Goal: Task Accomplishment & Management: Complete application form

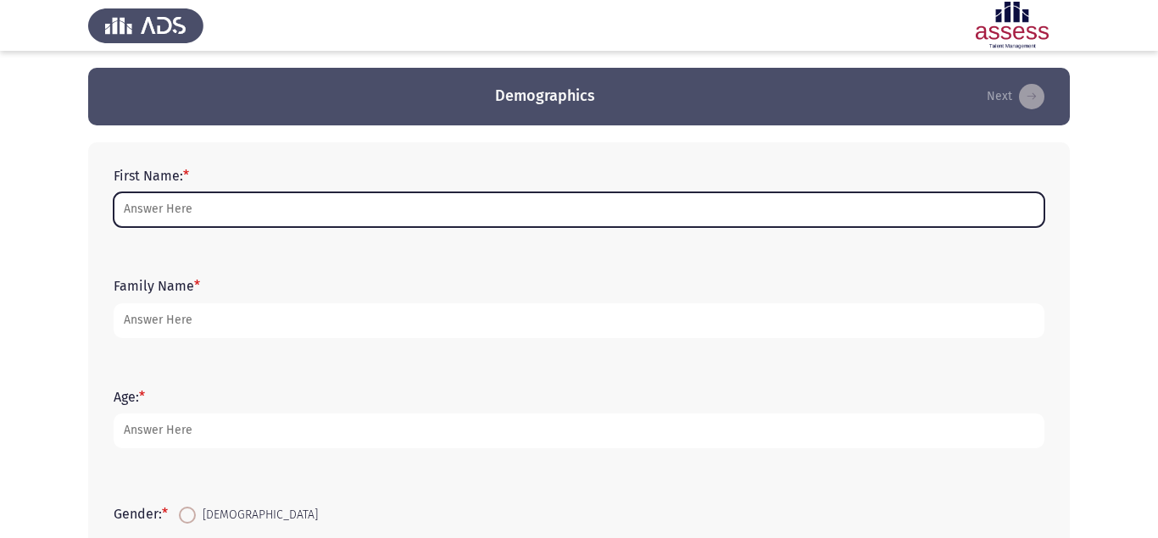
click at [238, 214] on input "First Name: *" at bounding box center [579, 209] width 931 height 35
type input "a"
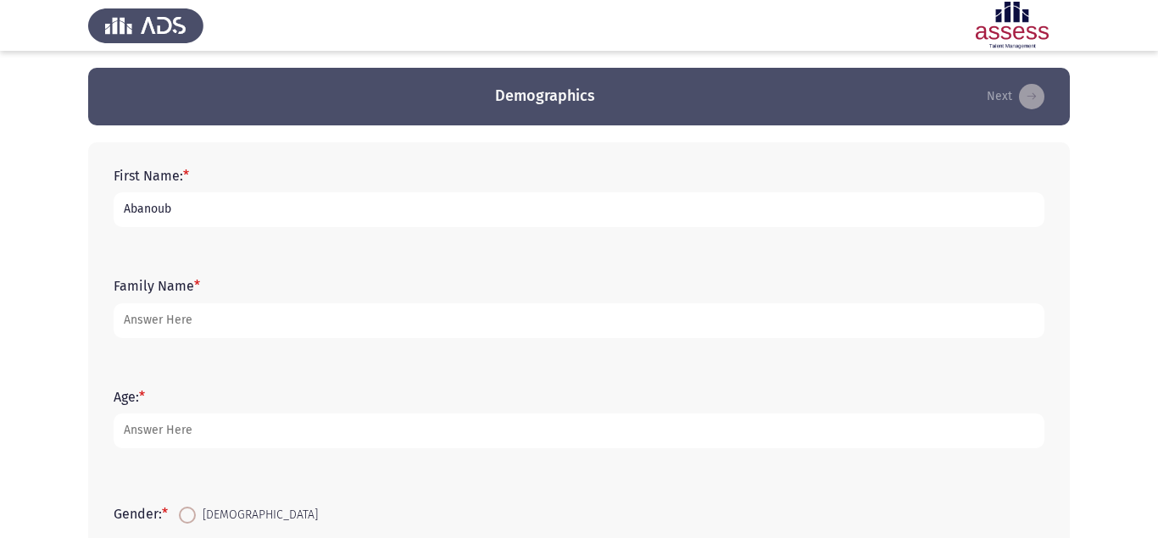
type input "Abanoub"
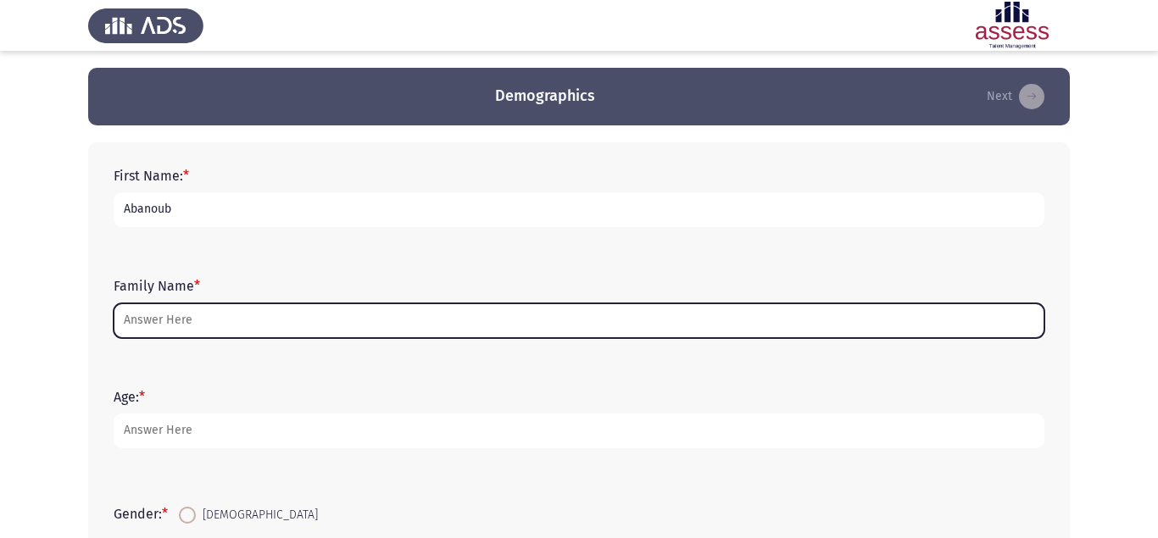
click at [226, 313] on input "Family Name *" at bounding box center [579, 321] width 931 height 35
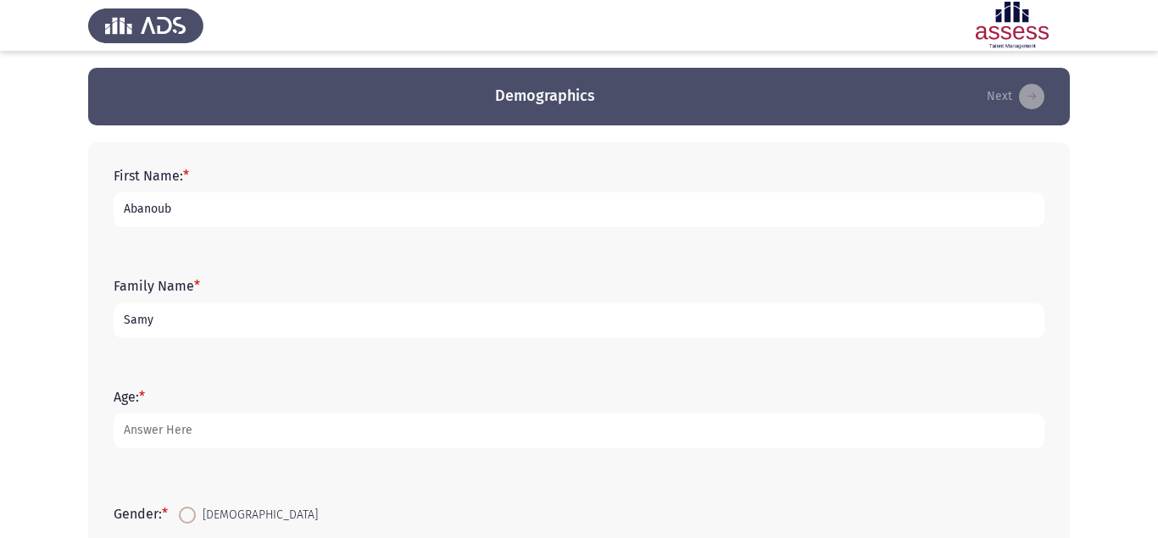
type input "Samy"
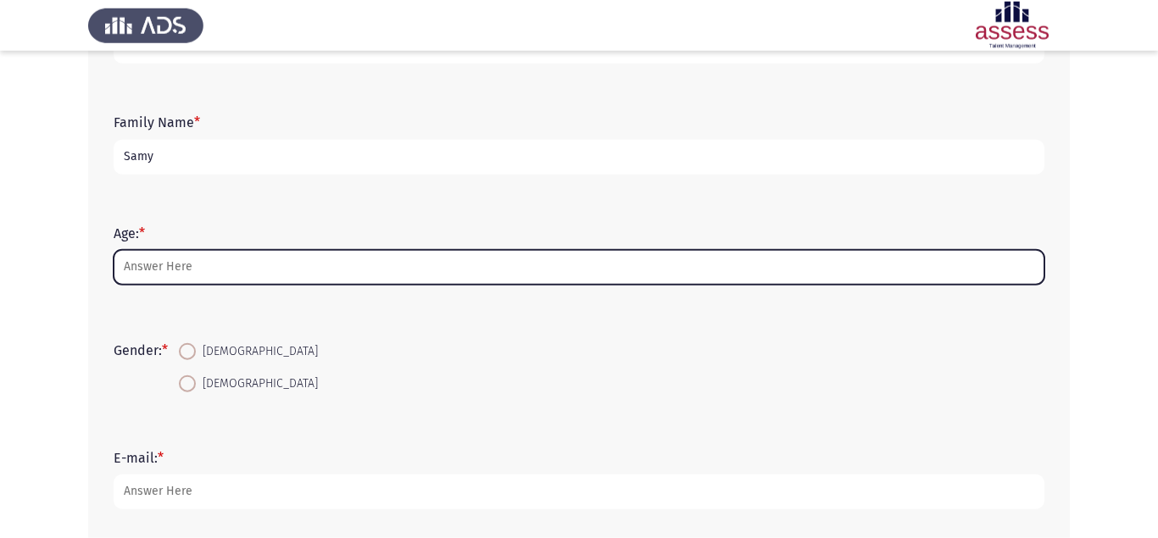
scroll to position [173, 0]
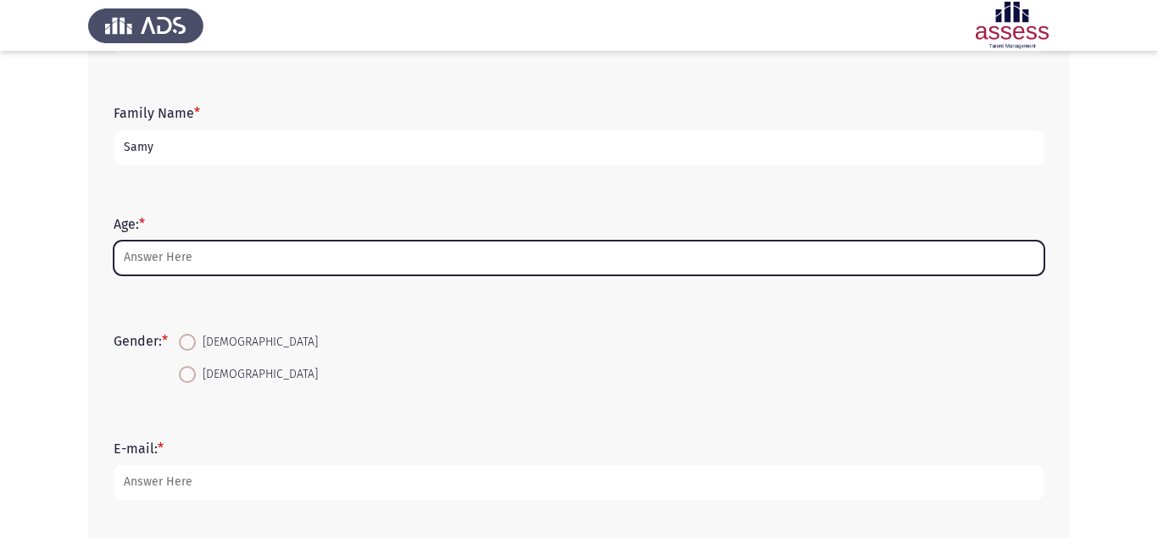
click at [198, 266] on input "Age: *" at bounding box center [579, 258] width 931 height 35
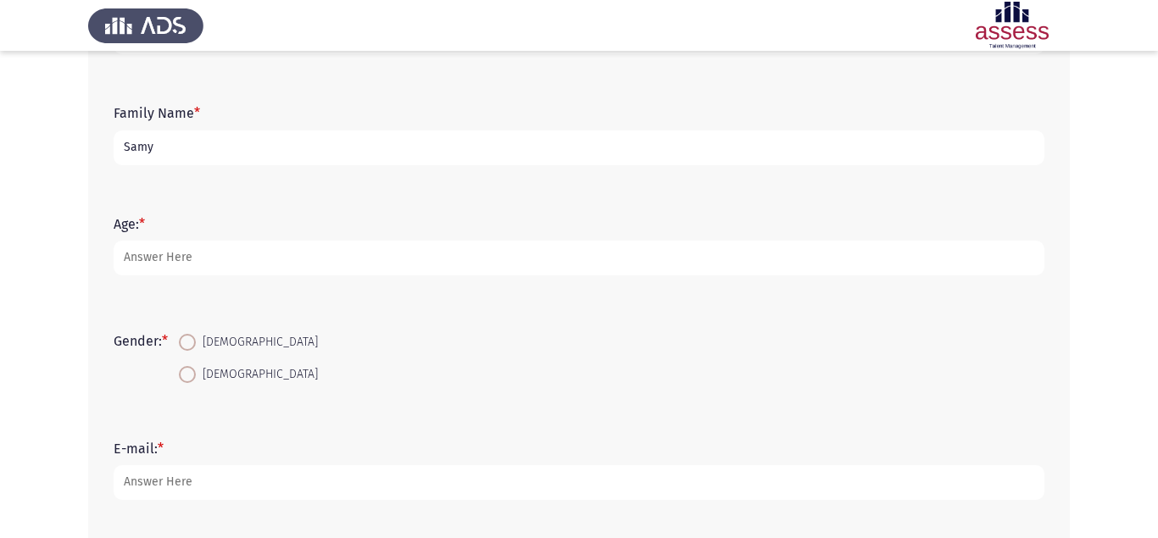
click at [223, 335] on span "[DEMOGRAPHIC_DATA]" at bounding box center [257, 342] width 122 height 20
click at [196, 335] on input "[DEMOGRAPHIC_DATA]" at bounding box center [187, 342] width 17 height 17
radio input "true"
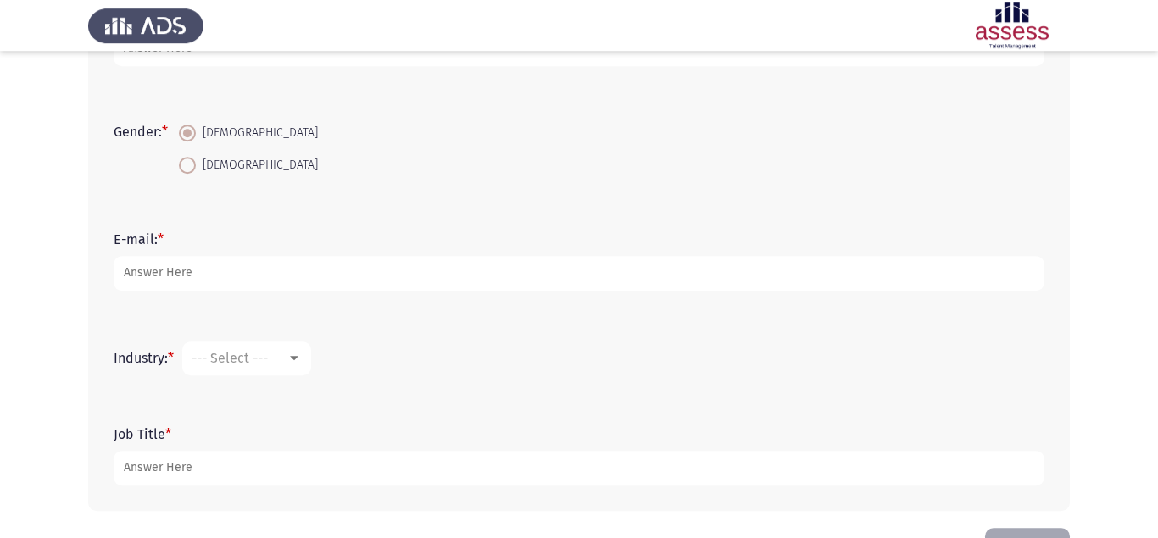
scroll to position [432, 0]
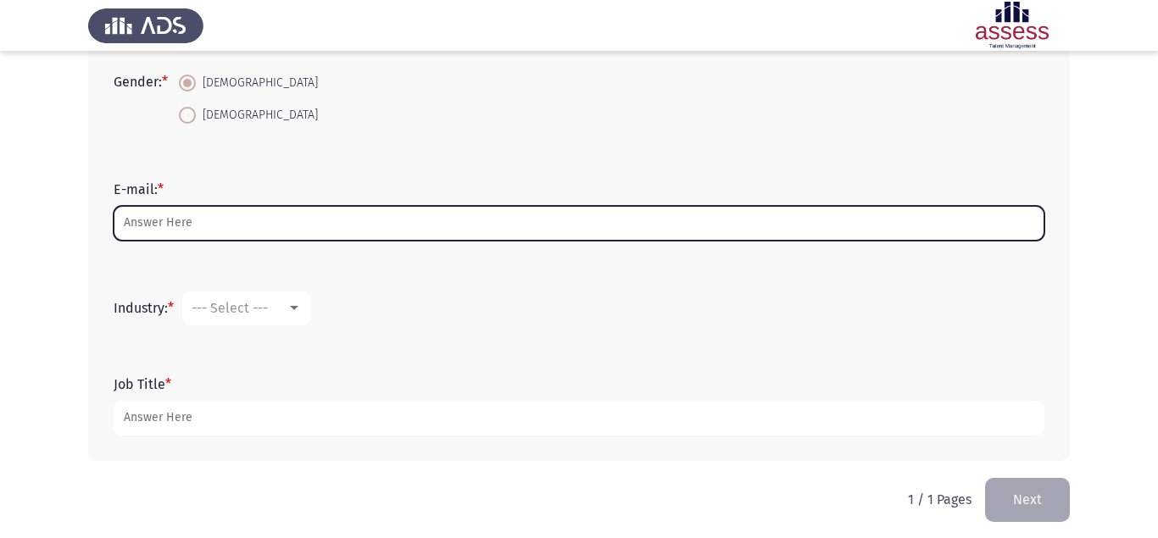
click at [313, 230] on input "E-mail: *" at bounding box center [579, 223] width 931 height 35
click at [319, 229] on input "E-mail: *" at bounding box center [579, 223] width 931 height 35
type input "v"
click at [336, 215] on input "E-mail: *" at bounding box center [579, 223] width 931 height 35
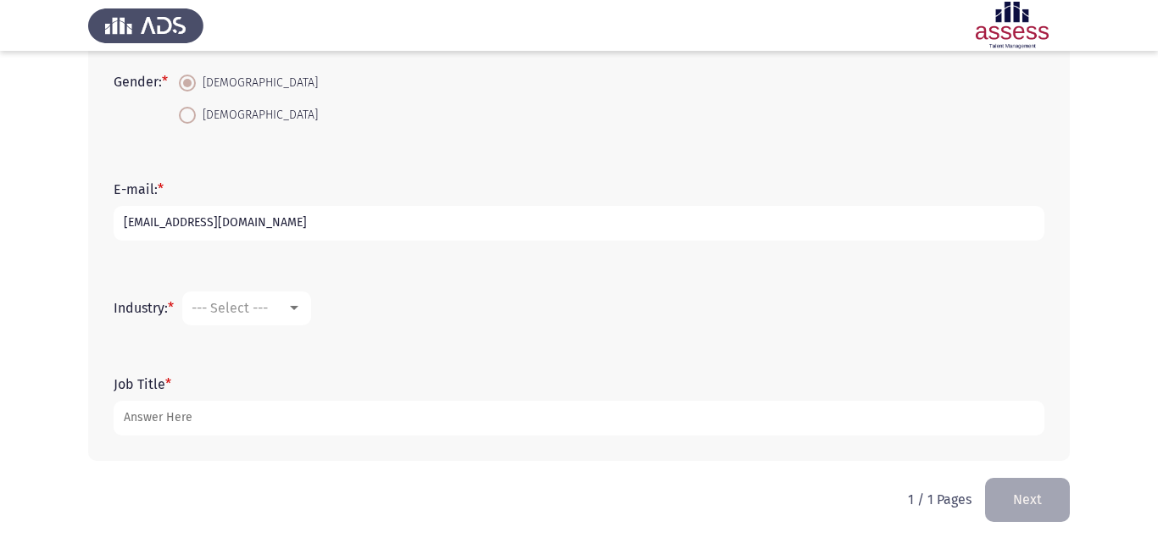
type input "[EMAIL_ADDRESS][DOMAIN_NAME]"
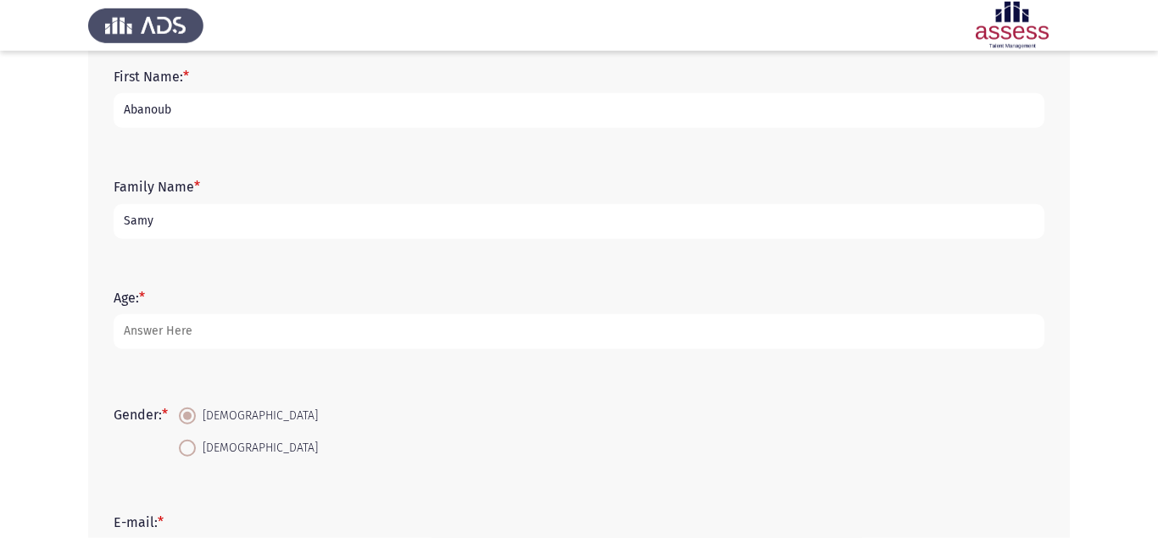
scroll to position [0, 0]
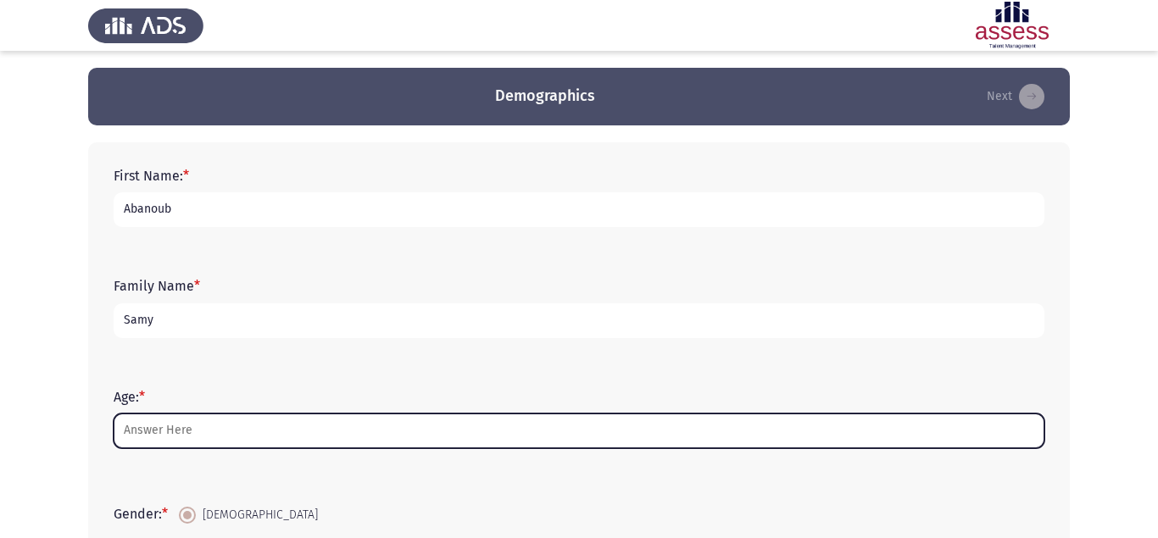
click at [252, 418] on input "Age: *" at bounding box center [579, 431] width 931 height 35
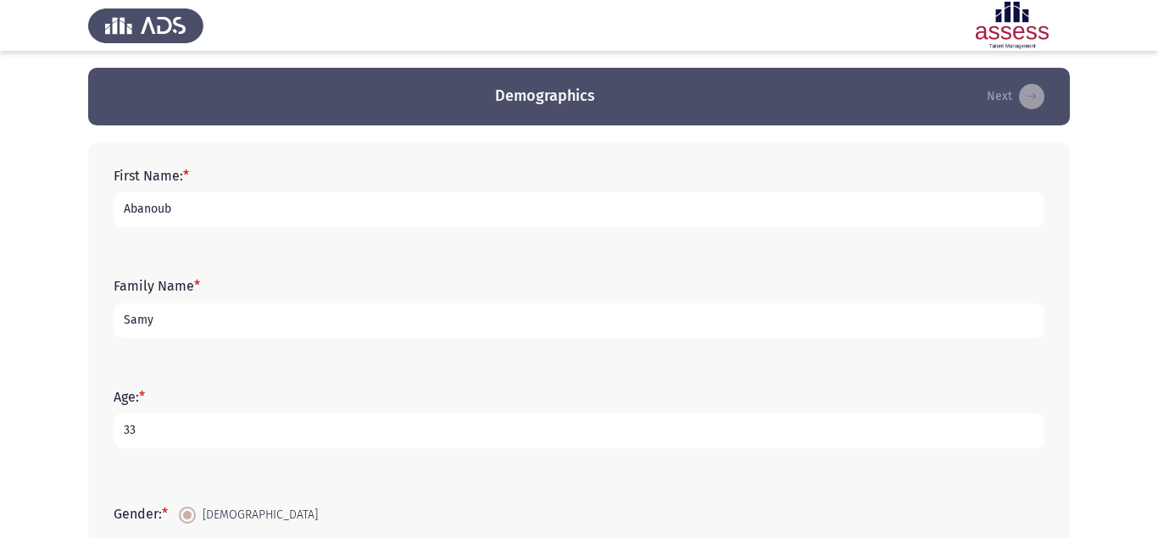
click at [1113, 344] on app-assessment-container "Demographics Next First Name: * Abanoub Family Name * Samy Age: * 33 Gender: * …" at bounding box center [579, 489] width 1158 height 843
click at [207, 435] on input "33" at bounding box center [579, 431] width 931 height 35
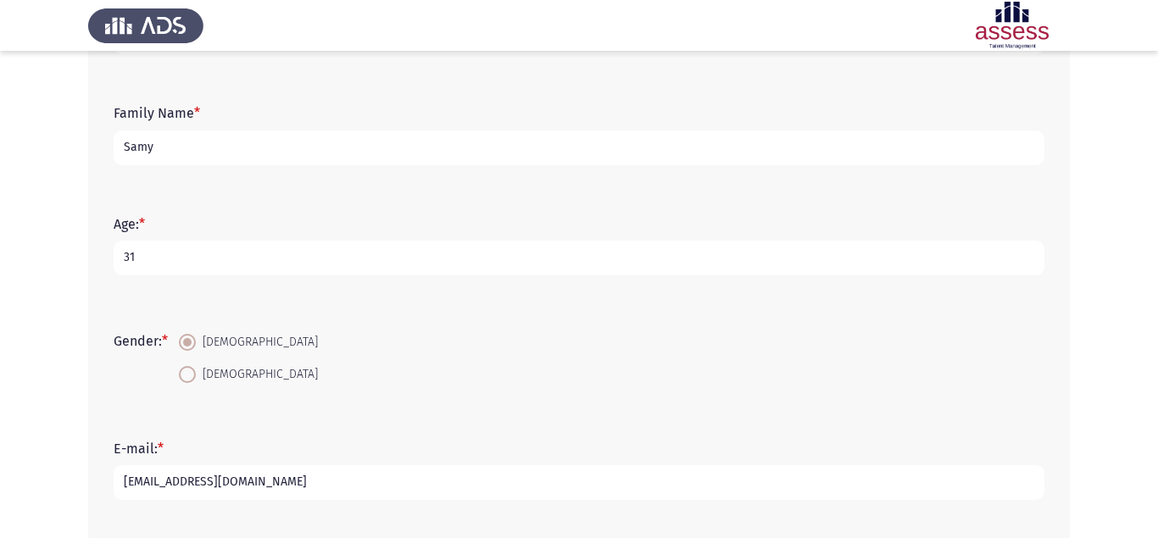
scroll to position [441, 0]
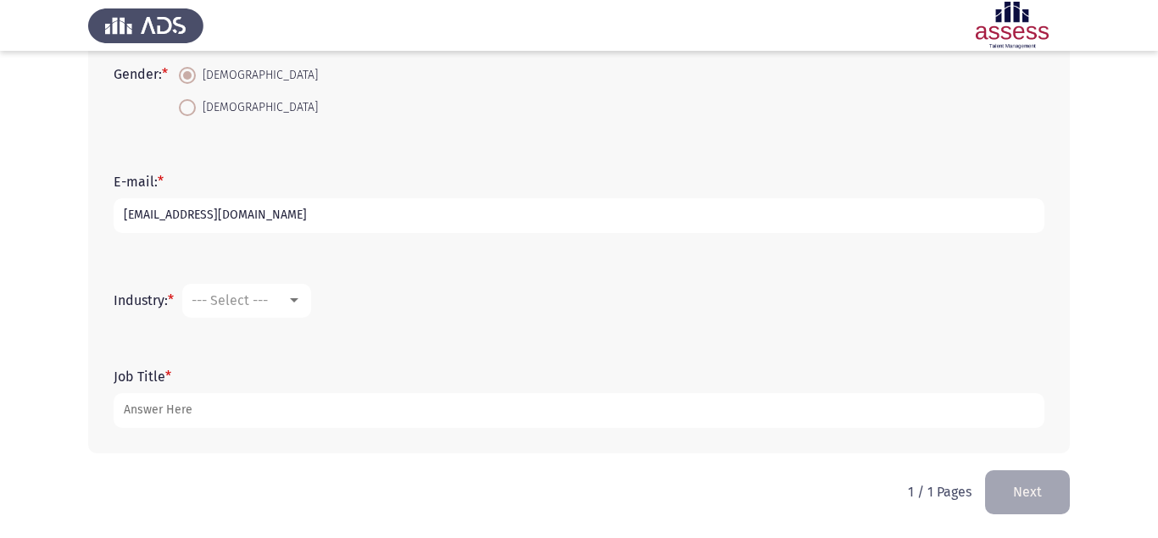
type input "31"
click at [266, 315] on mat-select "--- Select ---" at bounding box center [246, 301] width 129 height 34
click at [261, 304] on span "--- Select ---" at bounding box center [230, 301] width 76 height 16
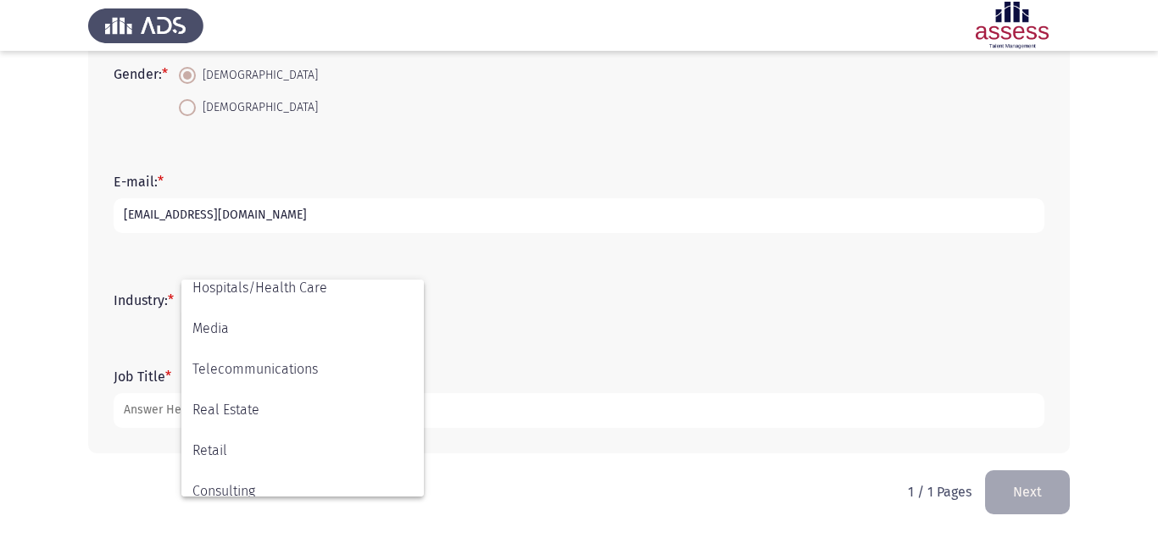
scroll to position [556, 0]
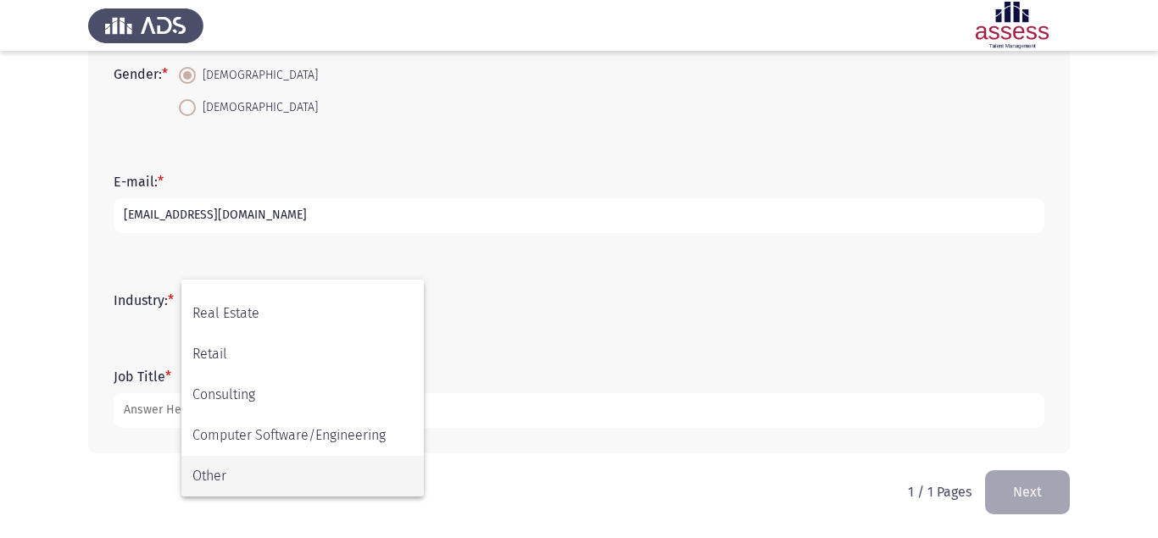
click at [227, 475] on span "Other" at bounding box center [302, 476] width 220 height 41
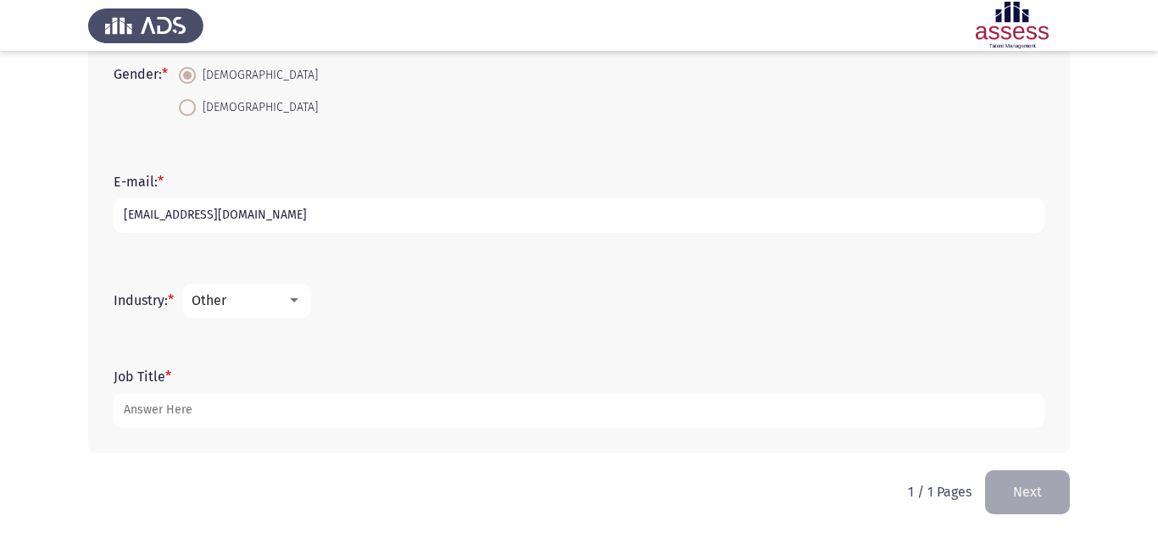
click at [294, 308] on div "Other" at bounding box center [247, 300] width 110 height 15
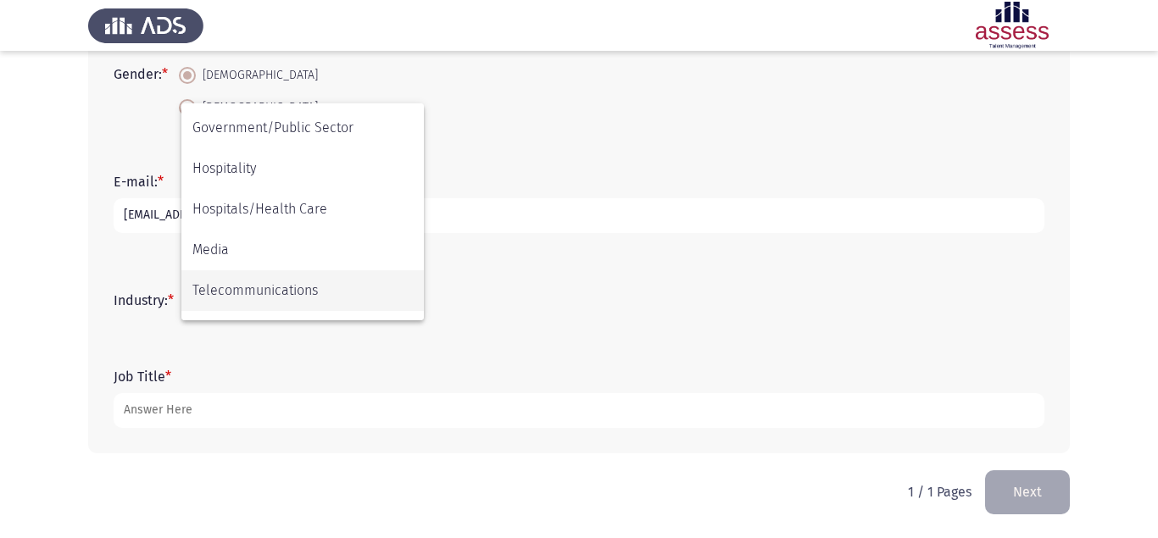
scroll to position [363, 0]
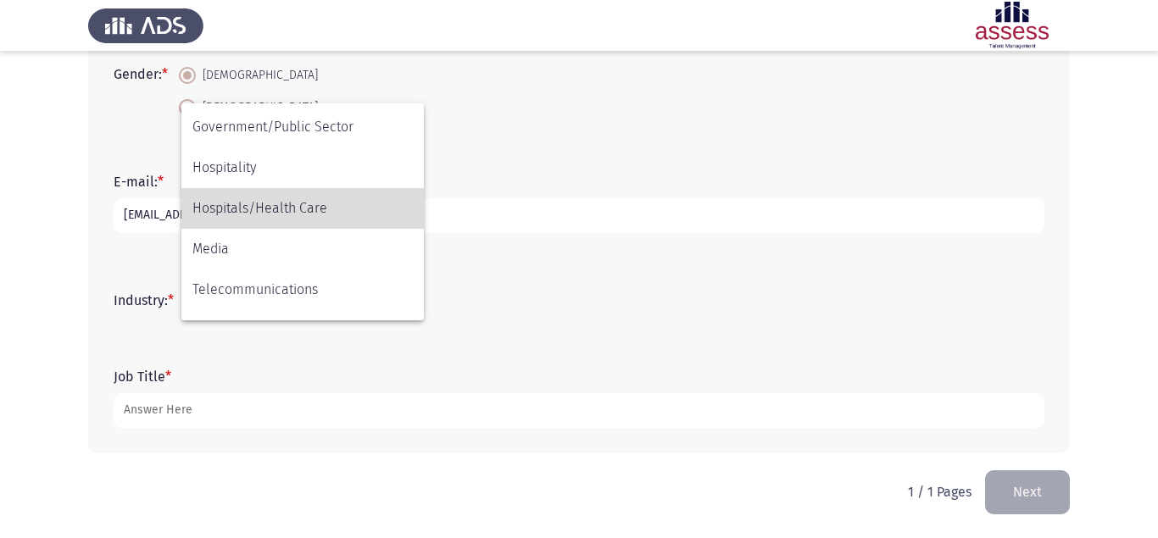
click at [293, 211] on span "Hospitals/Health Care" at bounding box center [302, 208] width 220 height 41
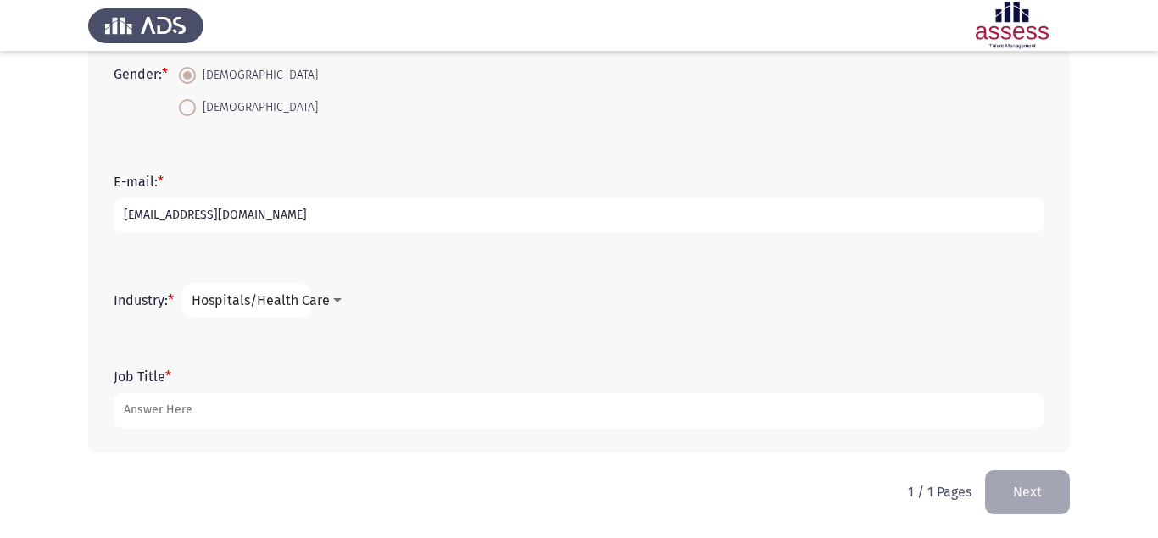
click at [337, 302] on div at bounding box center [337, 300] width 8 height 4
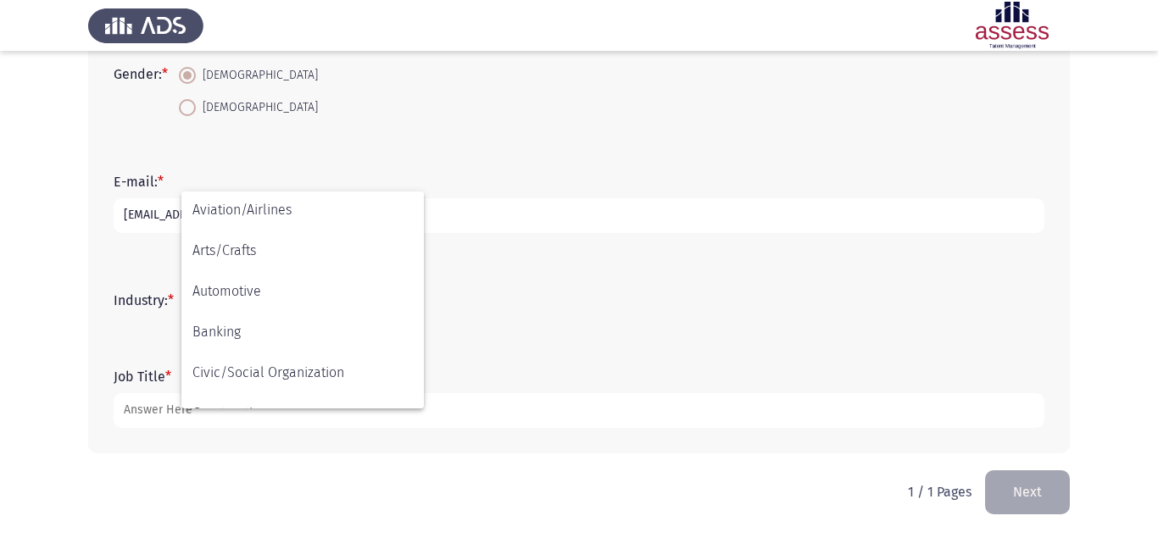
scroll to position [0, 0]
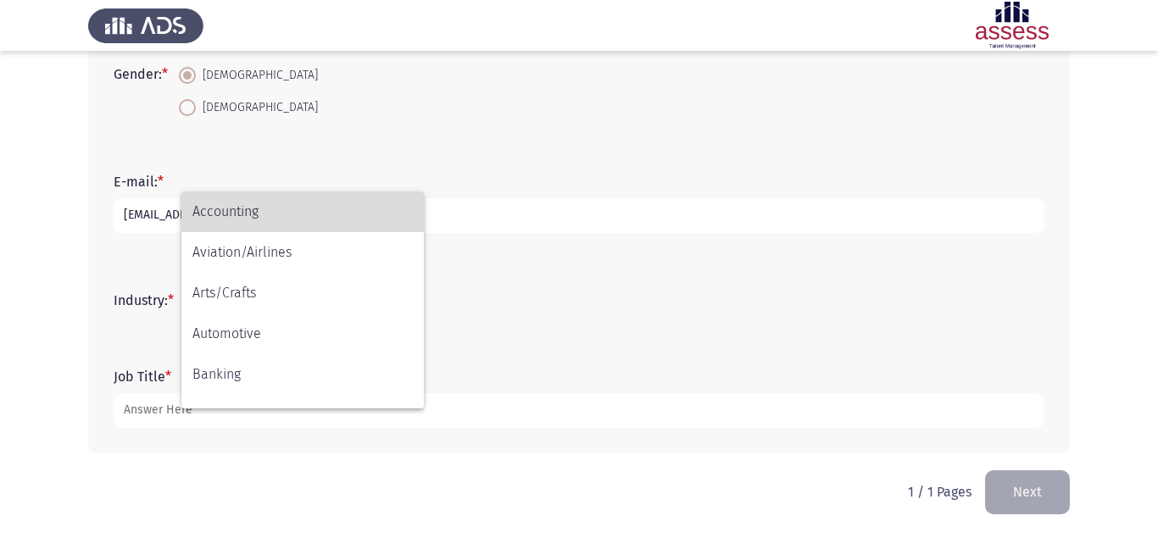
click at [250, 220] on span "Accounting" at bounding box center [302, 212] width 220 height 41
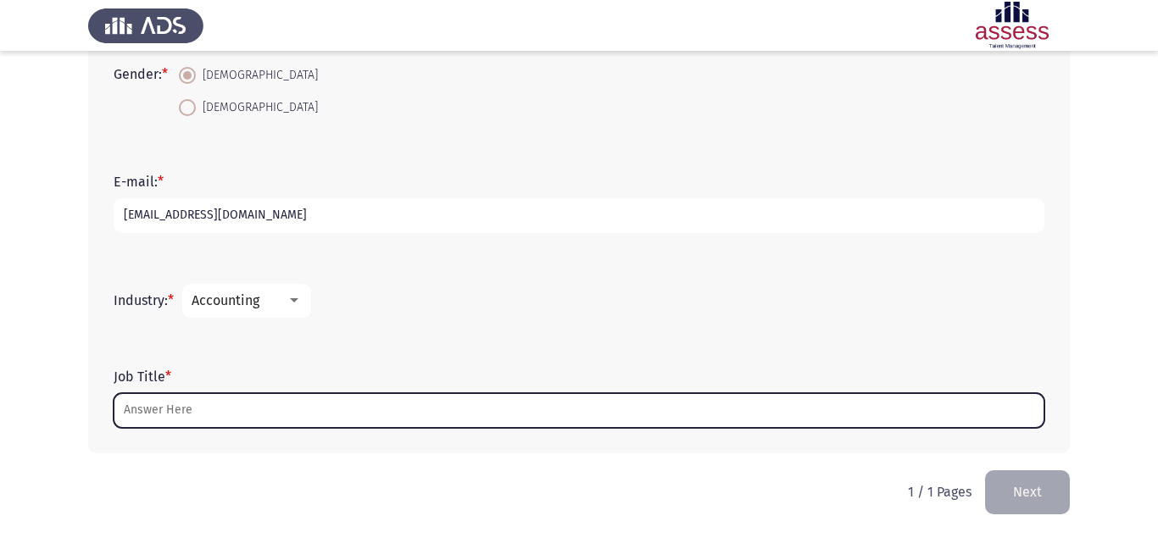
click at [282, 409] on input "Job Title *" at bounding box center [579, 410] width 931 height 35
click at [296, 400] on input "Job Title *" at bounding box center [579, 410] width 931 height 35
click at [371, 404] on input "Job Title *" at bounding box center [579, 410] width 931 height 35
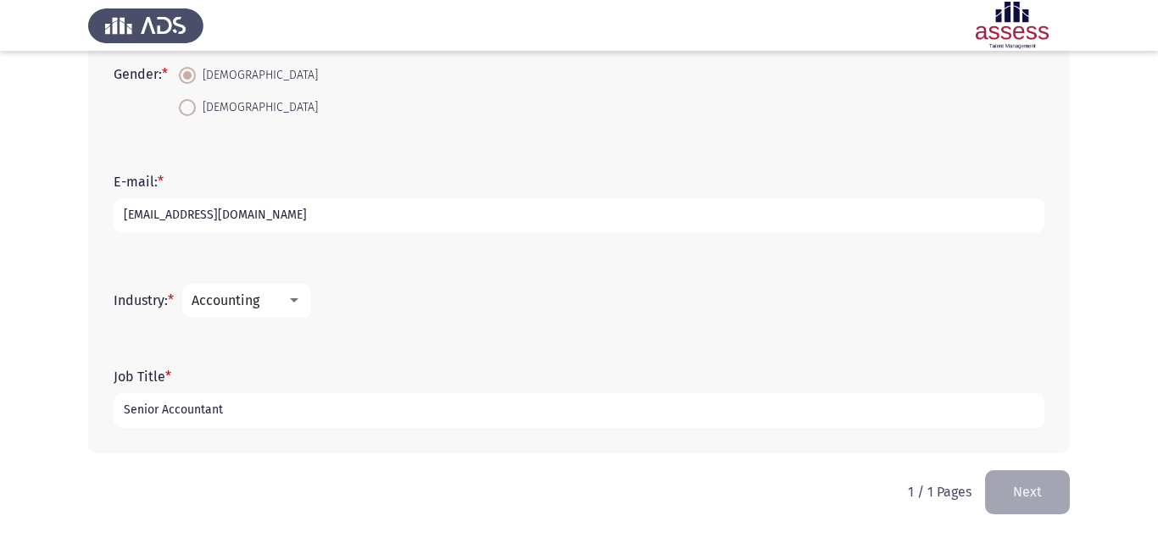
click at [388, 415] on input "Senior Accountant" at bounding box center [579, 410] width 931 height 35
type input "Senior Accountant"
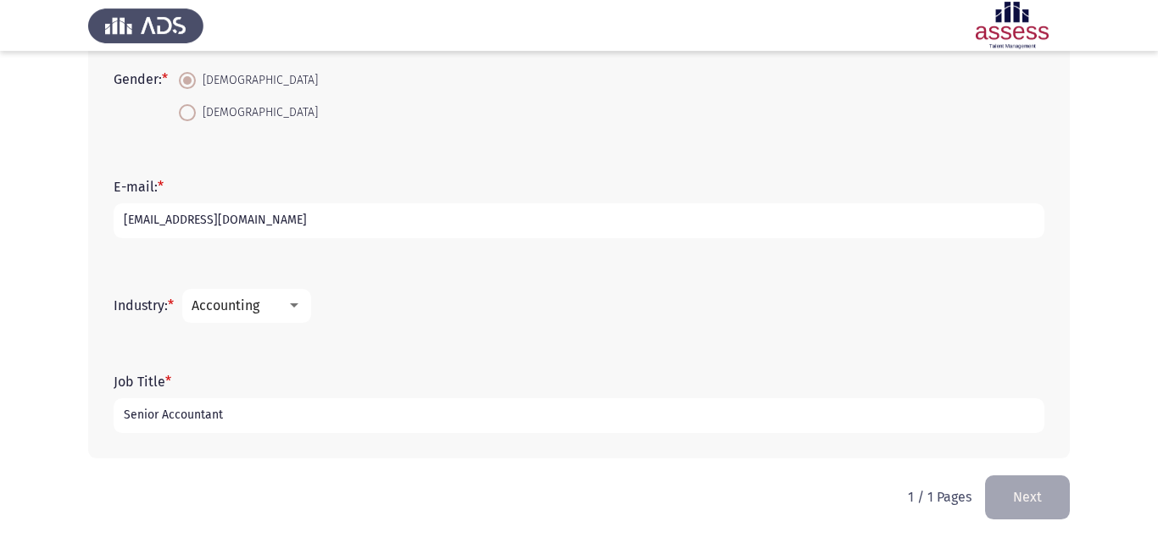
scroll to position [441, 0]
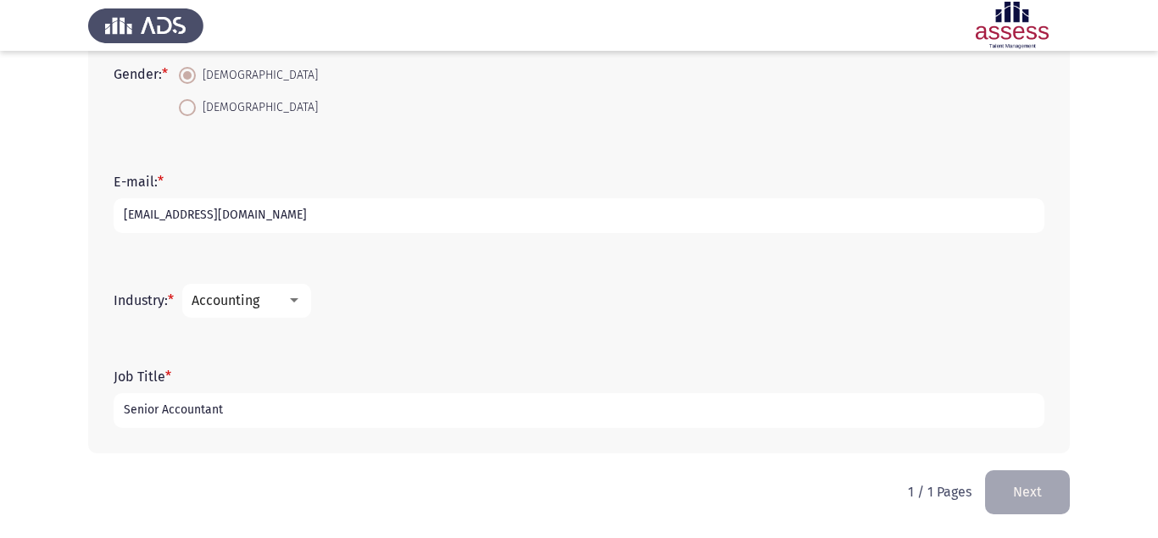
click at [316, 406] on input "Senior Accountant" at bounding box center [579, 410] width 931 height 35
click at [1034, 503] on button "Next" at bounding box center [1027, 492] width 85 height 43
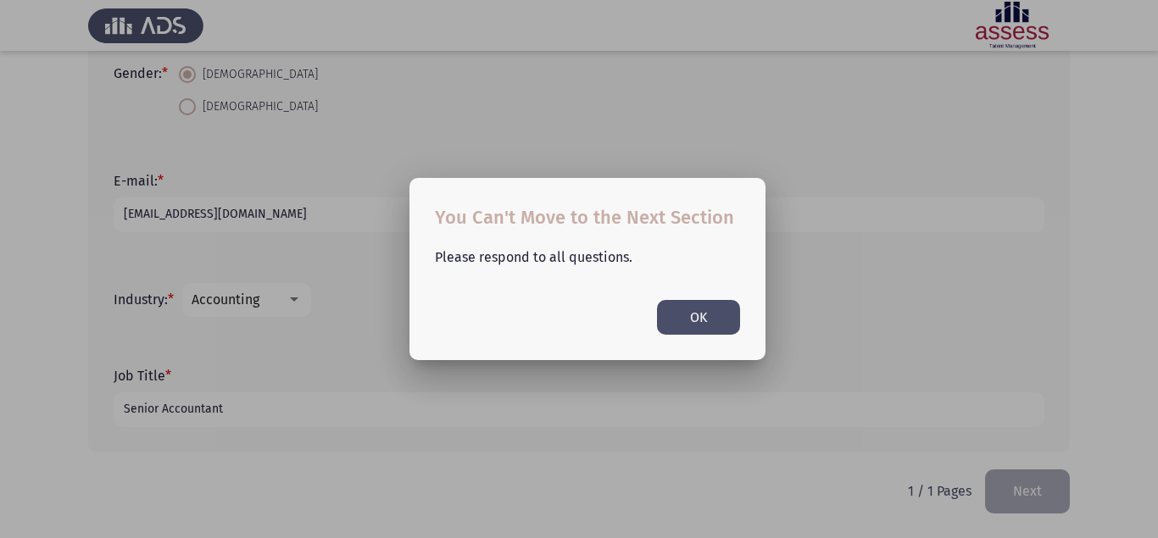
scroll to position [0, 0]
click at [705, 323] on button "OK" at bounding box center [698, 317] width 83 height 35
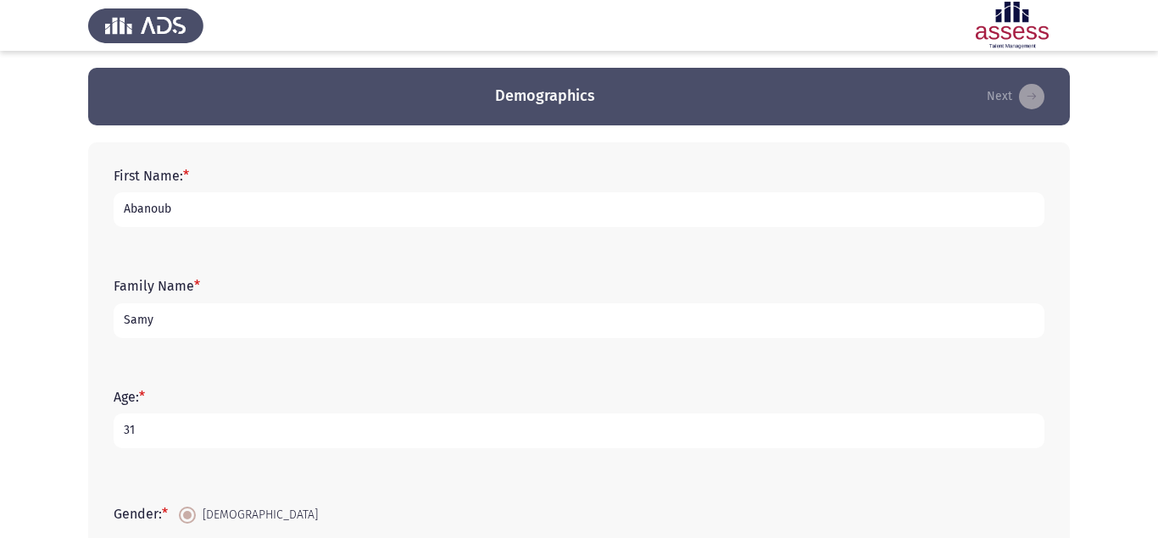
click at [193, 209] on input "Abanoub" at bounding box center [579, 209] width 931 height 35
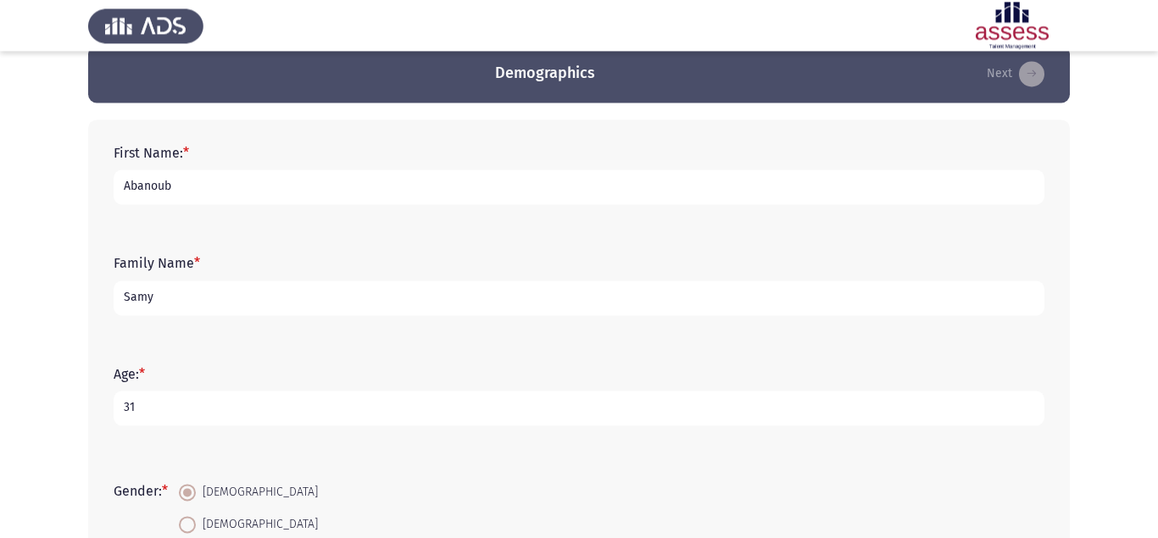
scroll to position [86, 0]
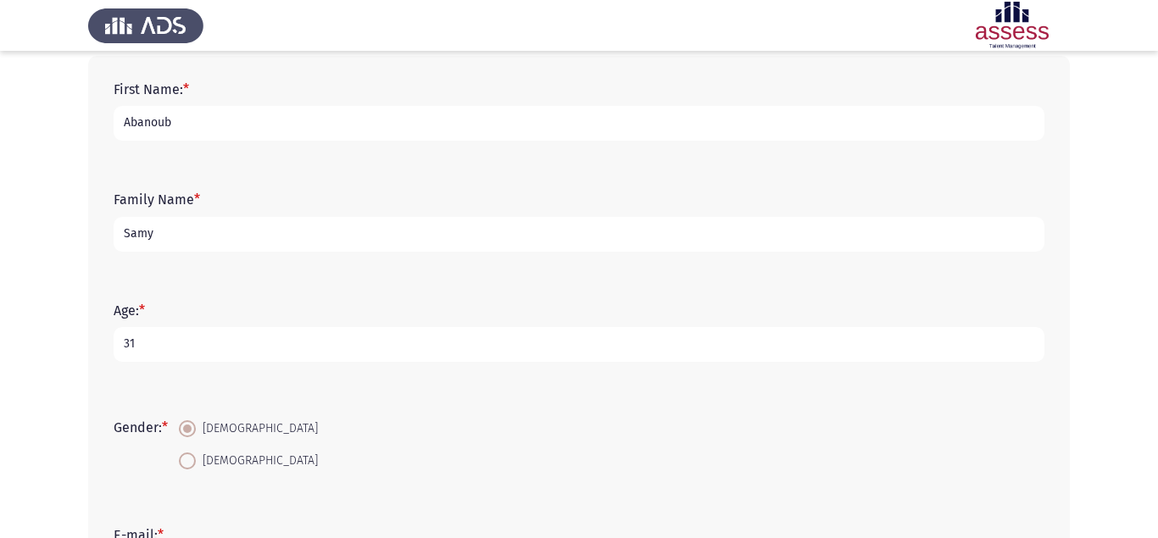
type input "Abanoub"
click at [190, 240] on input "Samy" at bounding box center [579, 234] width 931 height 35
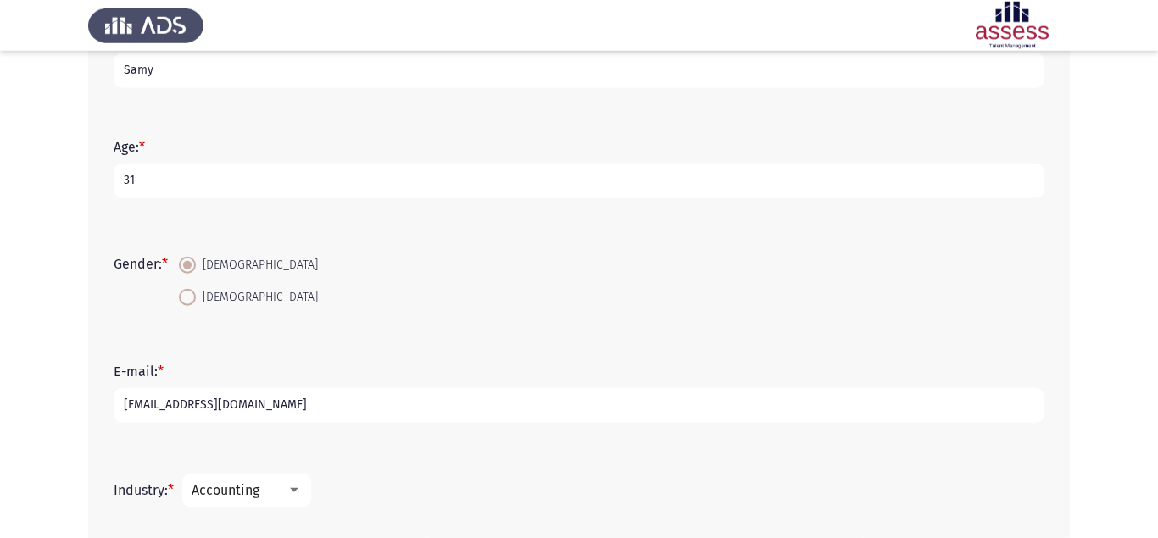
scroll to position [259, 0]
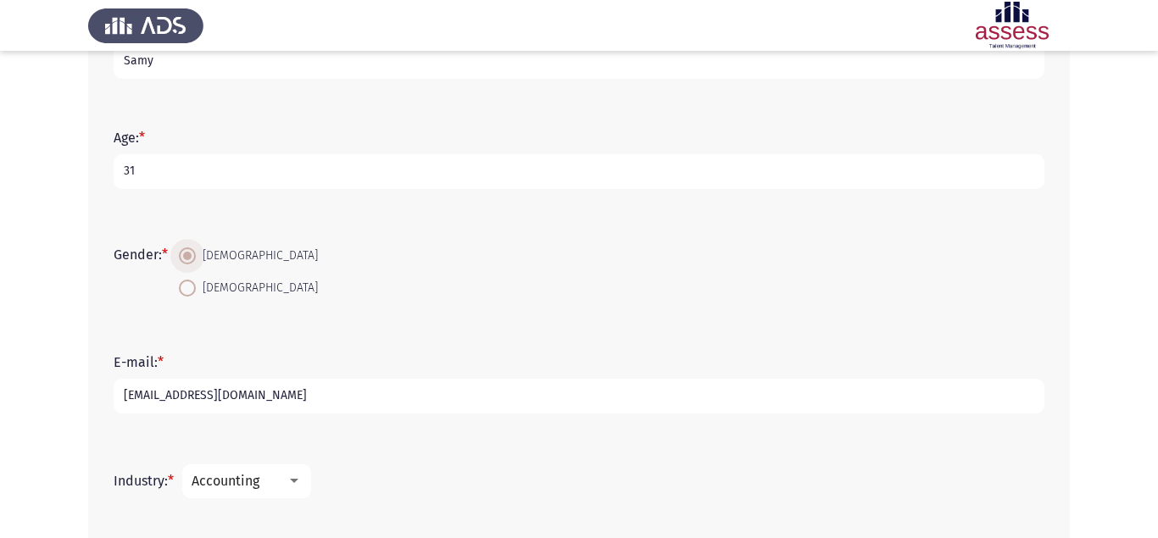
click at [192, 256] on span at bounding box center [187, 256] width 8 height 8
click at [194, 256] on input "[DEMOGRAPHIC_DATA]" at bounding box center [187, 256] width 17 height 17
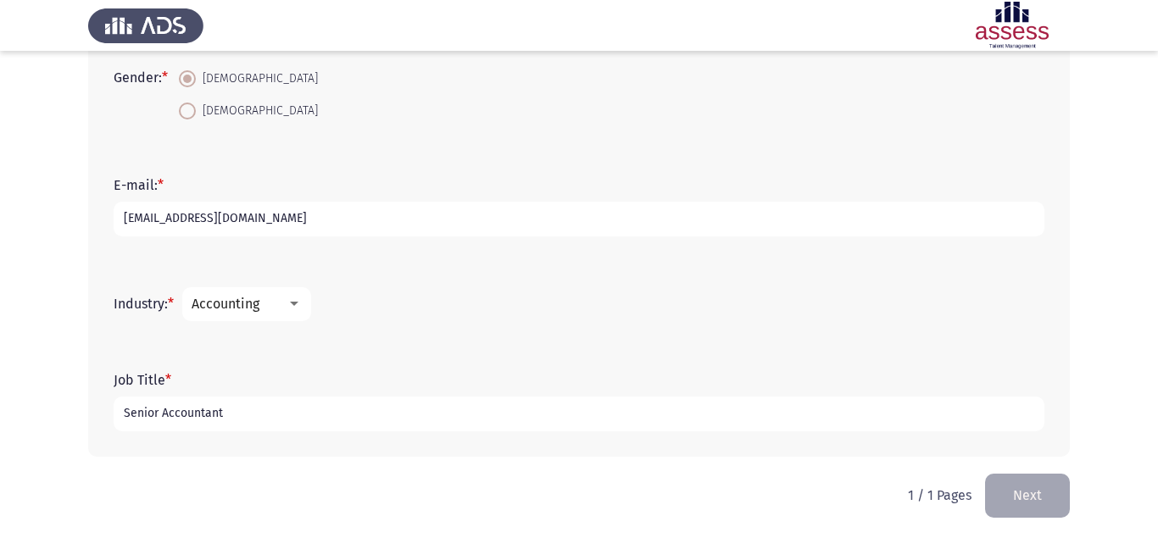
scroll to position [441, 0]
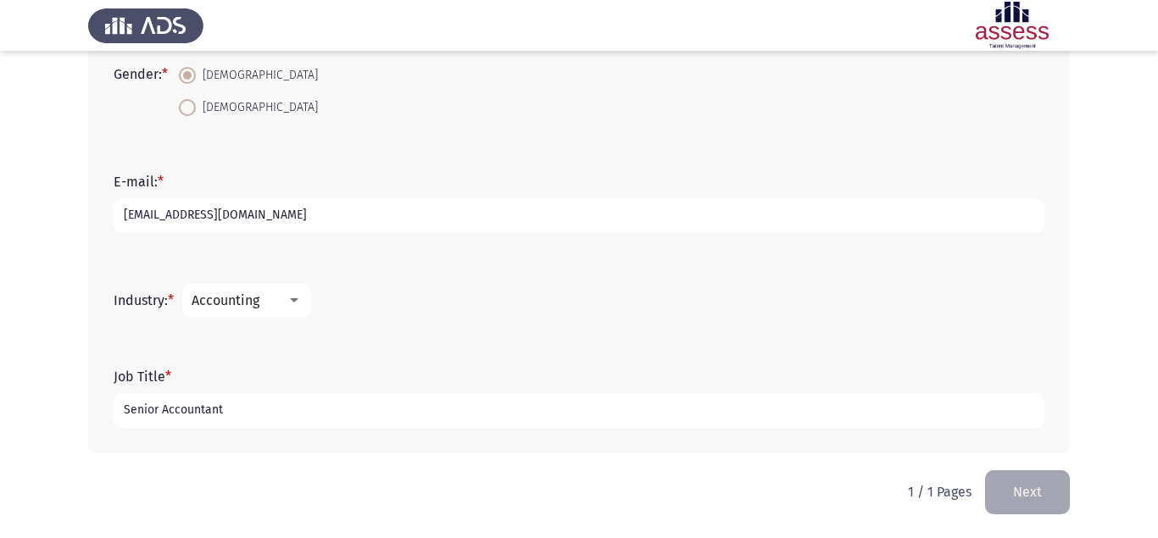
click at [320, 224] on input "[EMAIL_ADDRESS][DOMAIN_NAME]" at bounding box center [579, 215] width 931 height 35
click at [301, 295] on div at bounding box center [294, 301] width 15 height 14
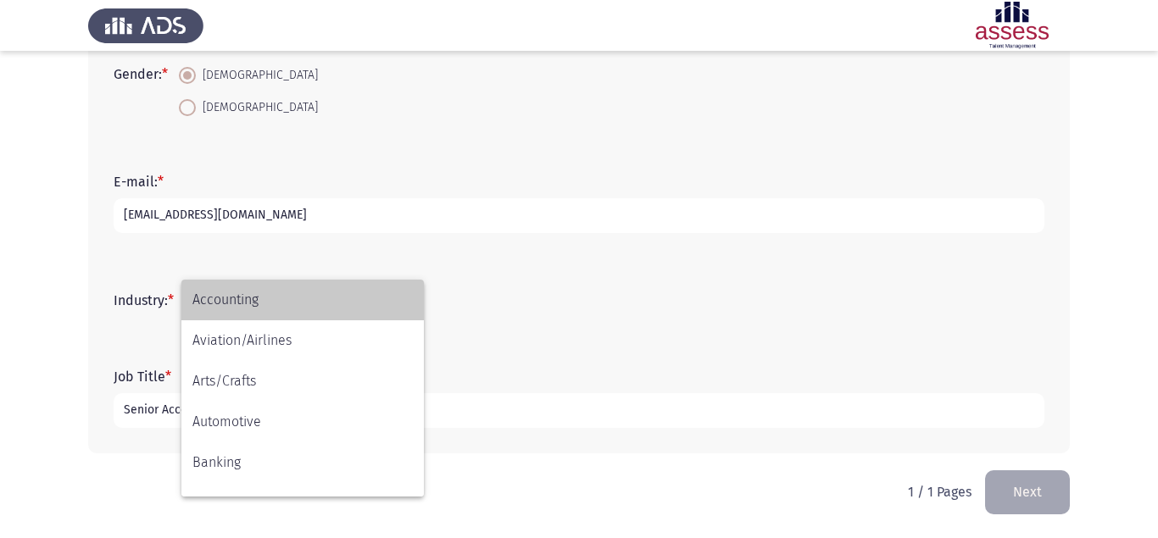
click at [299, 302] on span "Accounting" at bounding box center [302, 300] width 220 height 41
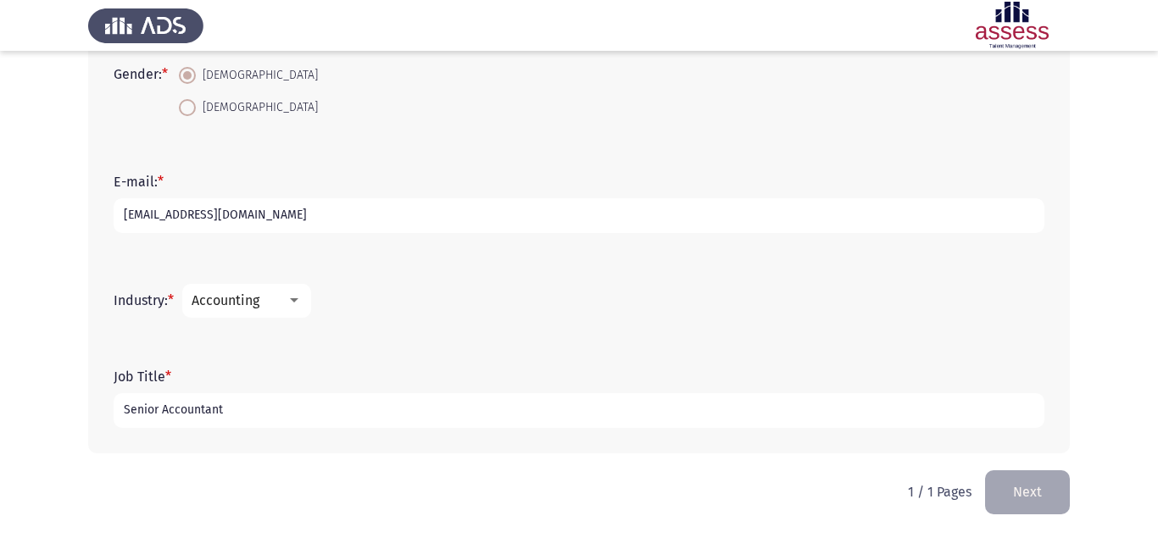
click at [260, 402] on input "Senior Accountant" at bounding box center [579, 410] width 931 height 35
click at [1045, 490] on button "Next" at bounding box center [1027, 492] width 85 height 43
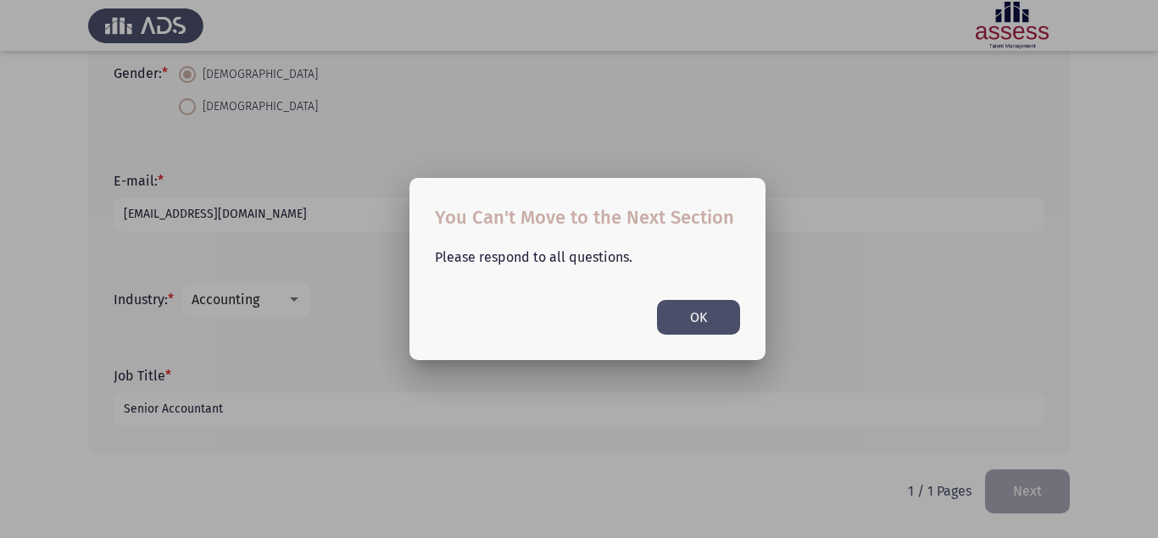
scroll to position [0, 0]
click at [716, 328] on button "OK" at bounding box center [698, 317] width 83 height 35
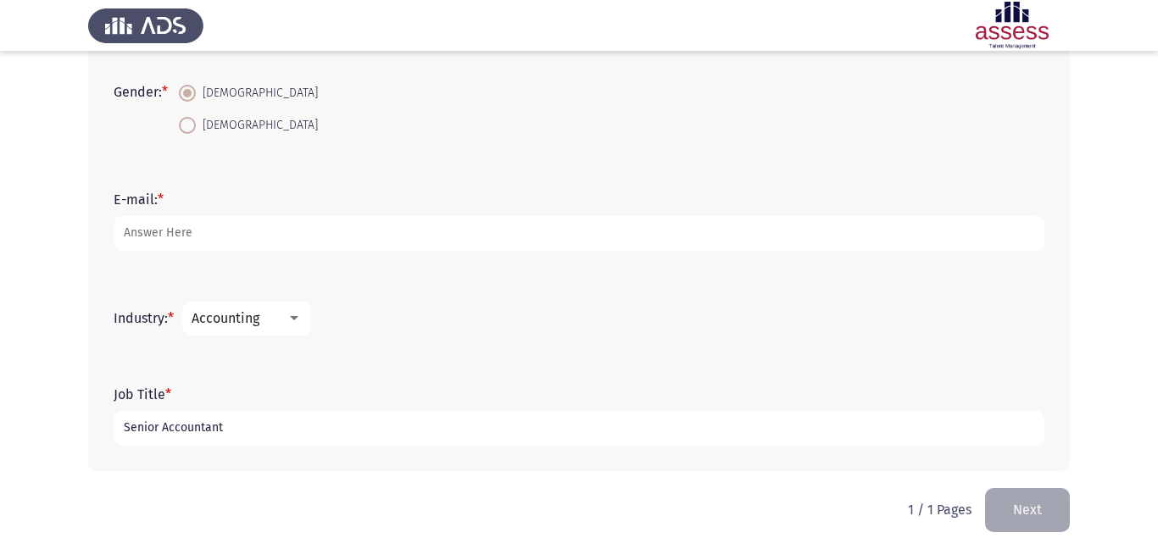
scroll to position [441, 0]
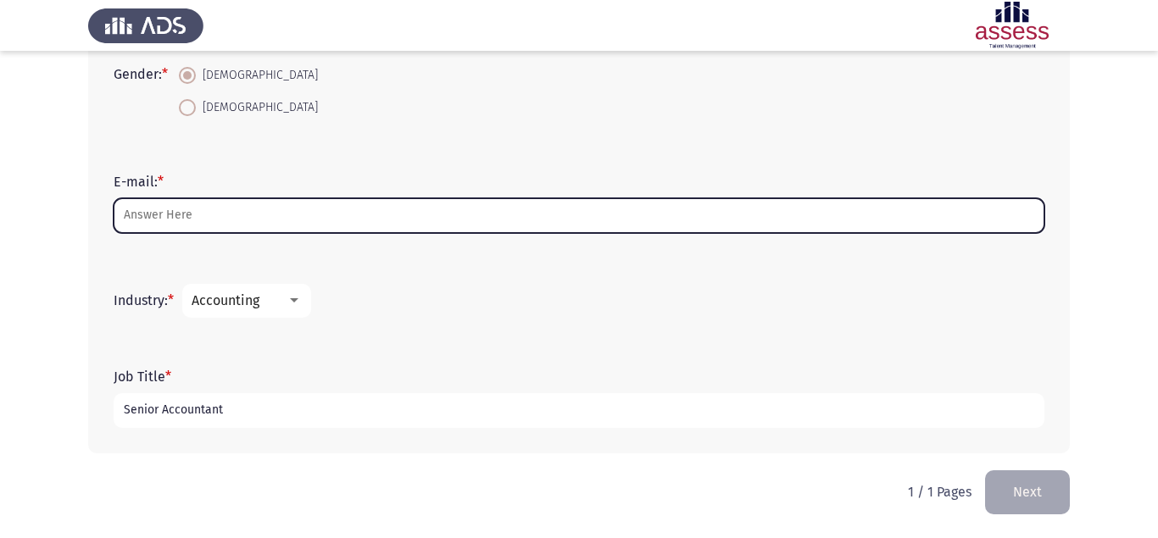
click at [172, 215] on input "E-mail: *" at bounding box center [579, 215] width 931 height 35
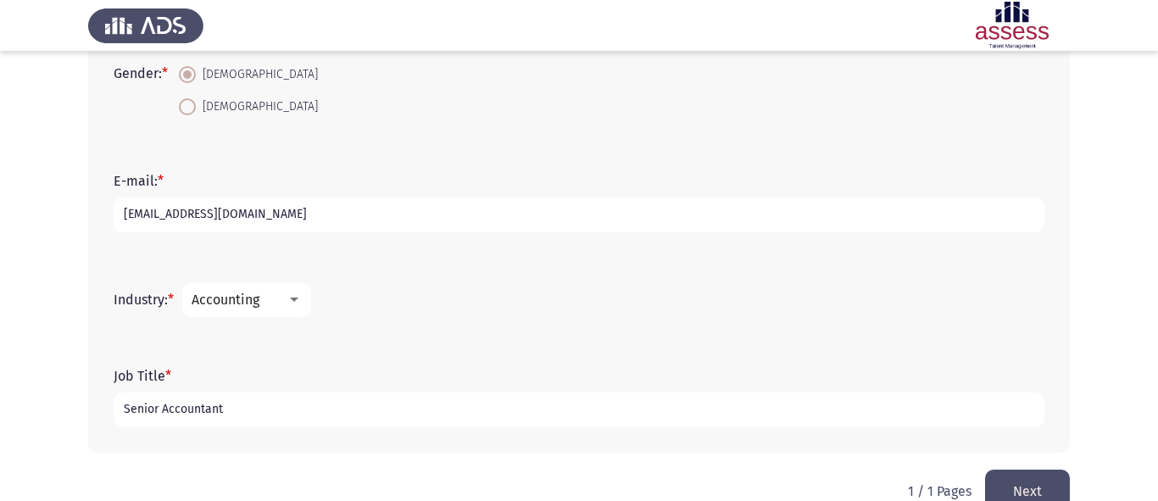
type input "[EMAIL_ADDRESS][DOMAIN_NAME]"
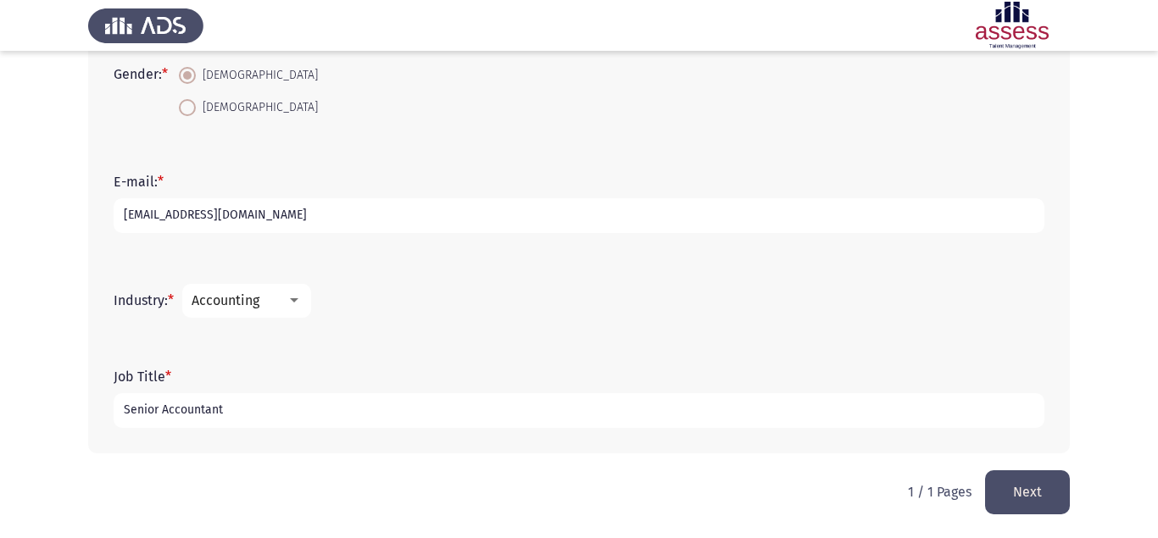
click at [336, 220] on input "[EMAIL_ADDRESS][DOMAIN_NAME]" at bounding box center [579, 215] width 931 height 35
click at [1023, 488] on button "Next" at bounding box center [1027, 492] width 85 height 43
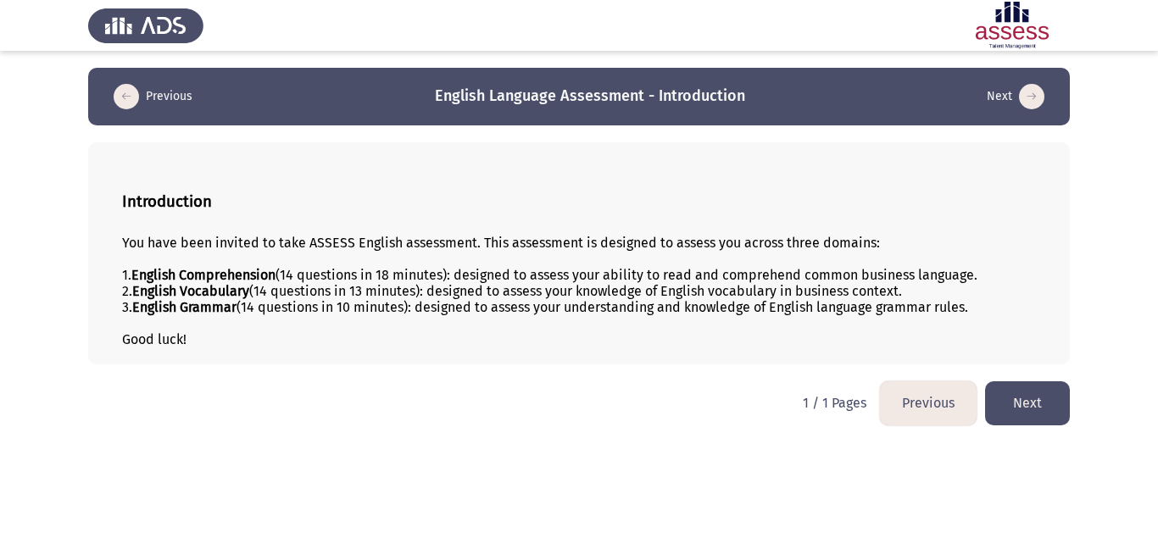
click at [1038, 409] on button "Next" at bounding box center [1027, 403] width 85 height 43
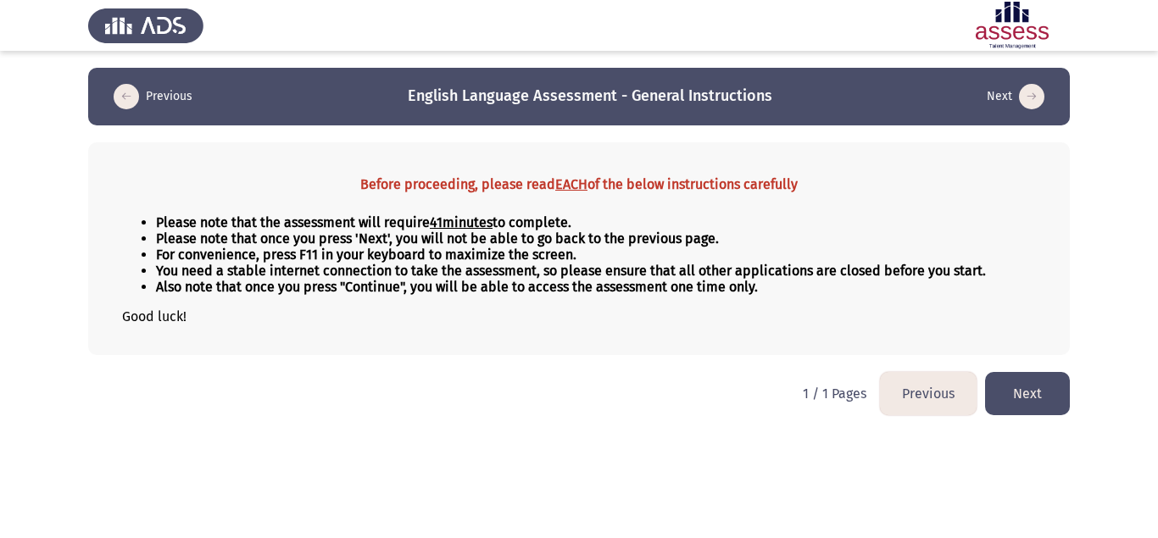
click at [1023, 415] on button "Next" at bounding box center [1027, 393] width 85 height 43
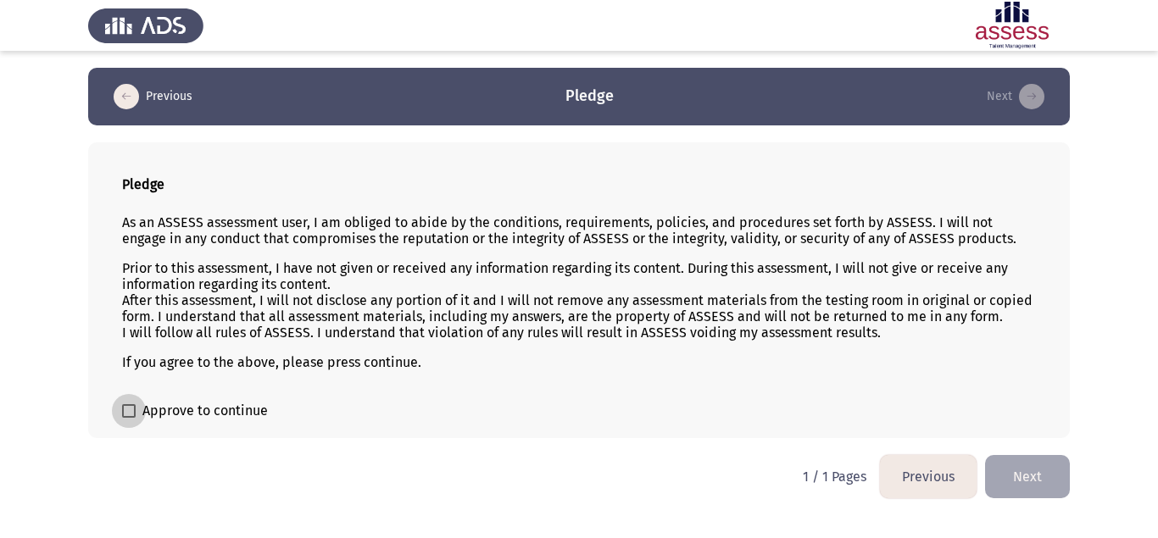
click at [192, 420] on span "Approve to continue" at bounding box center [204, 411] width 125 height 20
click at [129, 419] on input "Approve to continue" at bounding box center [128, 418] width 1 height 1
checkbox input "true"
click at [1040, 485] on button "Next" at bounding box center [1027, 476] width 85 height 43
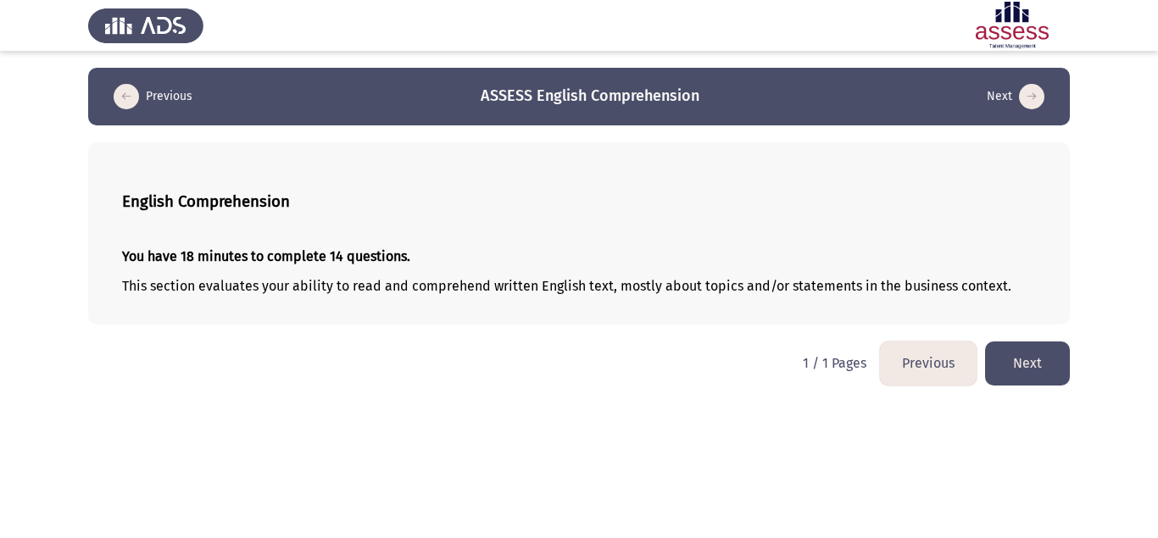
click at [1027, 365] on button "Next" at bounding box center [1027, 363] width 85 height 43
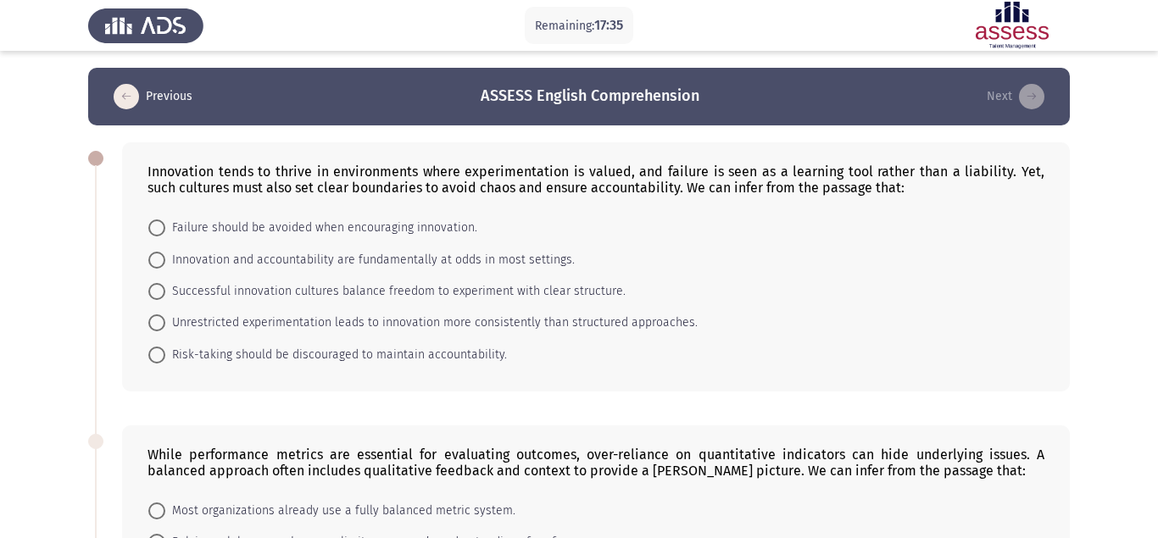
click at [153, 283] on span at bounding box center [156, 291] width 17 height 17
click at [153, 283] on input "Successful innovation cultures balance freedom to experiment with clear structu…" at bounding box center [156, 291] width 17 height 17
radio input "true"
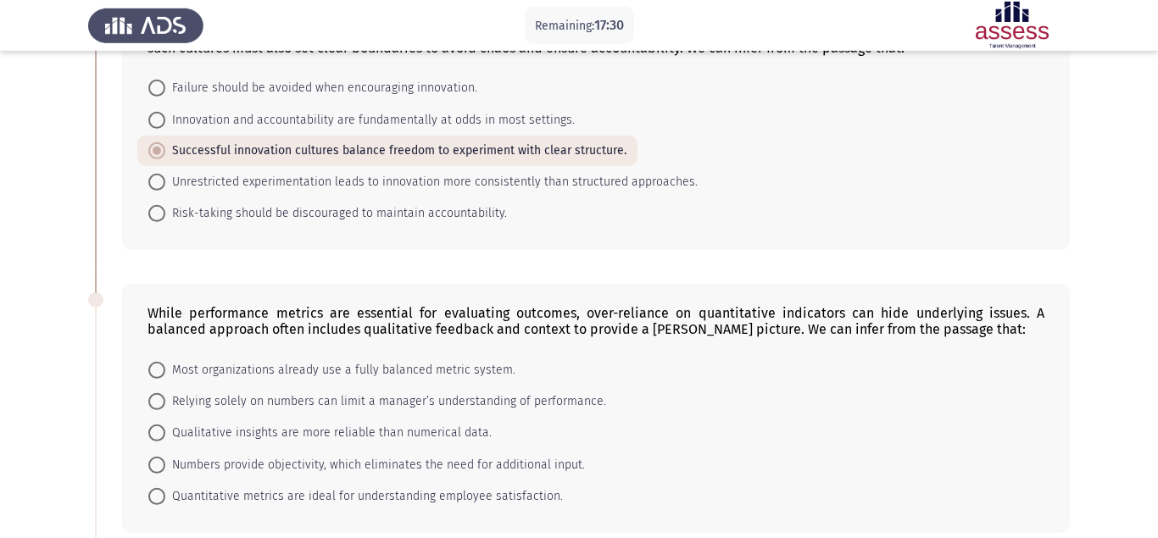
scroll to position [173, 0]
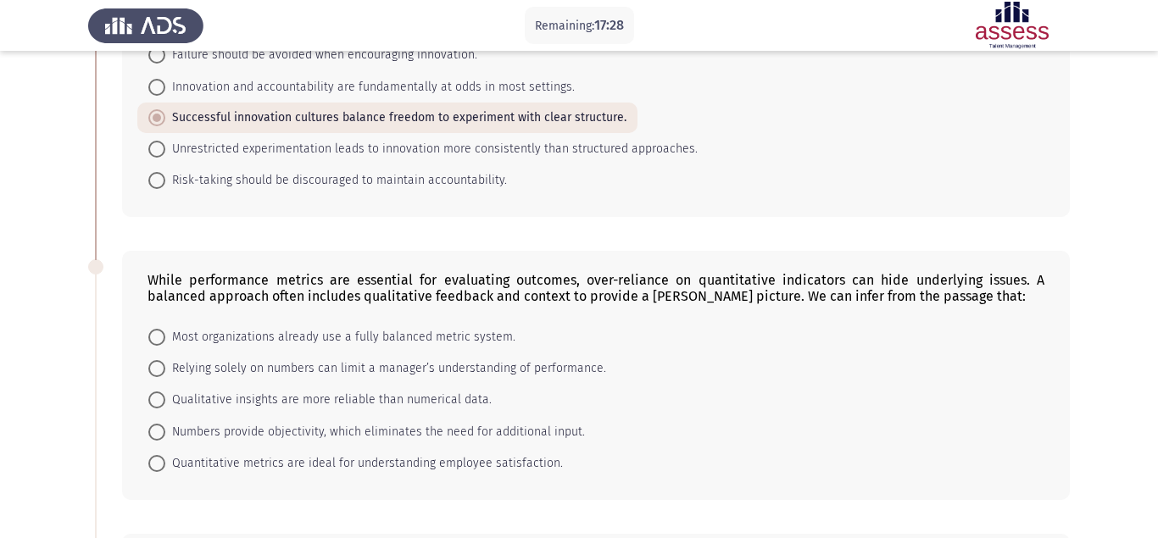
drag, startPoint x: 135, startPoint y: 245, endPoint x: 399, endPoint y: 287, distance: 267.0
click at [399, 287] on div "While performance metrics are essential for evaluating outcomes, over-reliance …" at bounding box center [596, 375] width 948 height 249
click at [153, 360] on span at bounding box center [156, 368] width 17 height 17
click at [153, 360] on input "Relying solely on numbers can limit a manager’s understanding of performance." at bounding box center [156, 368] width 17 height 17
radio input "true"
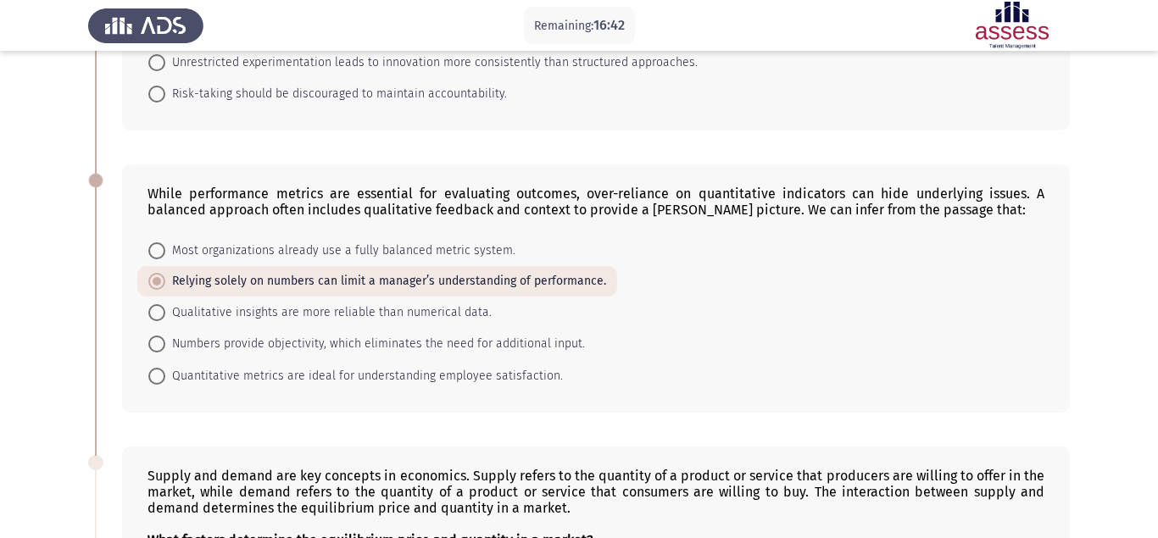
scroll to position [432, 0]
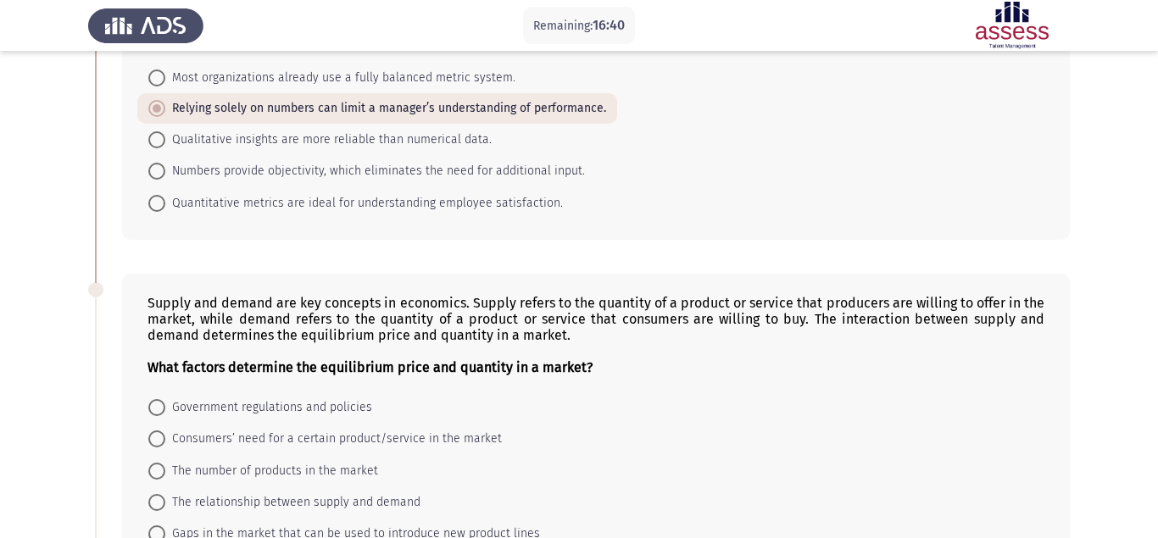
drag, startPoint x: 133, startPoint y: 247, endPoint x: 337, endPoint y: 272, distance: 205.1
click at [337, 274] on div "Supply and demand are key concepts in economics. Supply refers to the quantity …" at bounding box center [596, 423] width 948 height 298
drag, startPoint x: 519, startPoint y: 276, endPoint x: 578, endPoint y: 282, distance: 59.7
click at [578, 295] on div "Supply and demand are key concepts in economics. Supply refers to the quantity …" at bounding box center [596, 335] width 897 height 81
click at [853, 343] on div "What factors determine the equilibrium price and quantity in a market?" at bounding box center [596, 359] width 897 height 32
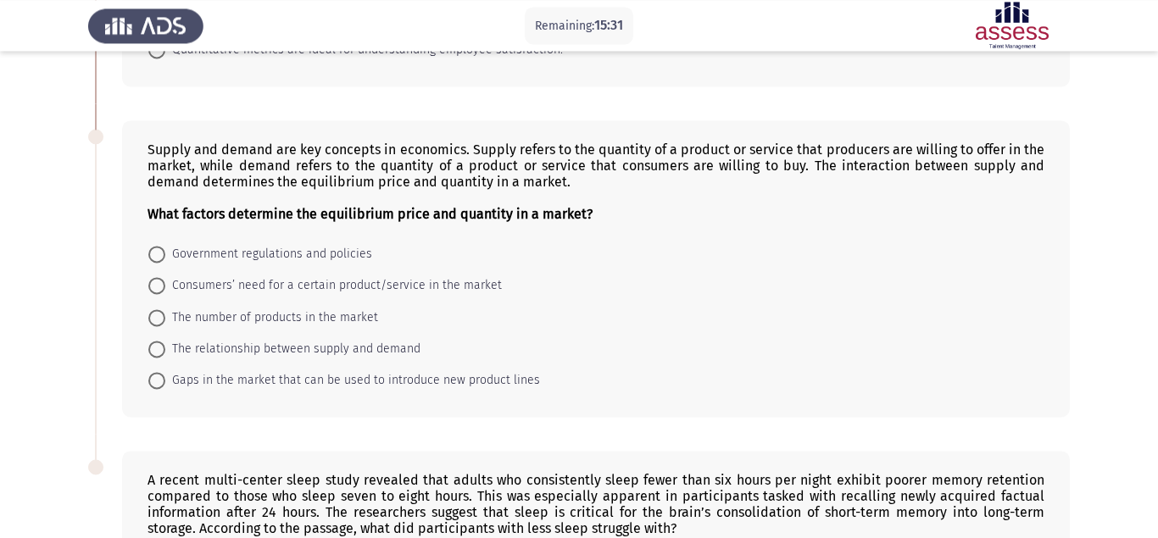
scroll to position [605, 0]
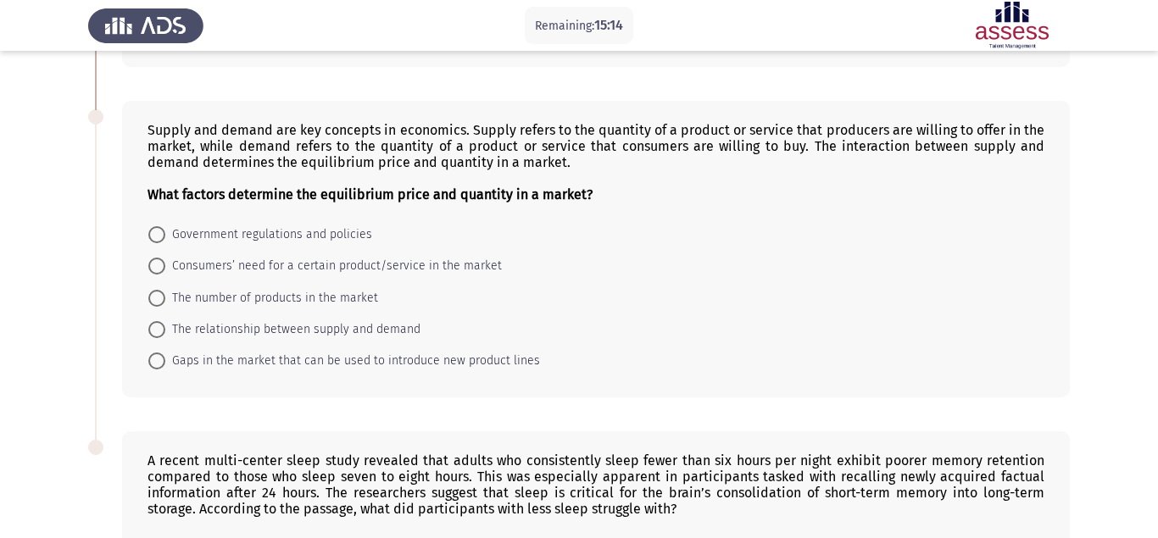
click at [163, 321] on span at bounding box center [156, 329] width 17 height 17
click at [163, 321] on input "The relationship between supply and demand" at bounding box center [156, 329] width 17 height 17
radio input "true"
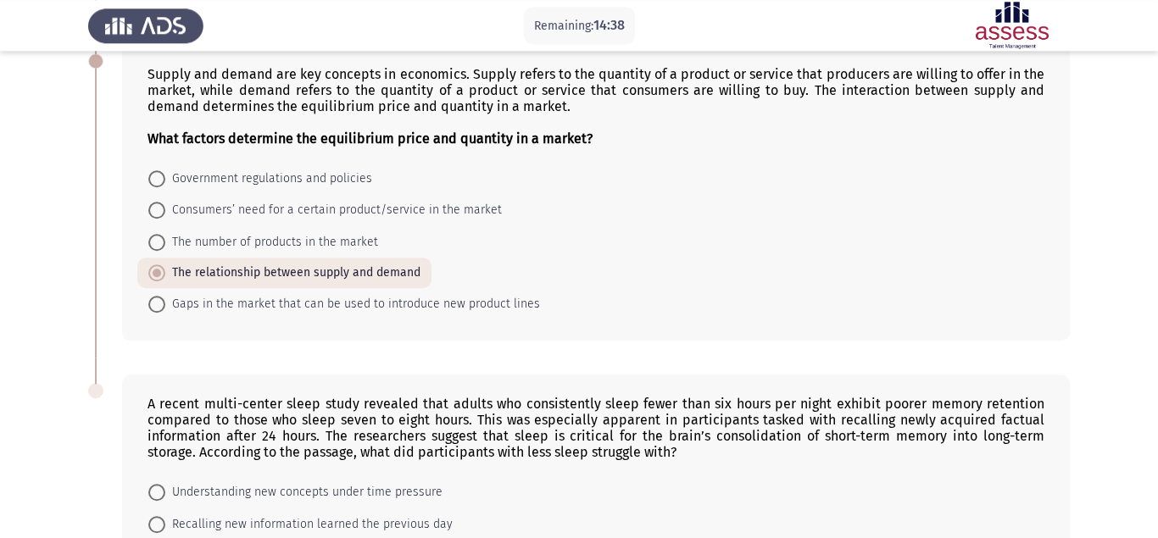
scroll to position [692, 0]
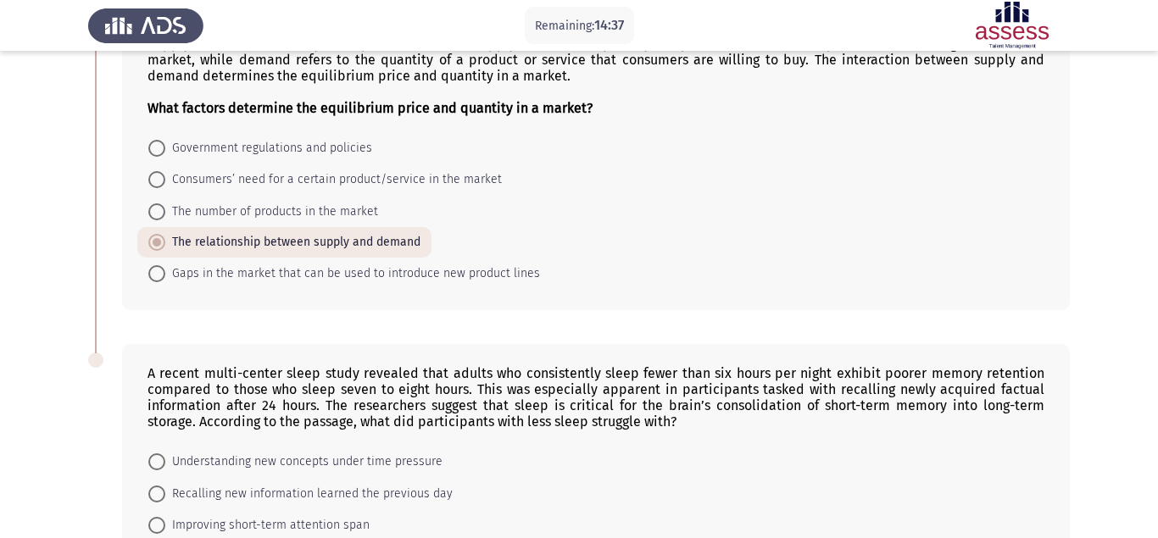
click at [366, 100] on b "What factors determine the equilibrium price and quantity in a market?" at bounding box center [370, 108] width 445 height 16
click at [371, 100] on b "What factors determine the equilibrium price and quantity in a market?" at bounding box center [370, 108] width 445 height 16
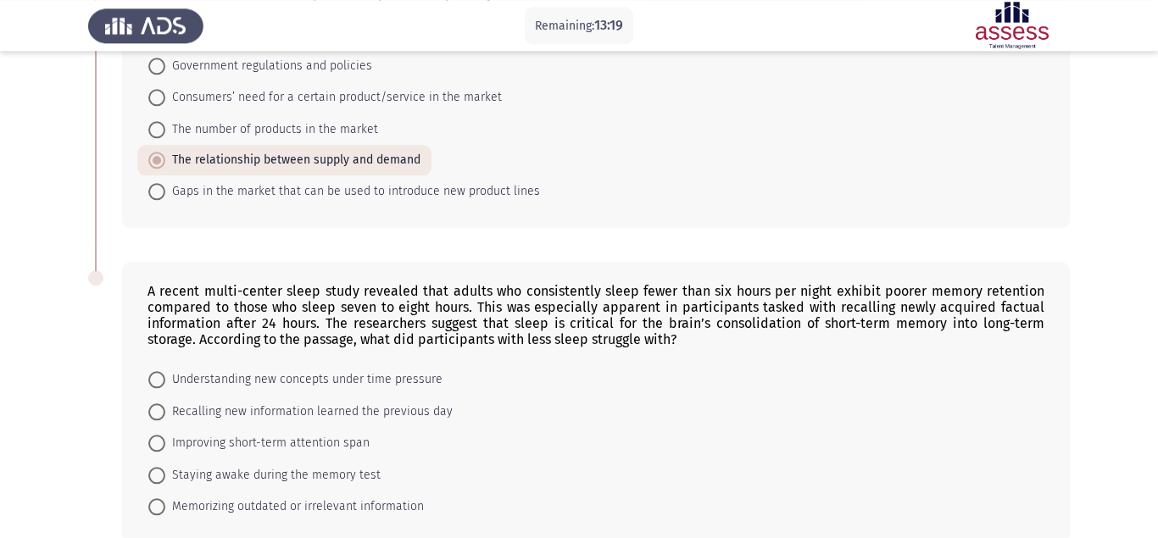
scroll to position [800, 0]
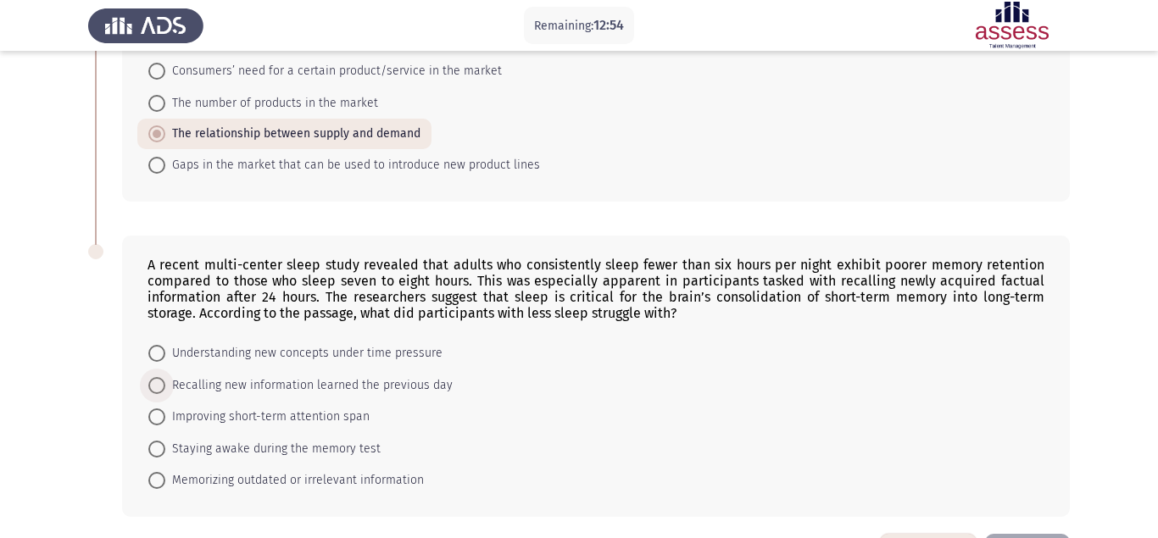
click at [153, 377] on span at bounding box center [156, 385] width 17 height 17
click at [153, 377] on input "Recalling new information learned the previous day" at bounding box center [156, 385] width 17 height 17
radio input "true"
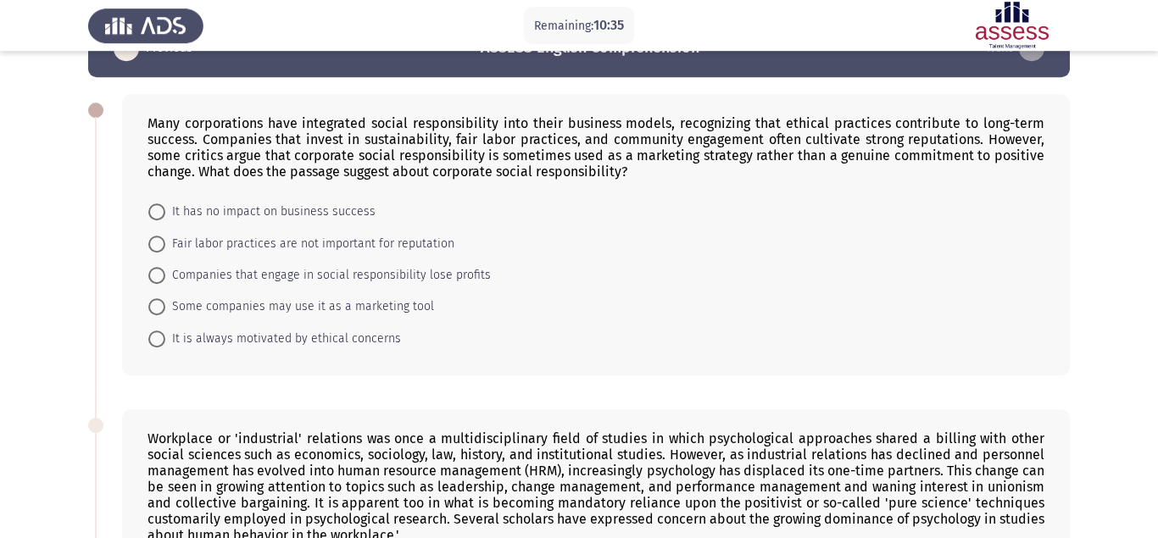
scroll to position [86, 0]
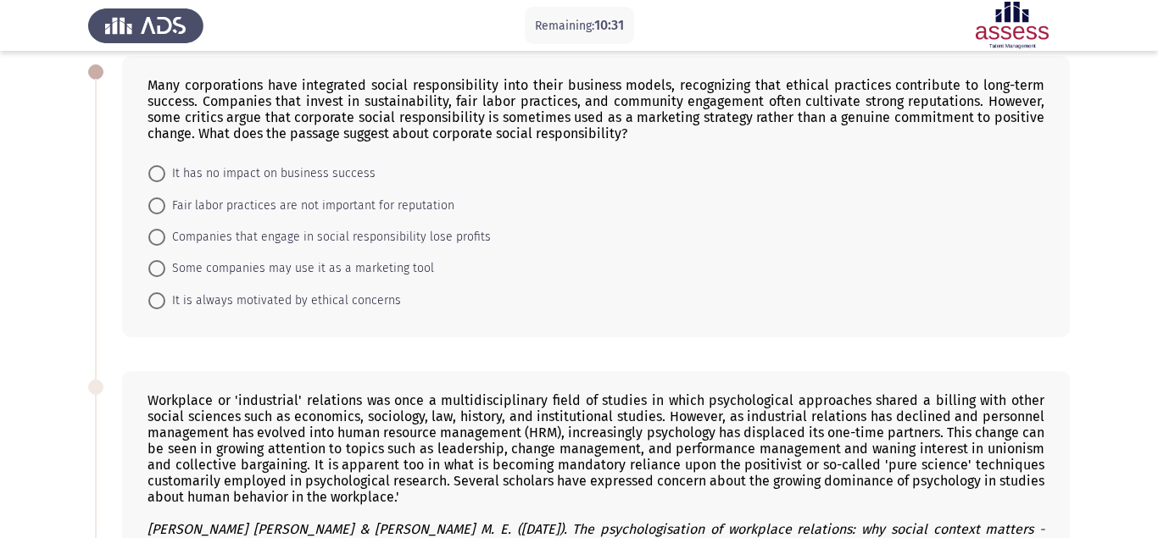
click at [160, 260] on span at bounding box center [156, 268] width 17 height 17
click at [160, 260] on input "Some companies may use it as a marketing tool" at bounding box center [156, 268] width 17 height 17
radio input "true"
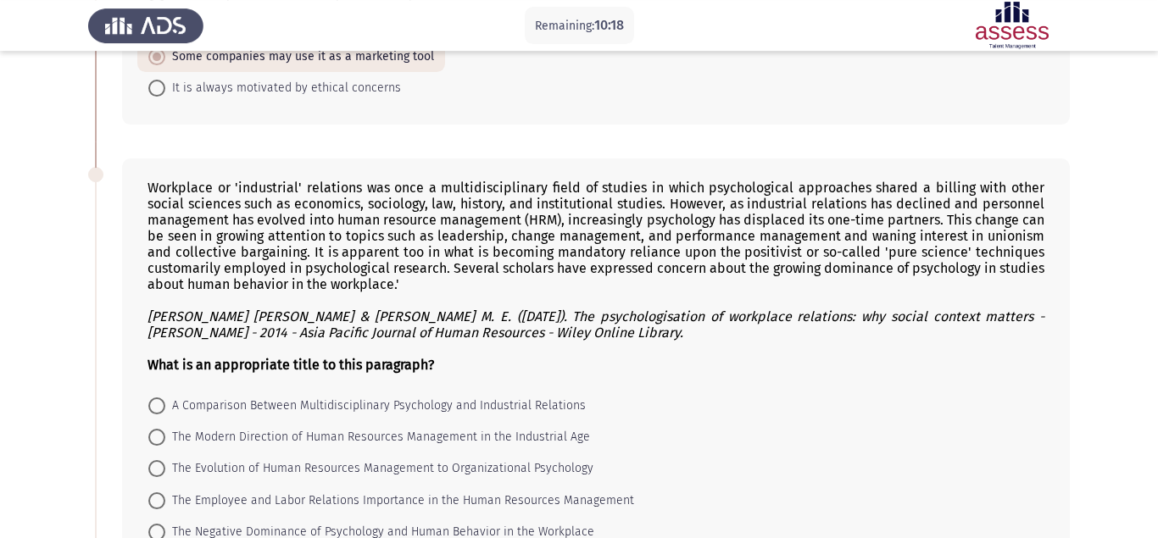
scroll to position [346, 0]
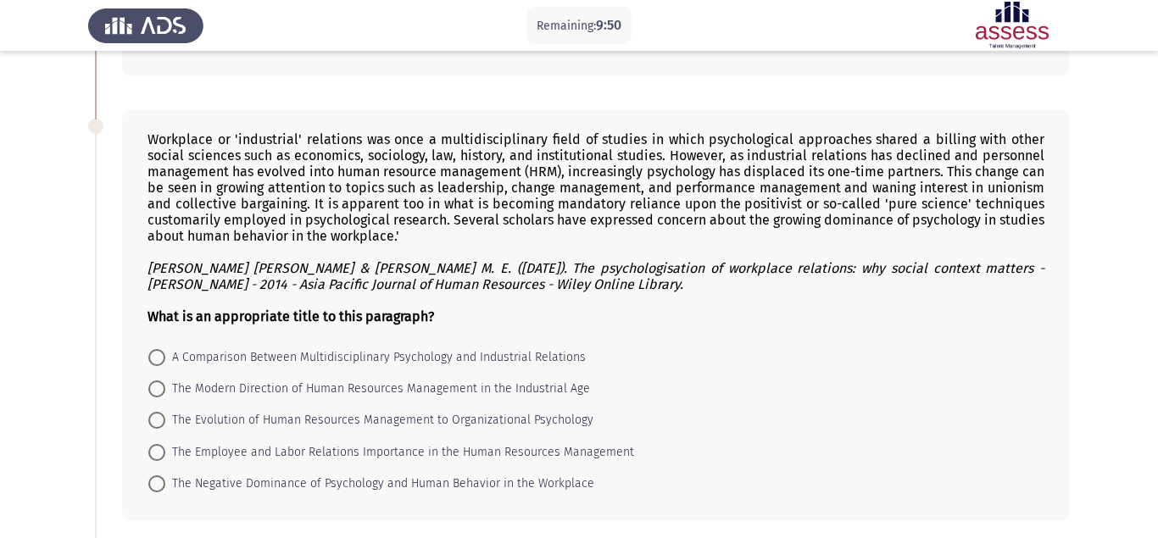
click at [153, 412] on span at bounding box center [156, 420] width 17 height 17
click at [153, 412] on input "The Evolution of Human Resources Management to Organizational Psychology" at bounding box center [156, 420] width 17 height 17
radio input "true"
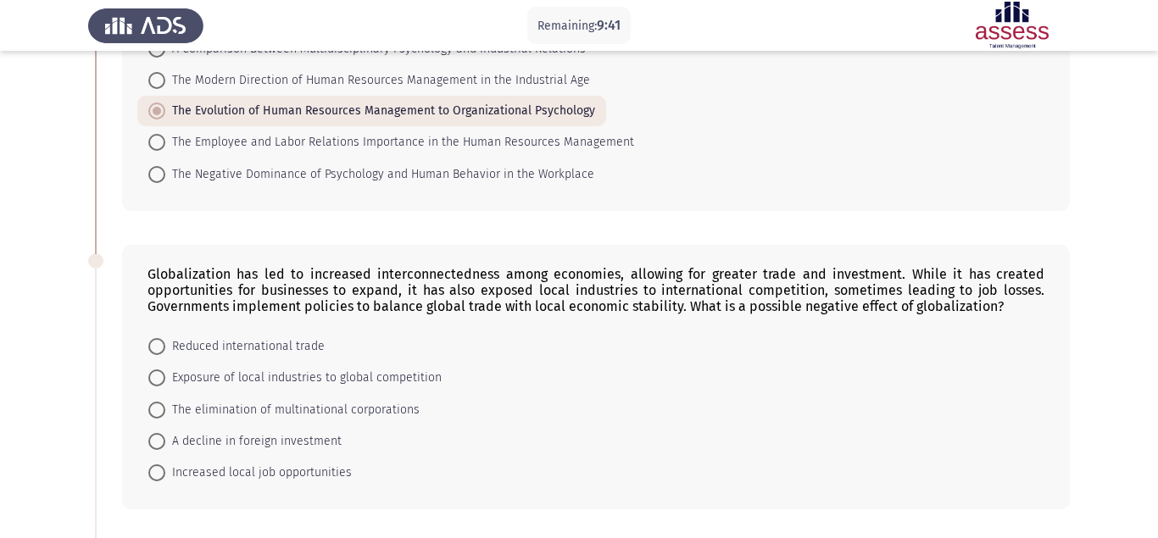
scroll to position [692, 0]
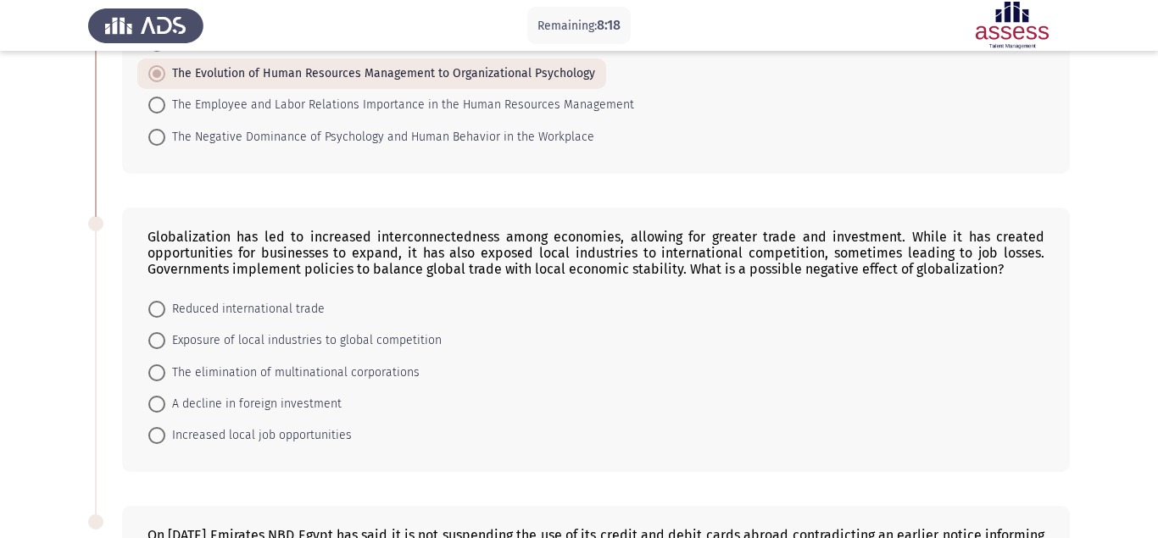
click at [156, 301] on span at bounding box center [156, 309] width 17 height 17
click at [156, 301] on input "Reduced international trade" at bounding box center [156, 309] width 17 height 17
radio input "true"
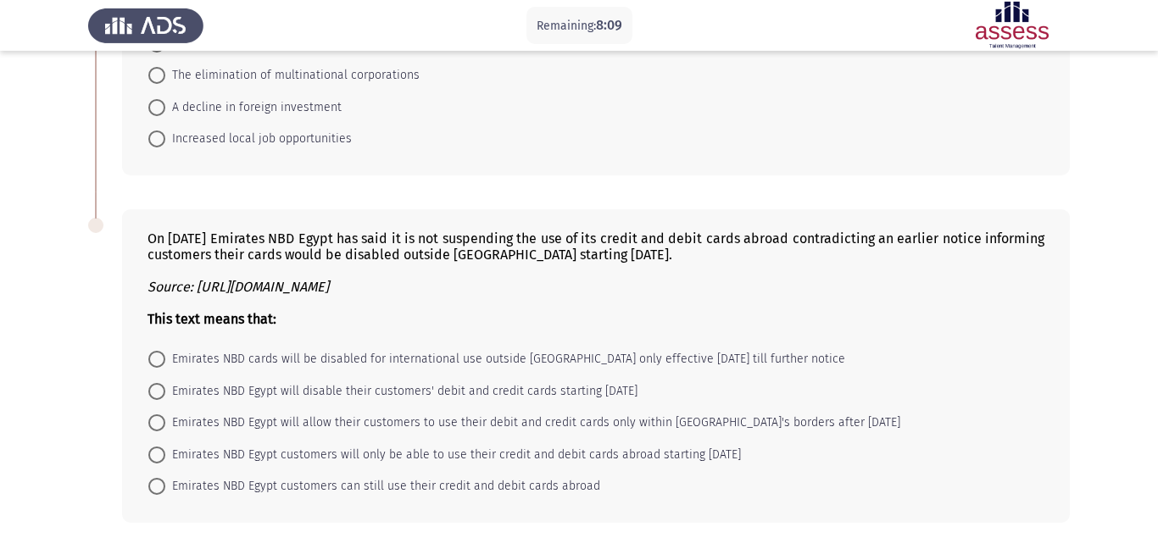
scroll to position [994, 0]
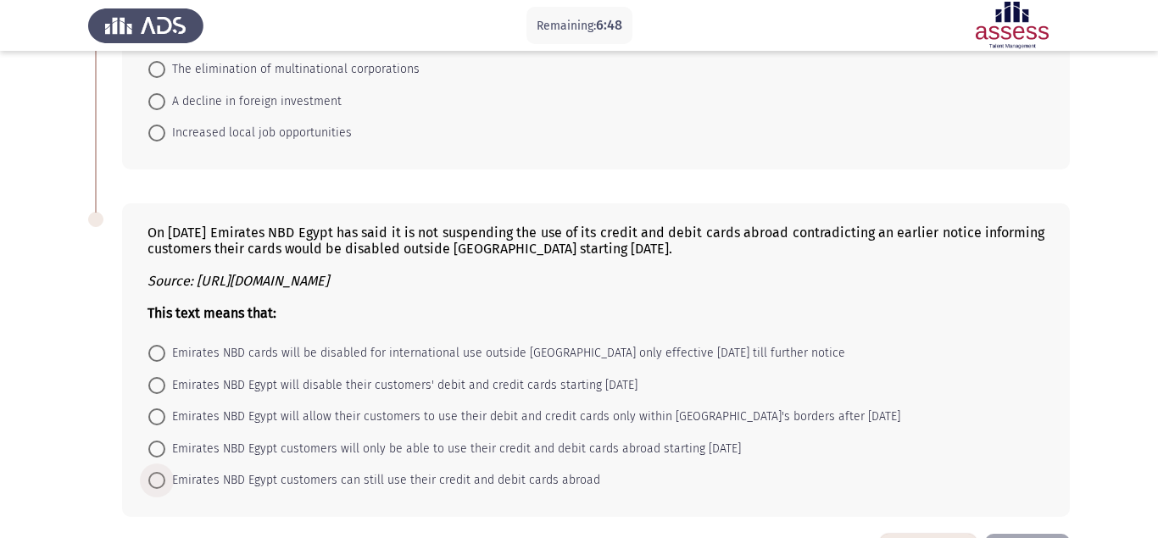
click at [153, 472] on span at bounding box center [156, 480] width 17 height 17
click at [153, 472] on input "Emirates NBD Egypt customers can still use their credit and debit cards abroad" at bounding box center [156, 480] width 17 height 17
radio input "true"
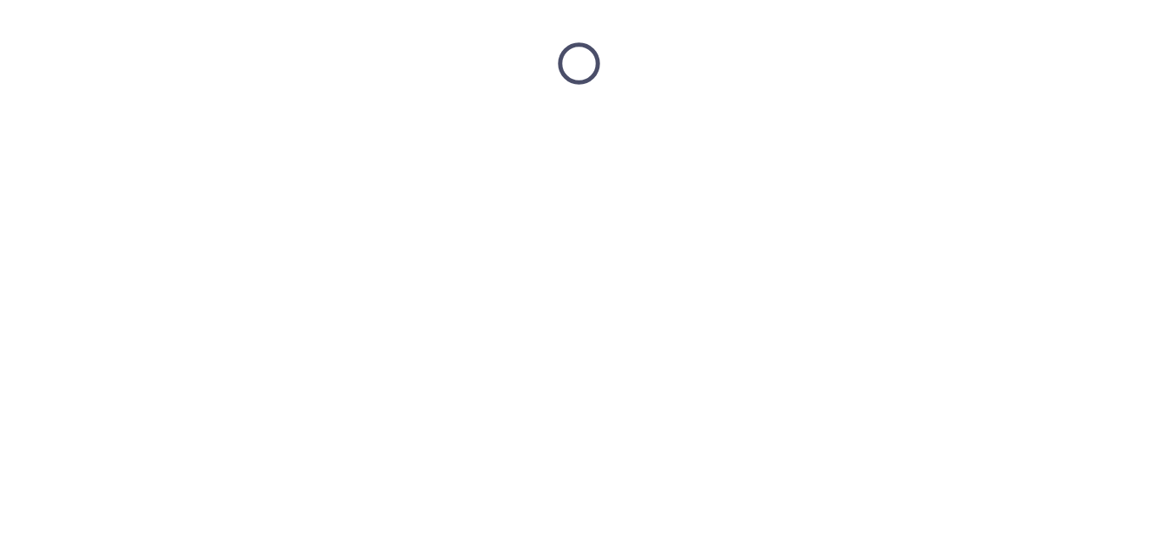
scroll to position [0, 0]
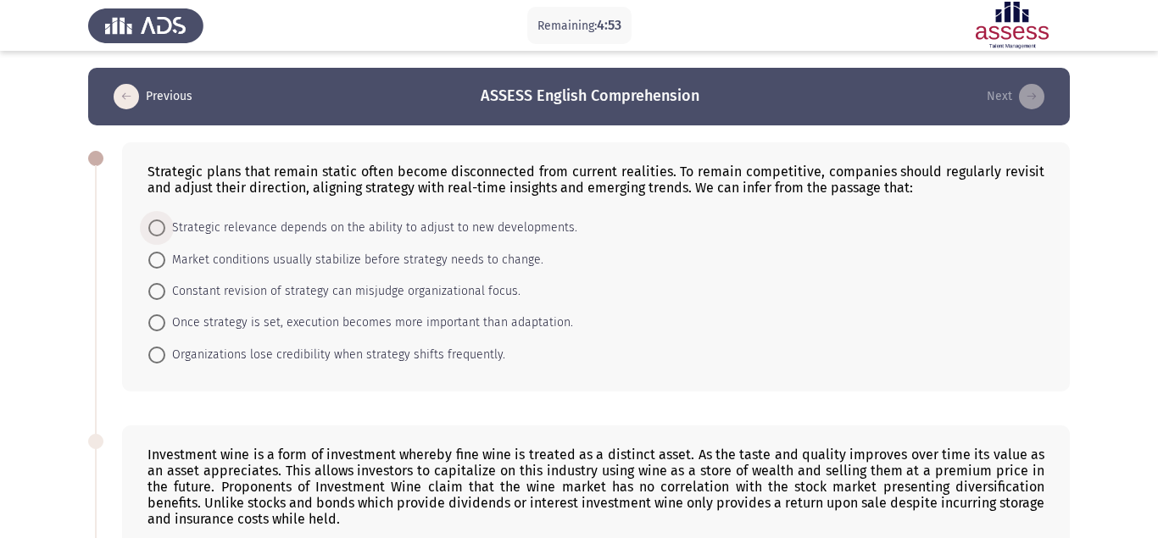
click at [157, 220] on span at bounding box center [156, 228] width 17 height 17
click at [157, 220] on input "Strategic relevance depends on the ability to adjust to new developments." at bounding box center [156, 228] width 17 height 17
radio input "true"
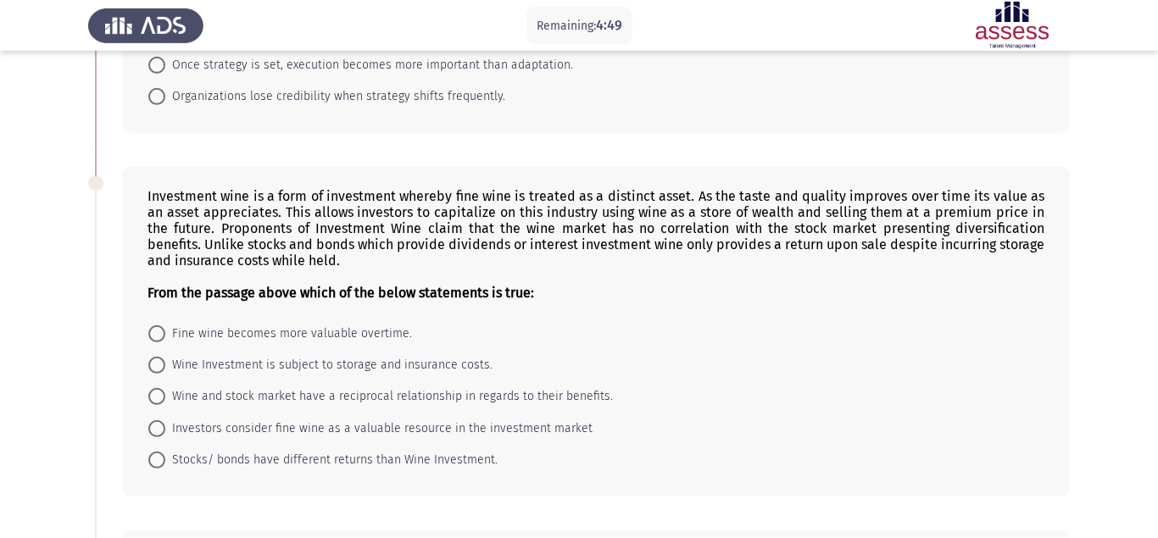
scroll to position [259, 0]
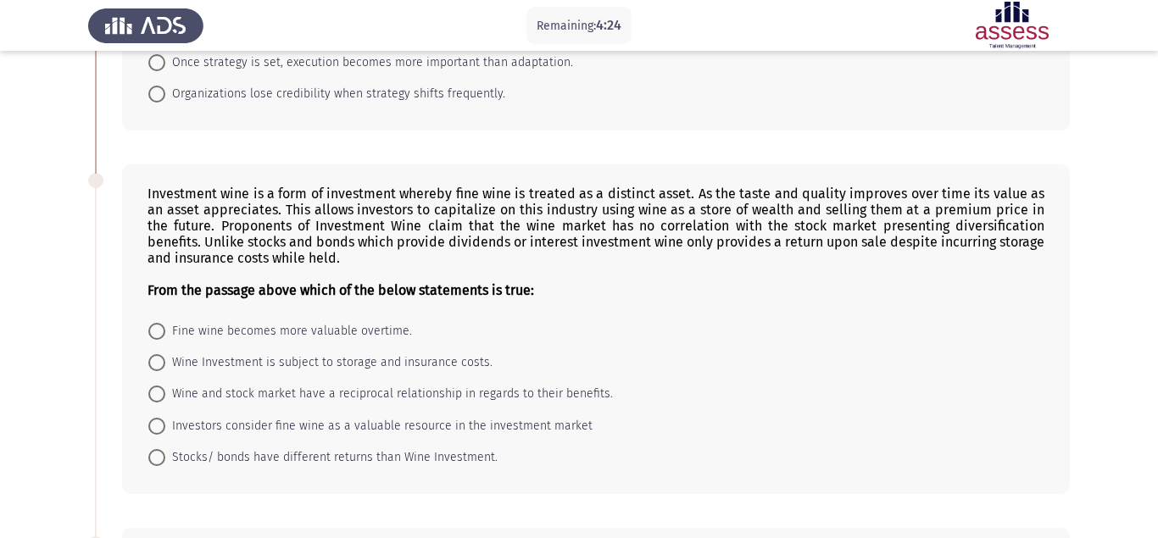
click at [157, 323] on span at bounding box center [156, 331] width 17 height 17
click at [157, 323] on input "Fine wine becomes more valuable overtime." at bounding box center [156, 331] width 17 height 17
radio input "true"
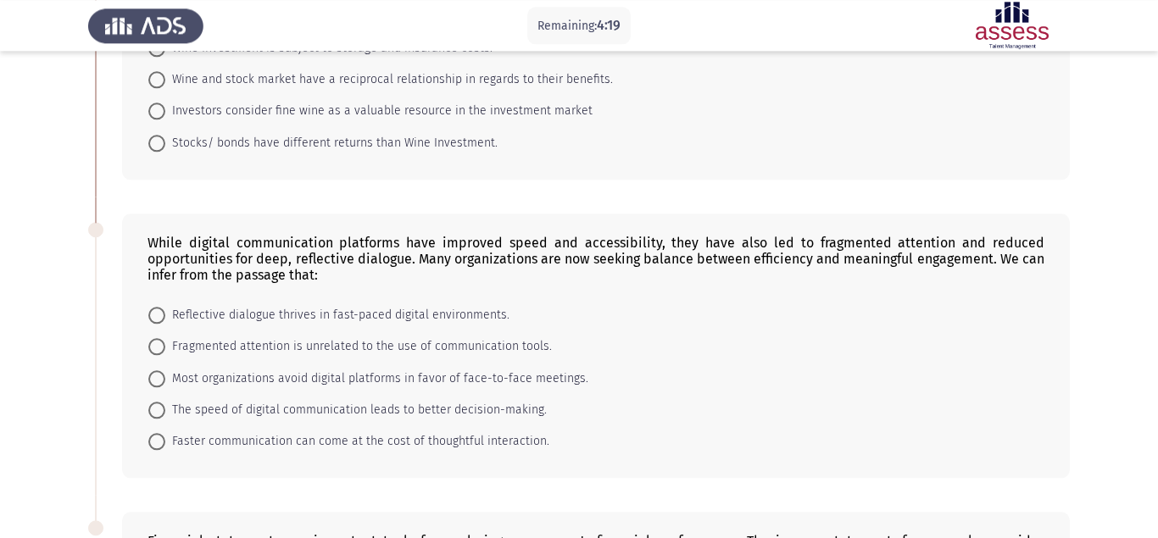
scroll to position [605, 0]
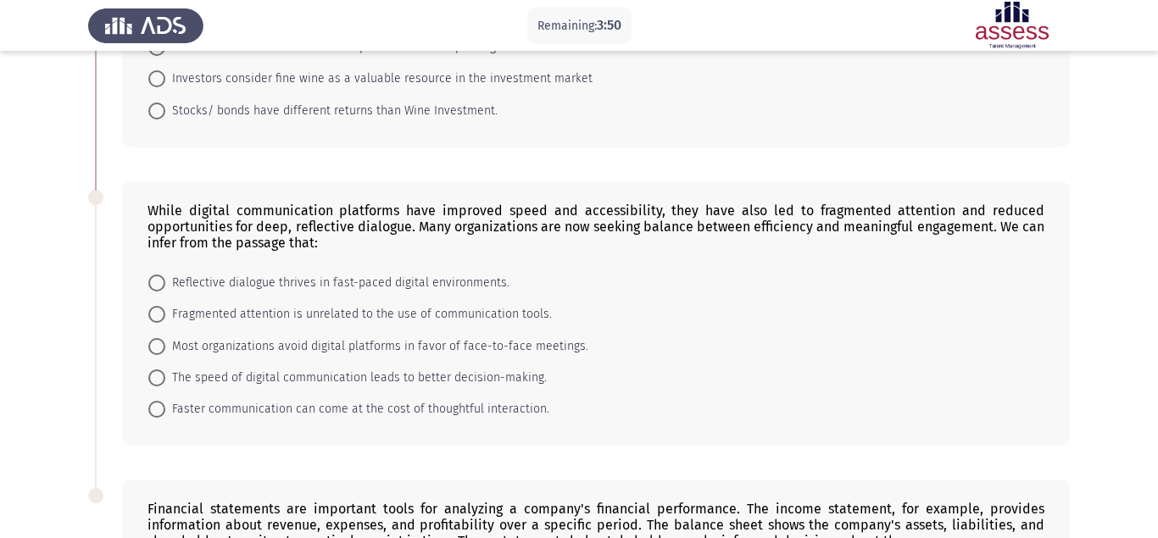
click at [285, 368] on span "The speed of digital communication leads to better decision-making." at bounding box center [356, 378] width 382 height 20
click at [165, 370] on input "The speed of digital communication leads to better decision-making." at bounding box center [156, 378] width 17 height 17
radio input "true"
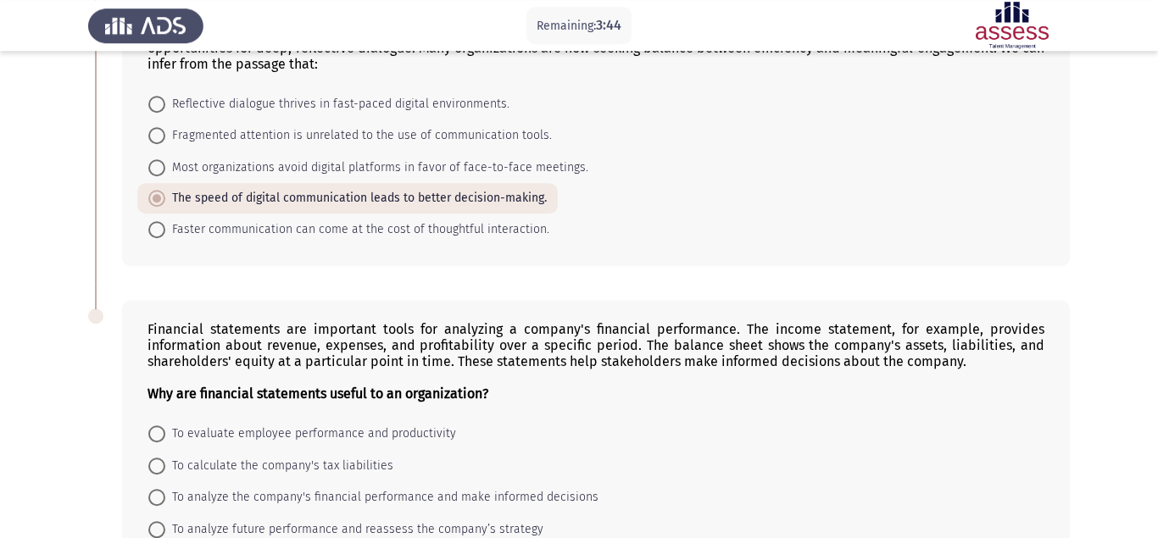
scroll to position [865, 0]
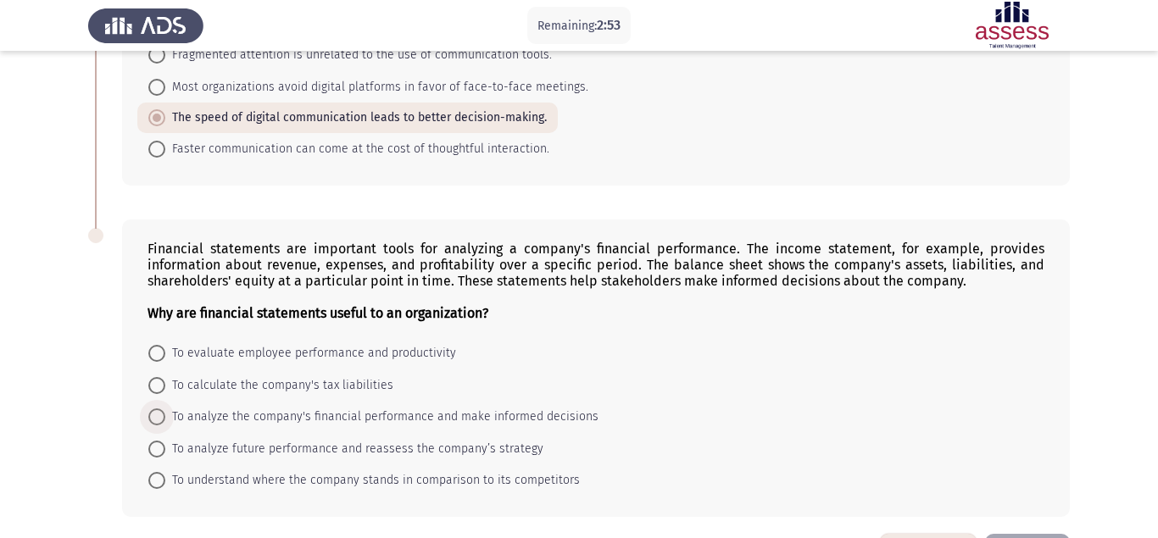
click at [157, 409] on span at bounding box center [156, 417] width 17 height 17
click at [157, 409] on input "To analyze the company's financial performance and make informed decisions" at bounding box center [156, 417] width 17 height 17
radio input "true"
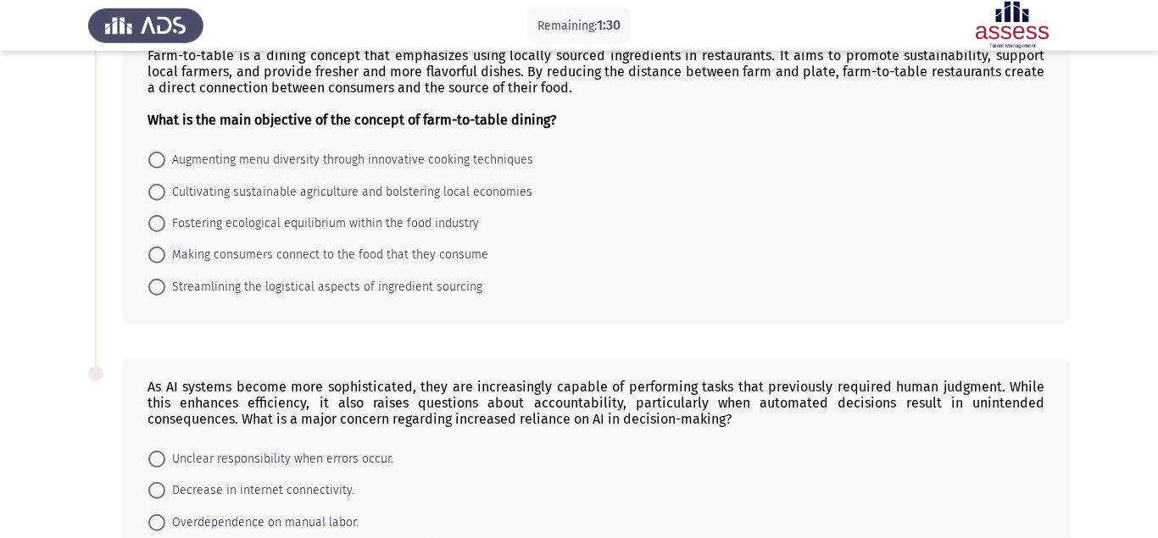
scroll to position [81, 0]
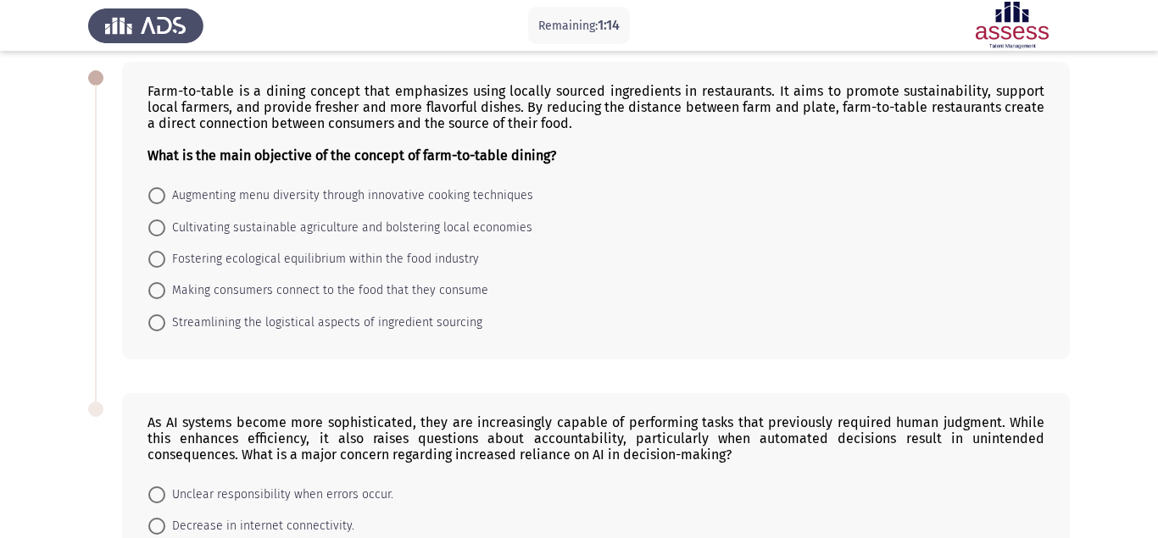
click at [156, 282] on span at bounding box center [156, 290] width 17 height 17
click at [156, 282] on input "Making consumers connect to the food that they consume" at bounding box center [156, 290] width 17 height 17
radio input "true"
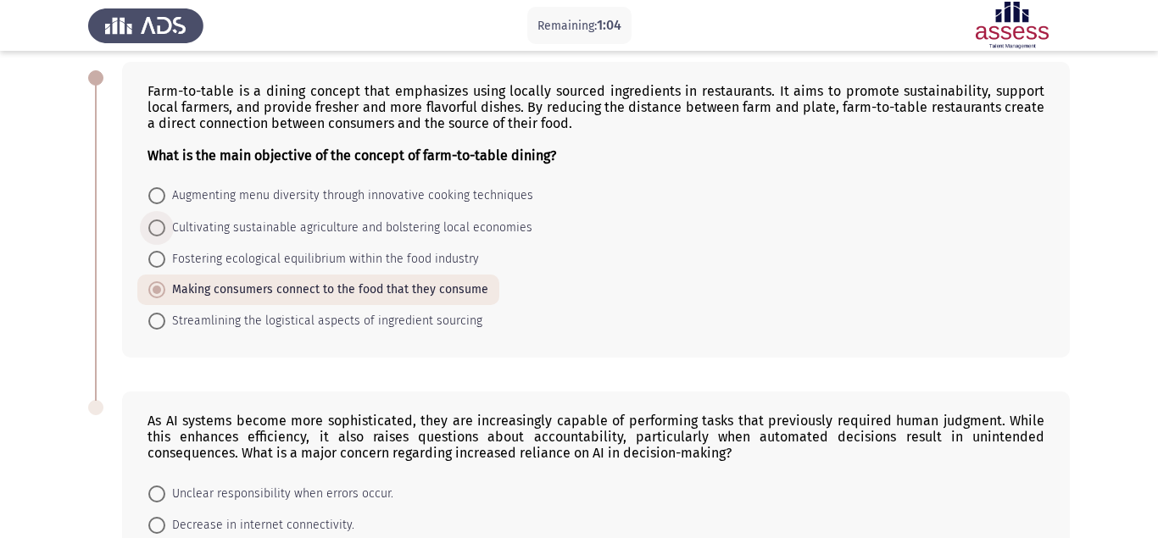
click at [239, 218] on span "Cultivating sustainable agriculture and bolstering local economies" at bounding box center [348, 228] width 367 height 20
click at [165, 220] on input "Cultivating sustainable agriculture and bolstering local economies" at bounding box center [156, 228] width 17 height 17
radio input "true"
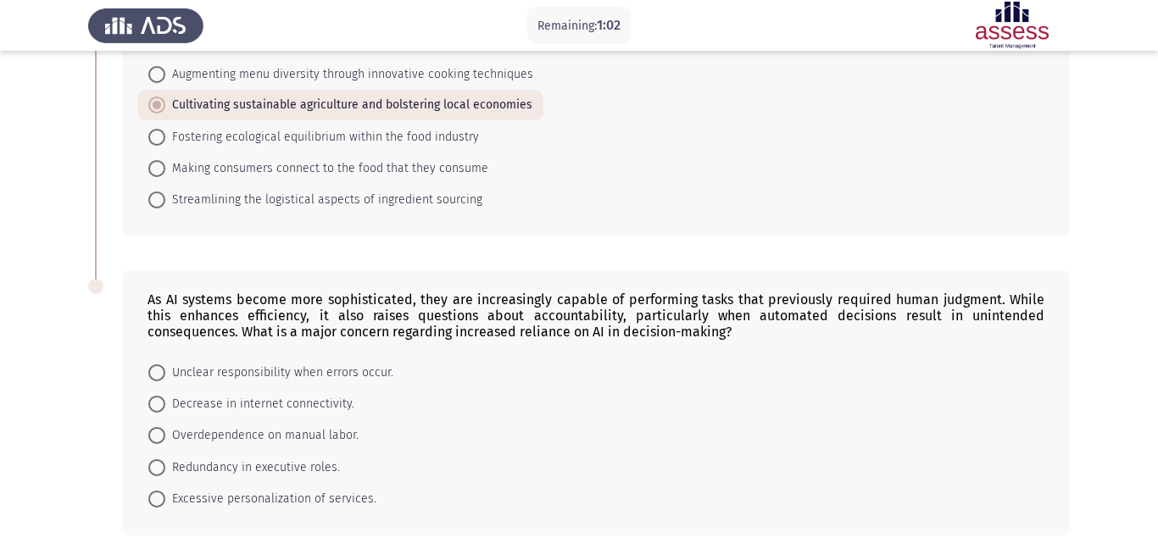
scroll to position [252, 0]
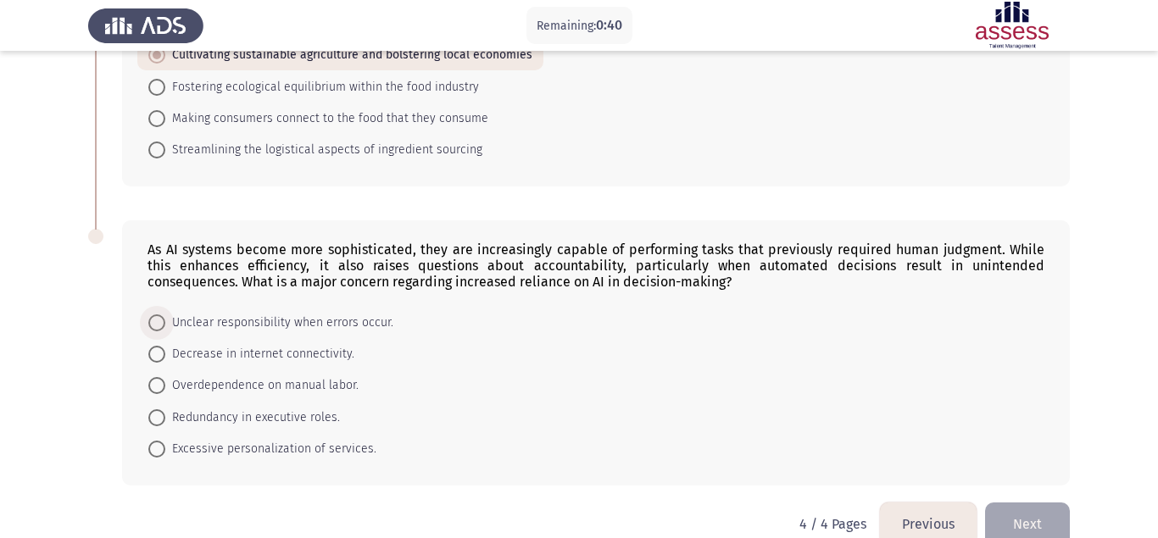
click at [162, 315] on span at bounding box center [156, 323] width 17 height 17
click at [162, 315] on input "Unclear responsibility when errors occur." at bounding box center [156, 323] width 17 height 17
radio input "true"
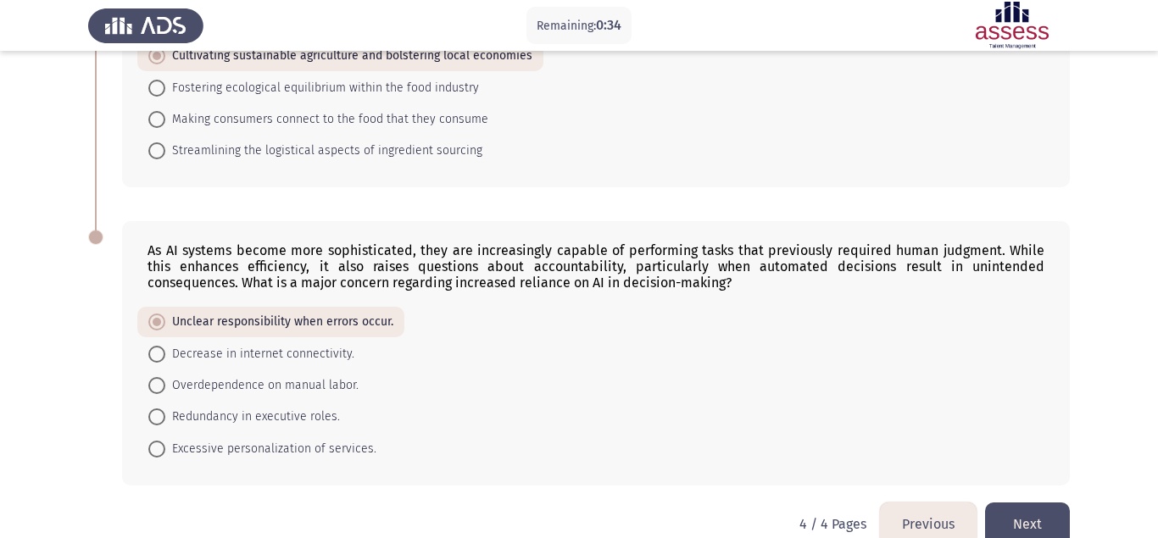
click at [1023, 503] on button "Next" at bounding box center [1027, 524] width 85 height 43
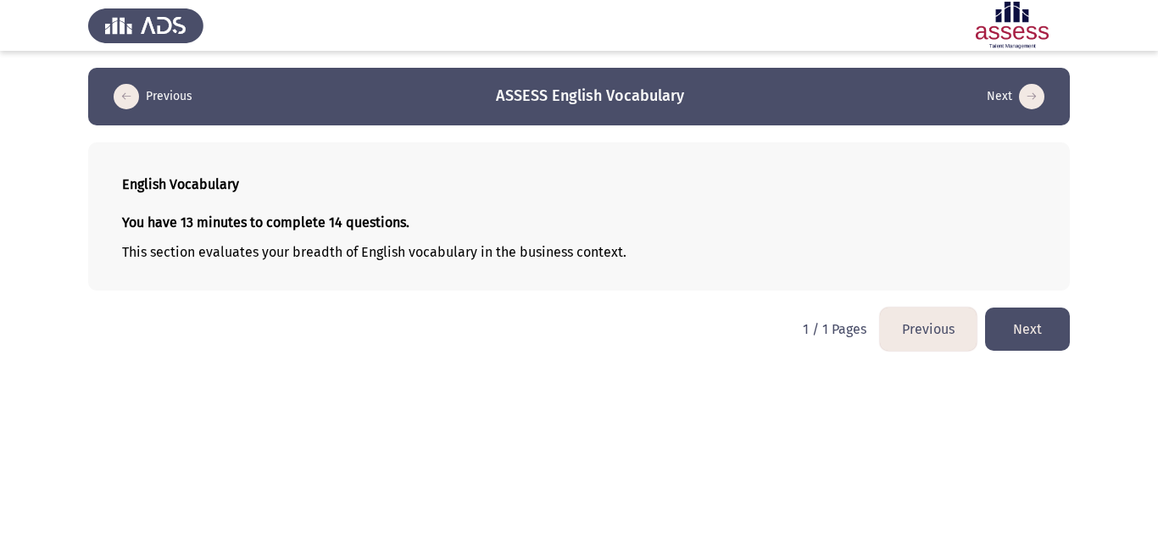
click at [1017, 329] on button "Next" at bounding box center [1027, 329] width 85 height 43
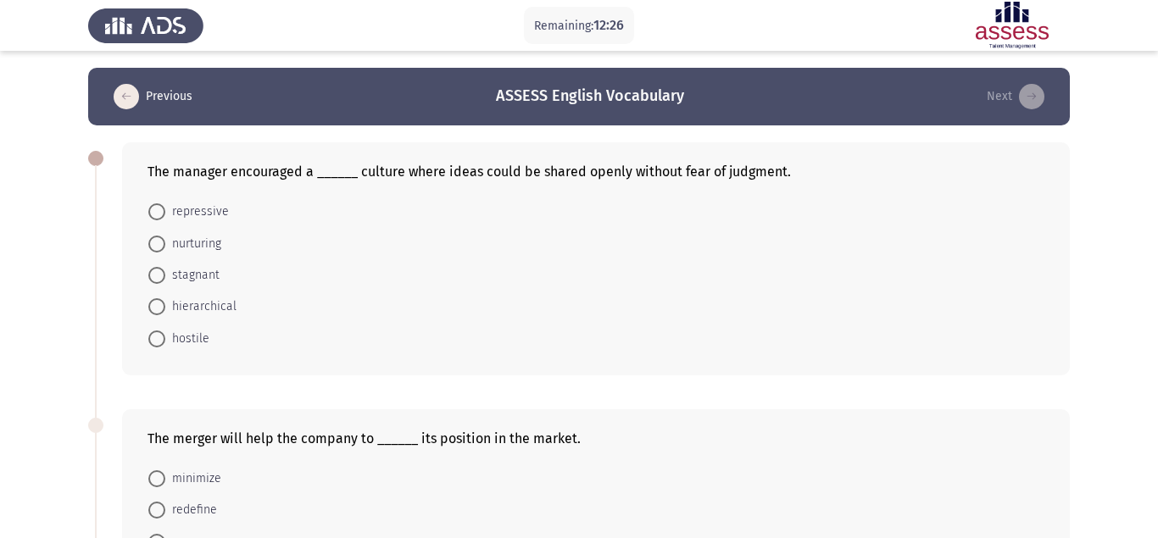
click at [158, 236] on span at bounding box center [156, 244] width 17 height 17
click at [158, 236] on input "nurturing" at bounding box center [156, 244] width 17 height 17
radio input "true"
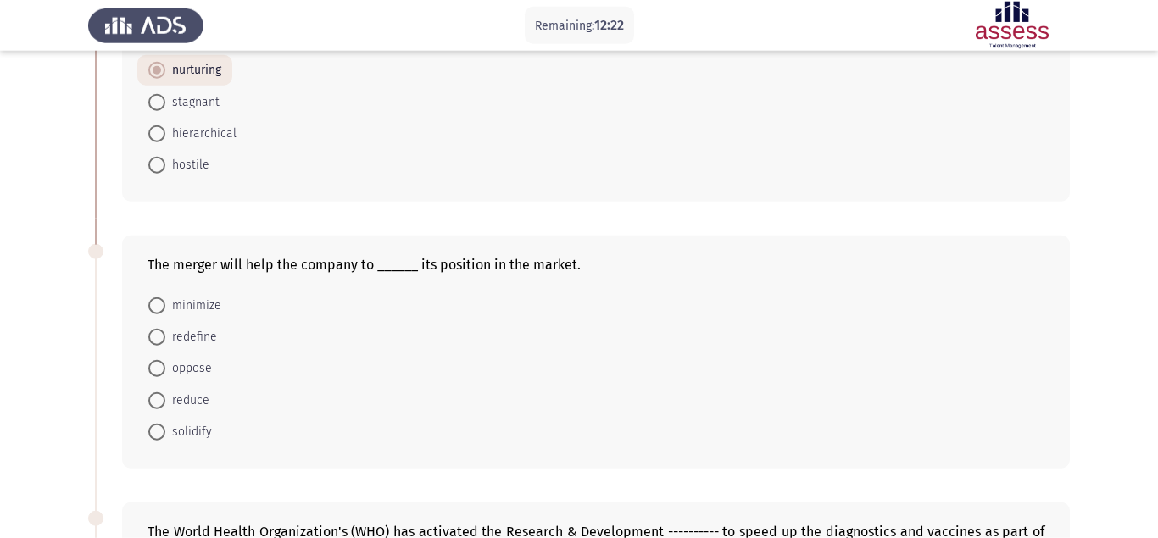
scroll to position [173, 0]
click at [157, 423] on span at bounding box center [156, 431] width 17 height 17
click at [157, 423] on input "solidify" at bounding box center [156, 431] width 17 height 17
radio input "true"
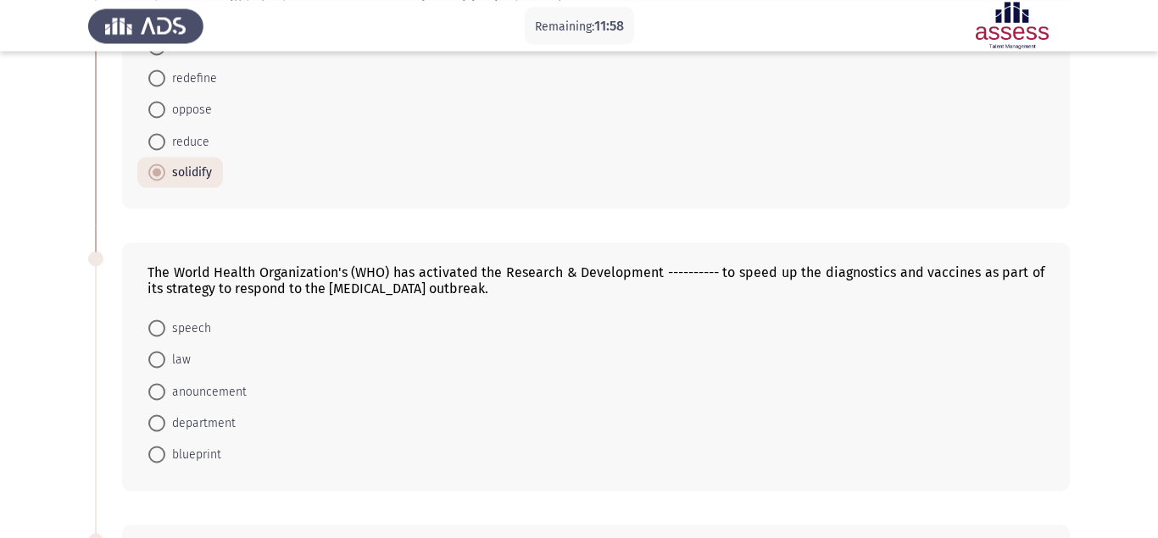
scroll to position [432, 0]
click at [160, 445] on span at bounding box center [156, 453] width 17 height 17
click at [160, 445] on input "blueprint" at bounding box center [156, 453] width 17 height 17
radio input "true"
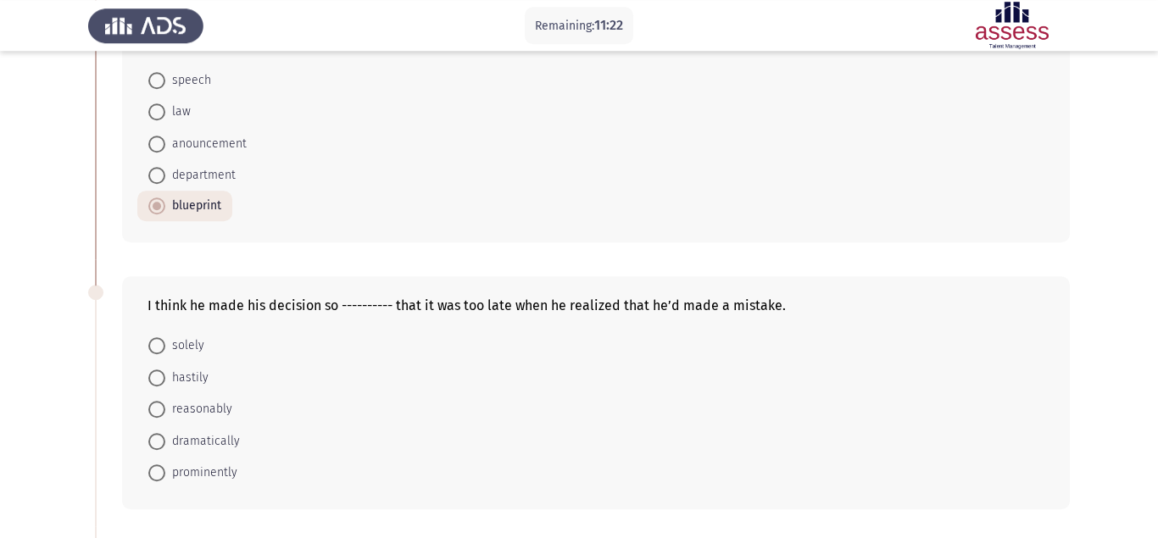
scroll to position [692, 0]
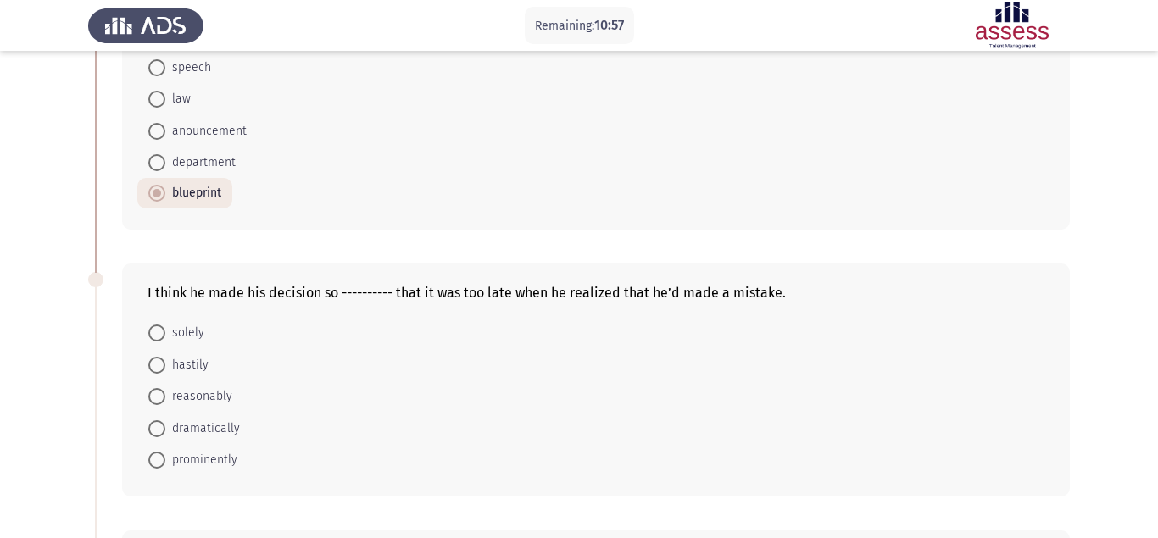
click at [158, 357] on span at bounding box center [156, 365] width 17 height 17
click at [158, 357] on input "hastily" at bounding box center [156, 365] width 17 height 17
radio input "true"
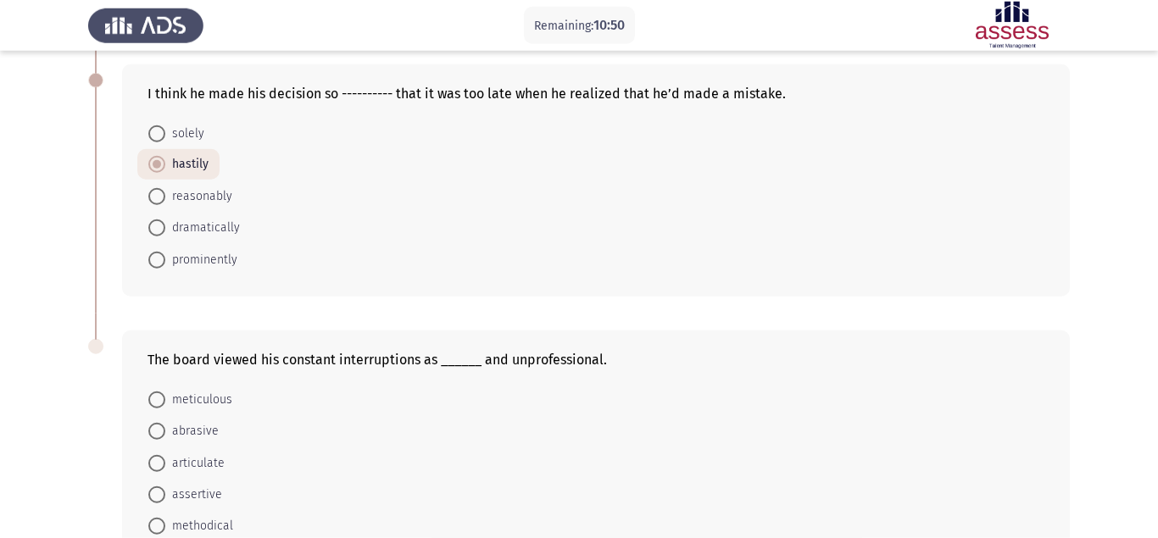
scroll to position [921, 0]
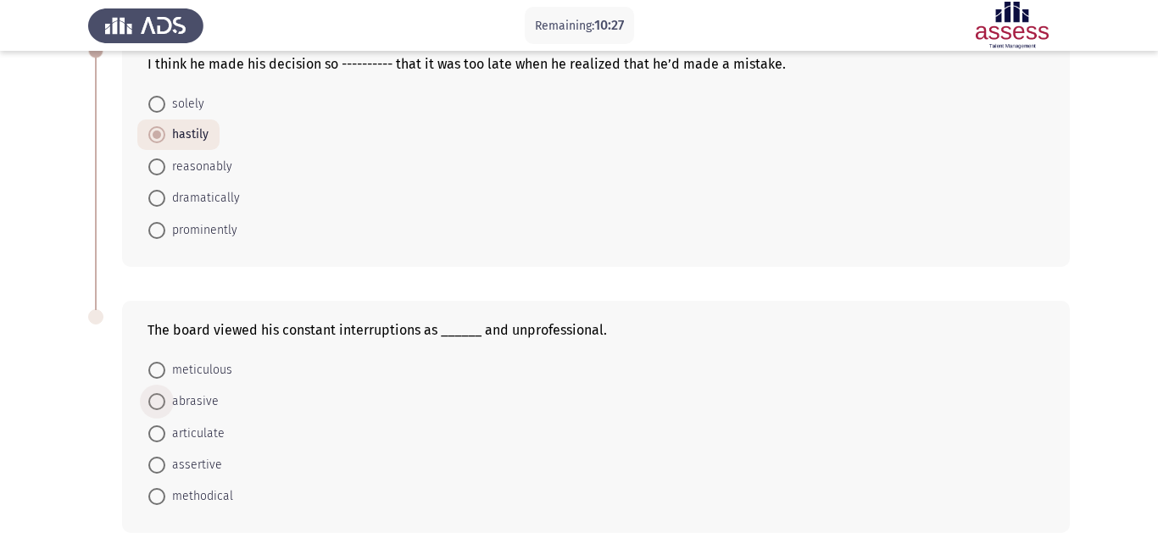
click at [154, 393] on span at bounding box center [156, 401] width 17 height 17
click at [154, 393] on input "abrasive" at bounding box center [156, 401] width 17 height 17
radio input "true"
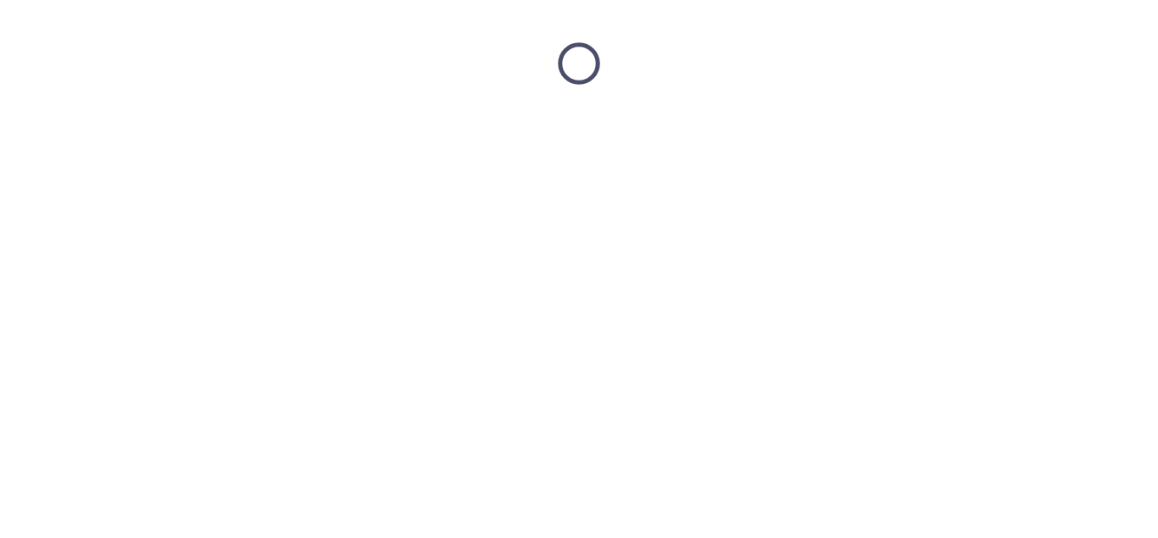
scroll to position [0, 0]
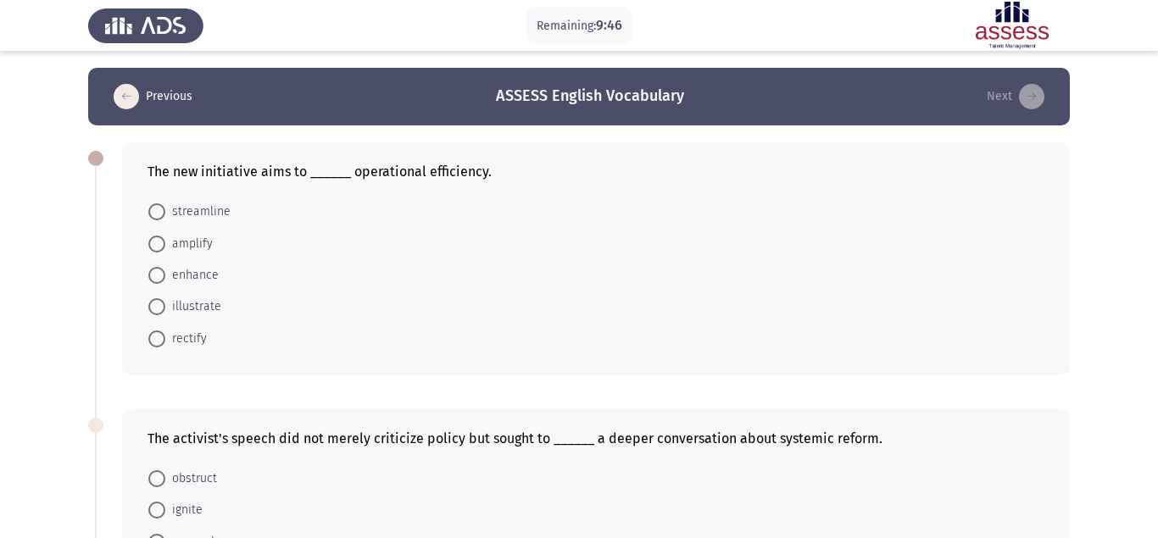
click at [153, 267] on span at bounding box center [156, 275] width 17 height 17
click at [153, 267] on input "enhance" at bounding box center [156, 275] width 17 height 17
radio input "true"
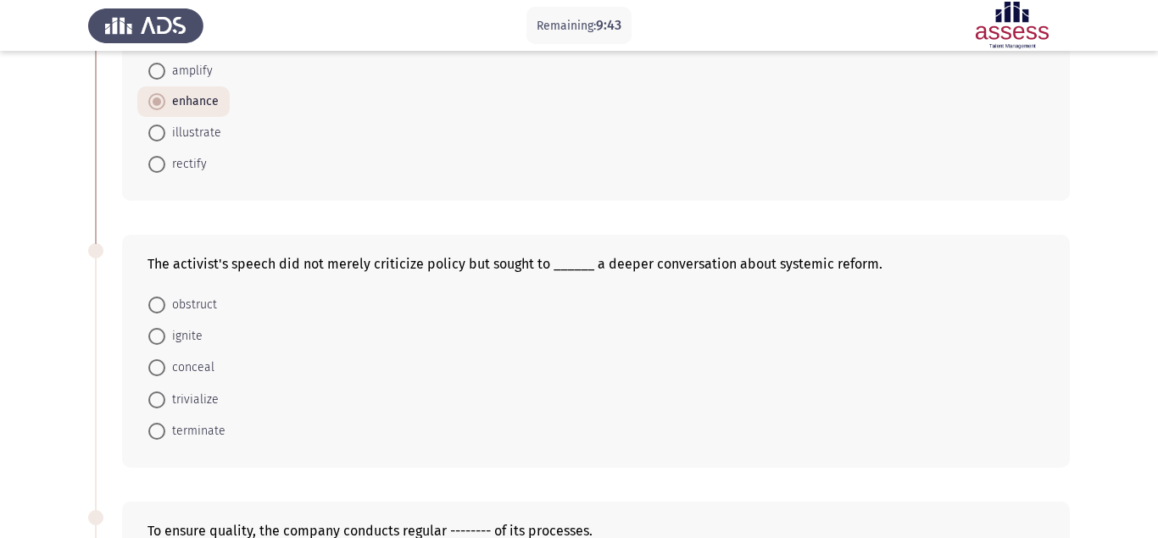
scroll to position [259, 0]
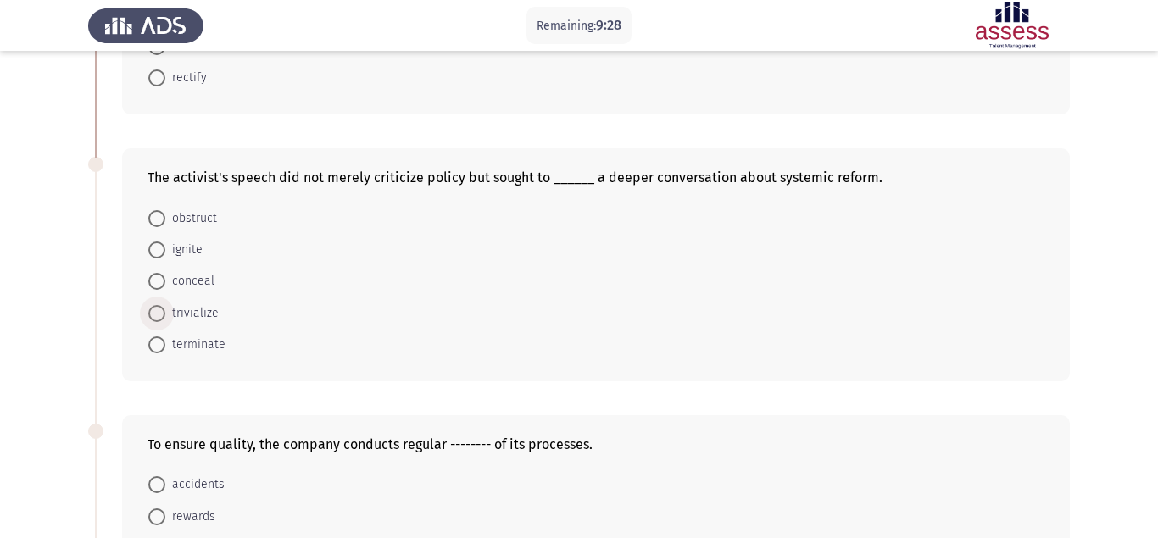
click at [192, 304] on span "trivialize" at bounding box center [191, 314] width 53 height 20
click at [165, 305] on input "trivialize" at bounding box center [156, 313] width 17 height 17
radio input "true"
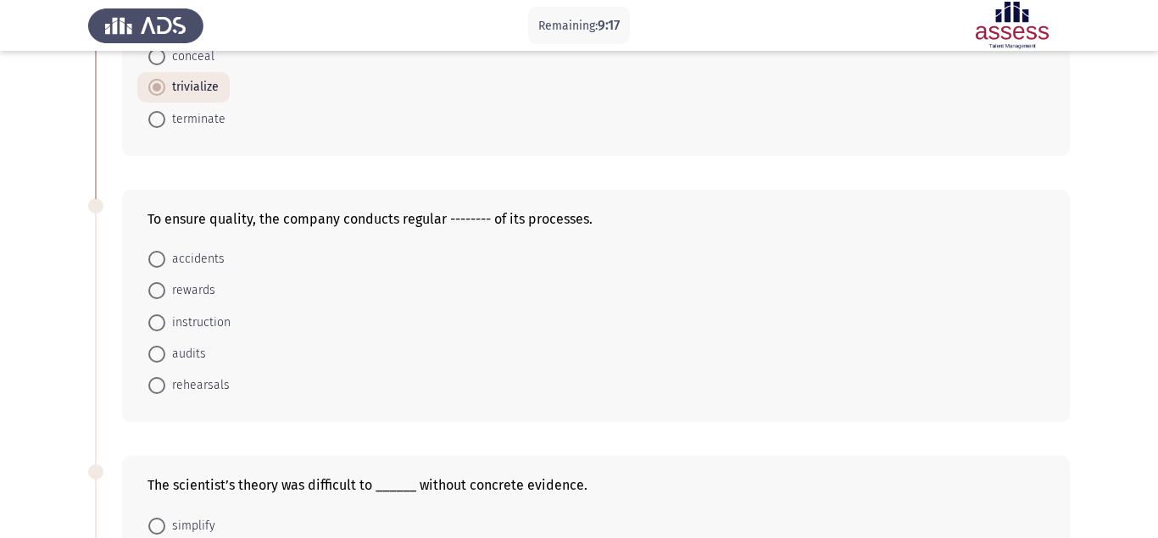
scroll to position [519, 0]
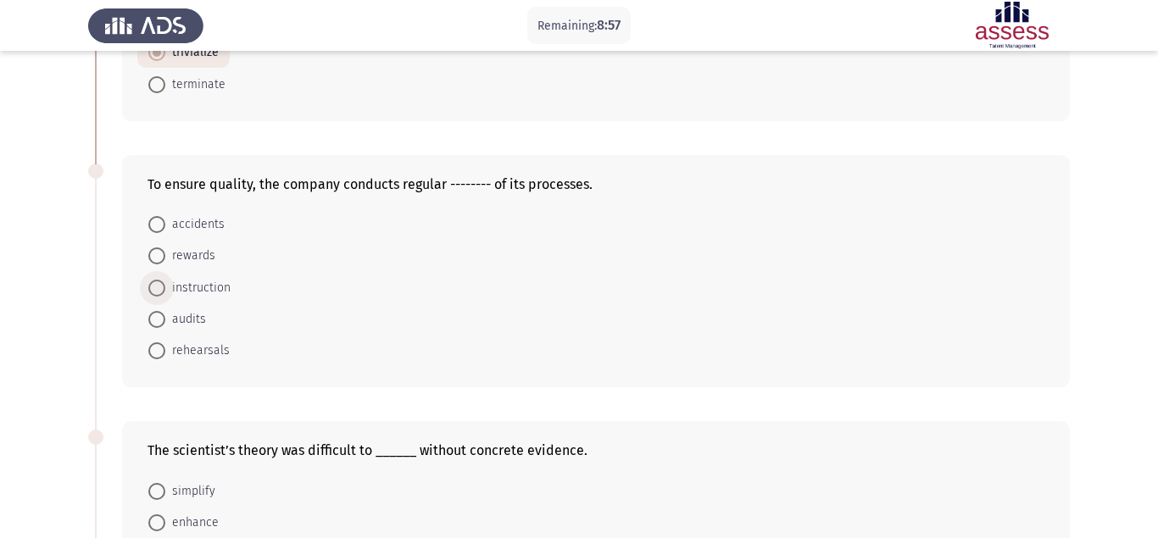
click at [162, 280] on span at bounding box center [156, 288] width 17 height 17
click at [162, 280] on input "instruction" at bounding box center [156, 288] width 17 height 17
radio input "true"
click at [190, 309] on span "audits" at bounding box center [185, 319] width 41 height 20
click at [165, 310] on input "audits" at bounding box center [156, 318] width 17 height 17
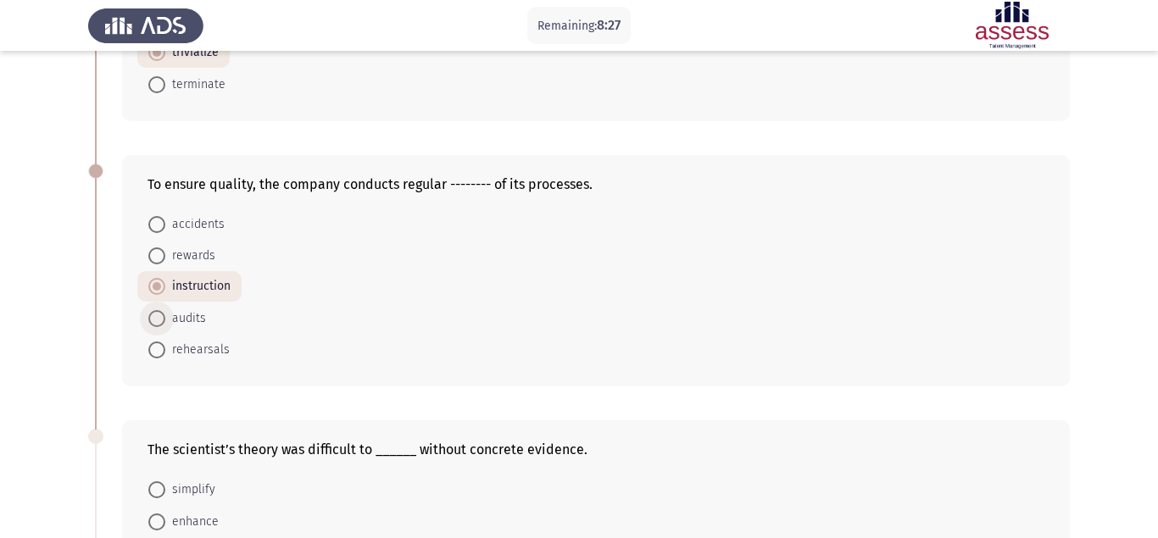
radio input "true"
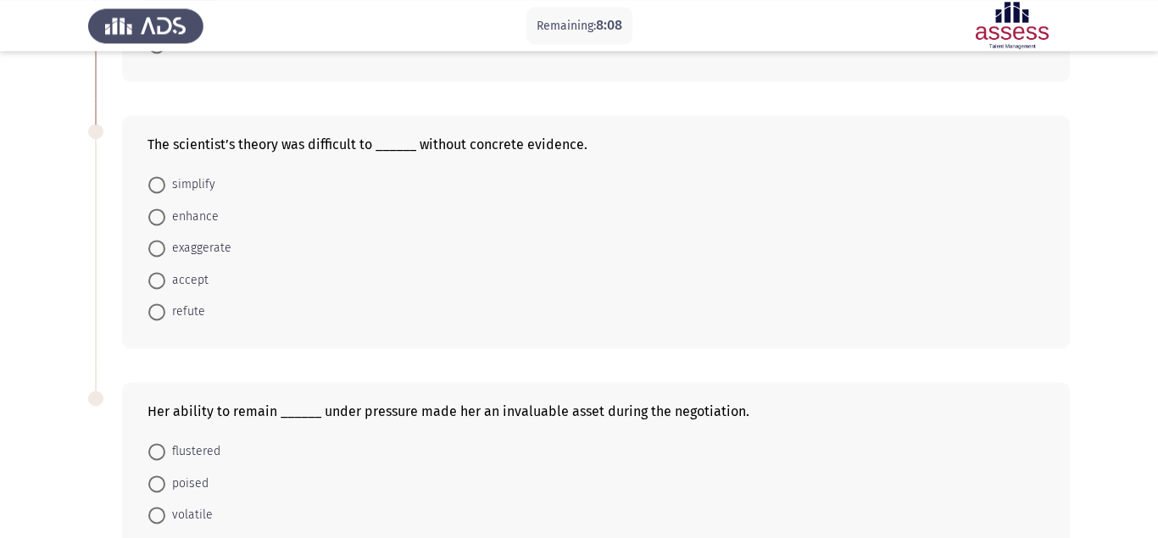
scroll to position [778, 0]
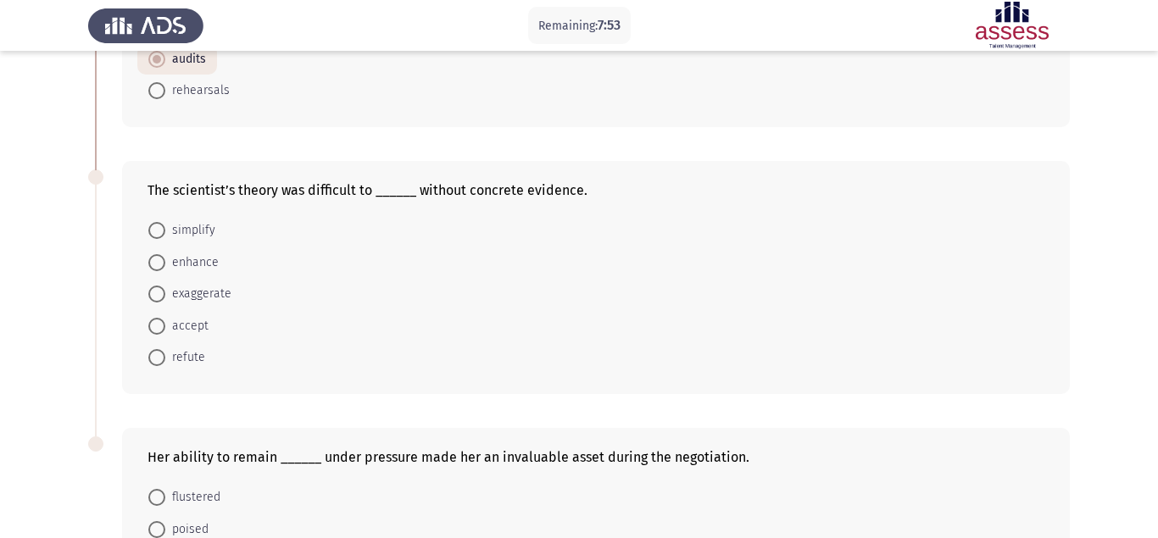
click at [181, 316] on span "accept" at bounding box center [186, 326] width 43 height 20
click at [165, 318] on input "accept" at bounding box center [156, 326] width 17 height 17
radio input "true"
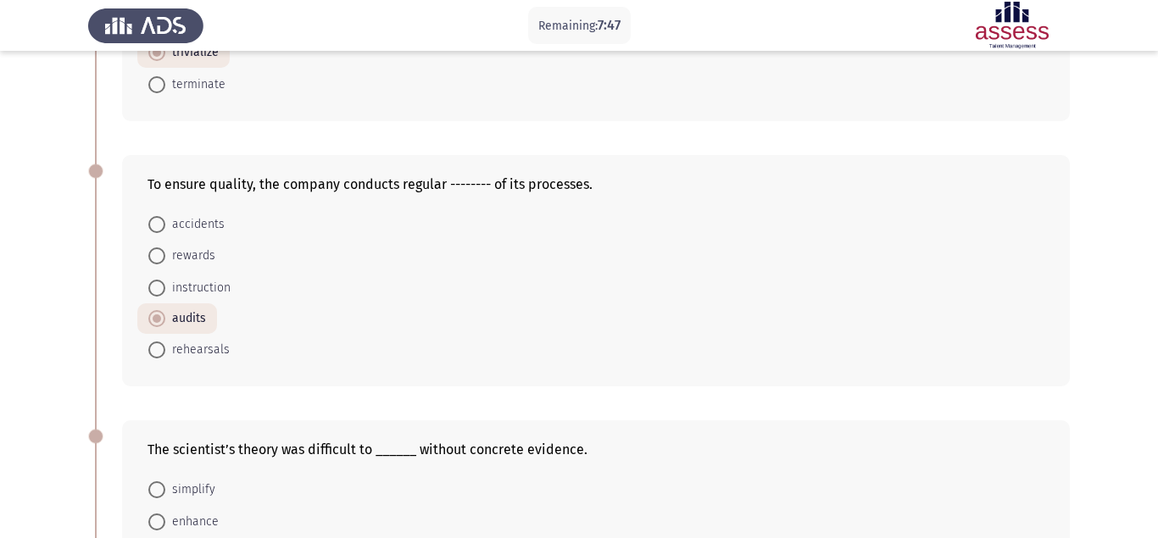
scroll to position [905, 0]
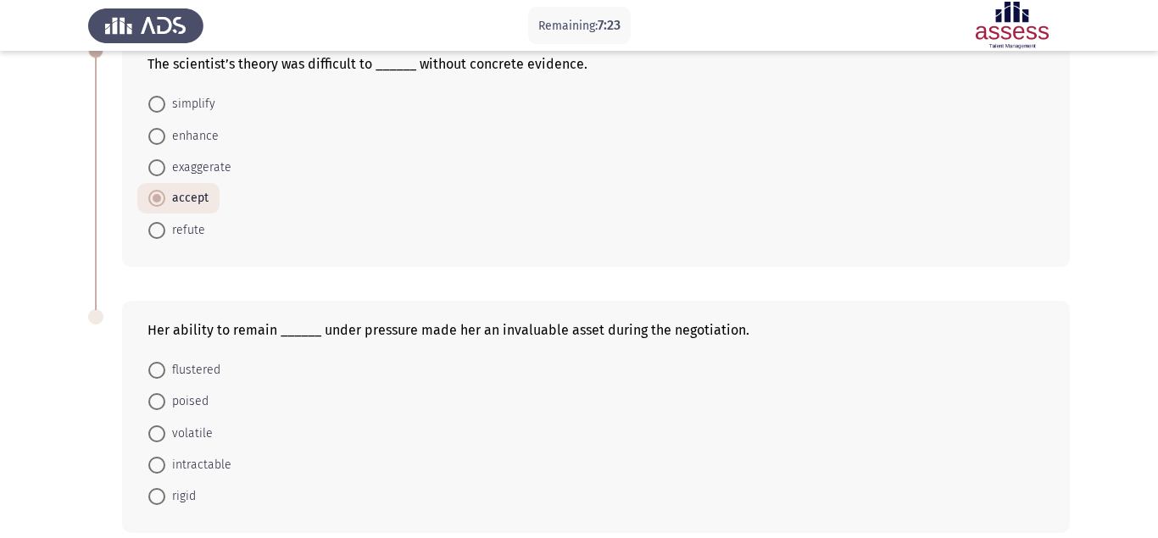
drag, startPoint x: 213, startPoint y: 326, endPoint x: 339, endPoint y: 334, distance: 126.6
click at [339, 354] on form "flustered poised volatile intractable rigid" at bounding box center [596, 433] width 897 height 159
click at [155, 362] on span at bounding box center [156, 370] width 17 height 17
click at [155, 362] on input "flustered" at bounding box center [156, 370] width 17 height 17
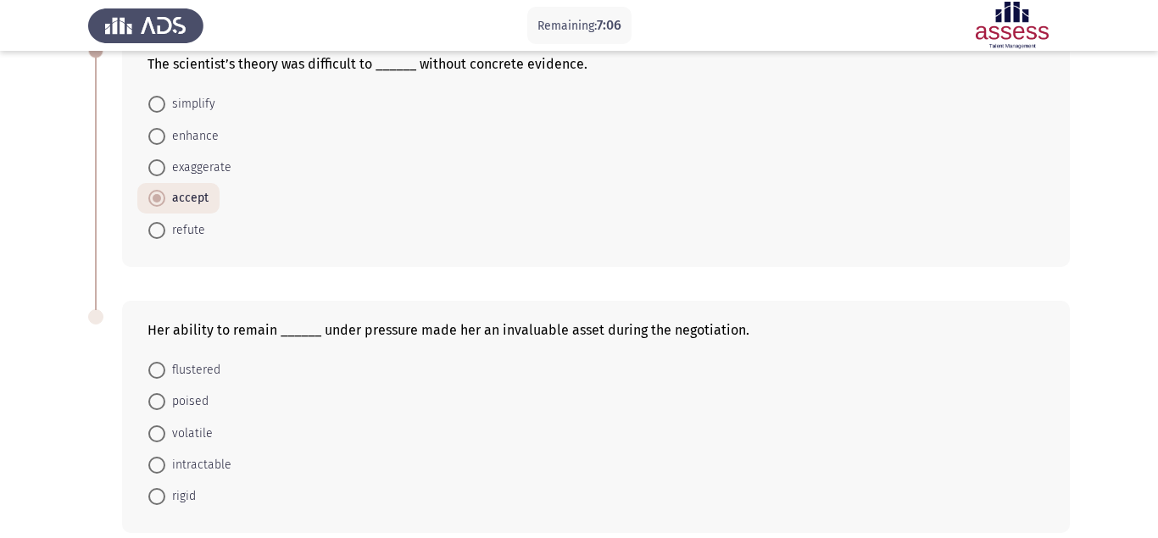
radio input "true"
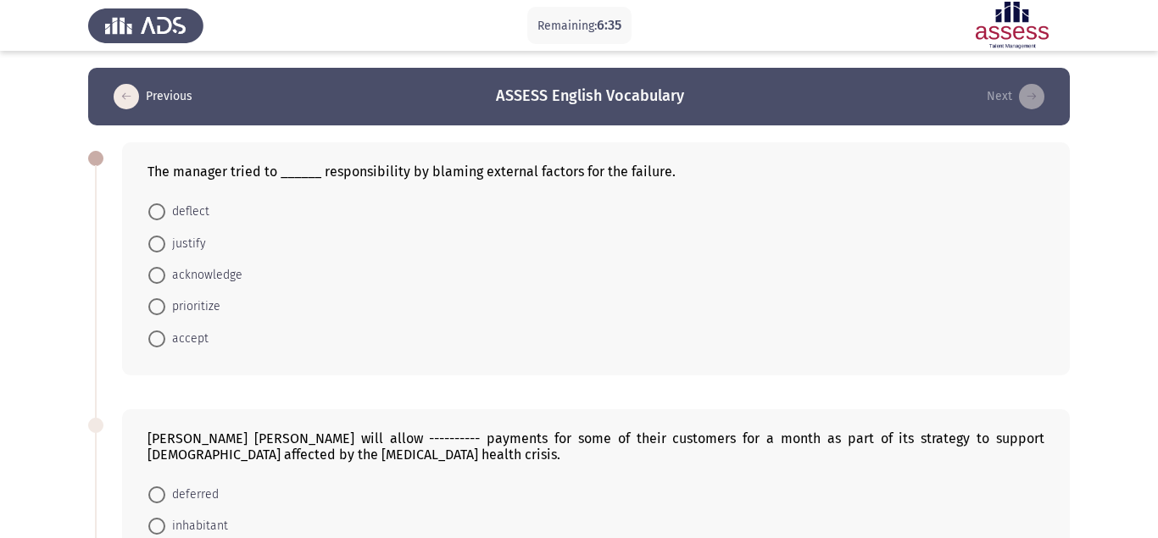
click at [153, 236] on span at bounding box center [156, 244] width 17 height 17
click at [153, 236] on input "justify" at bounding box center [156, 244] width 17 height 17
radio input "true"
click at [184, 202] on span "deflect" at bounding box center [187, 212] width 44 height 20
click at [165, 204] on input "deflect" at bounding box center [156, 212] width 17 height 17
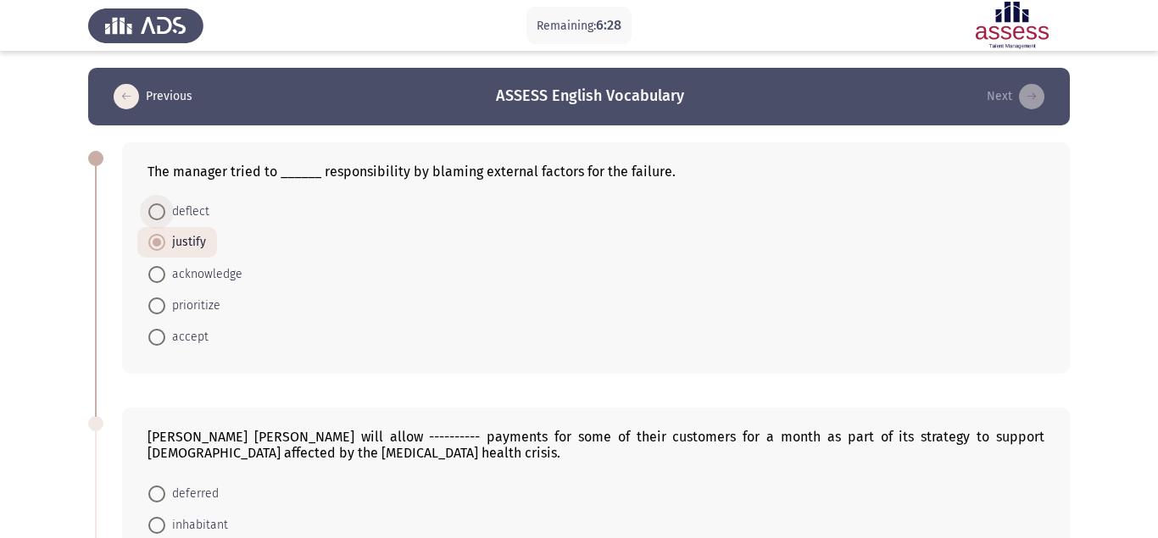
radio input "true"
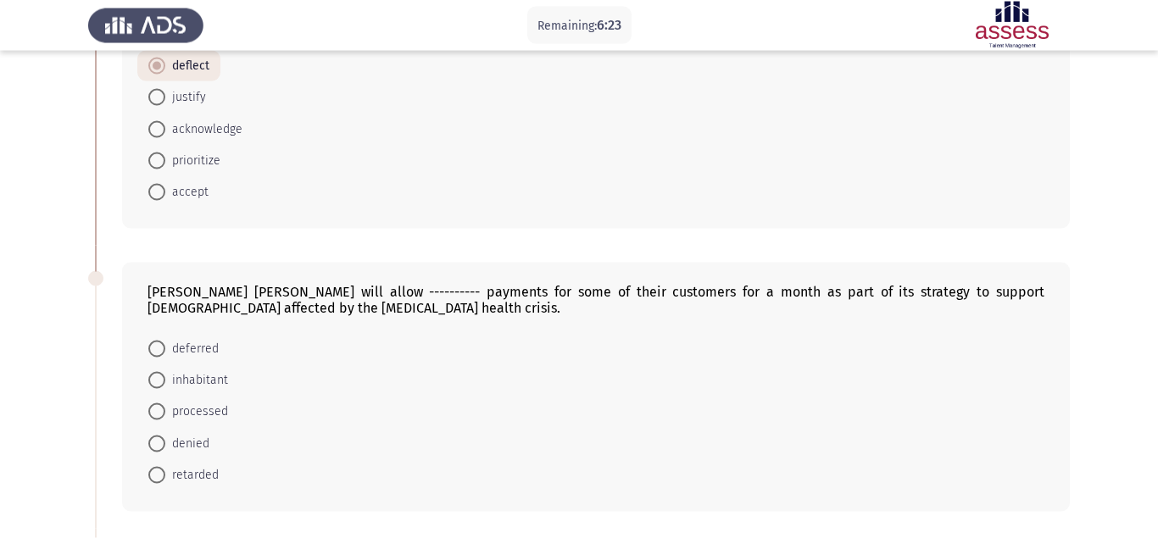
scroll to position [259, 0]
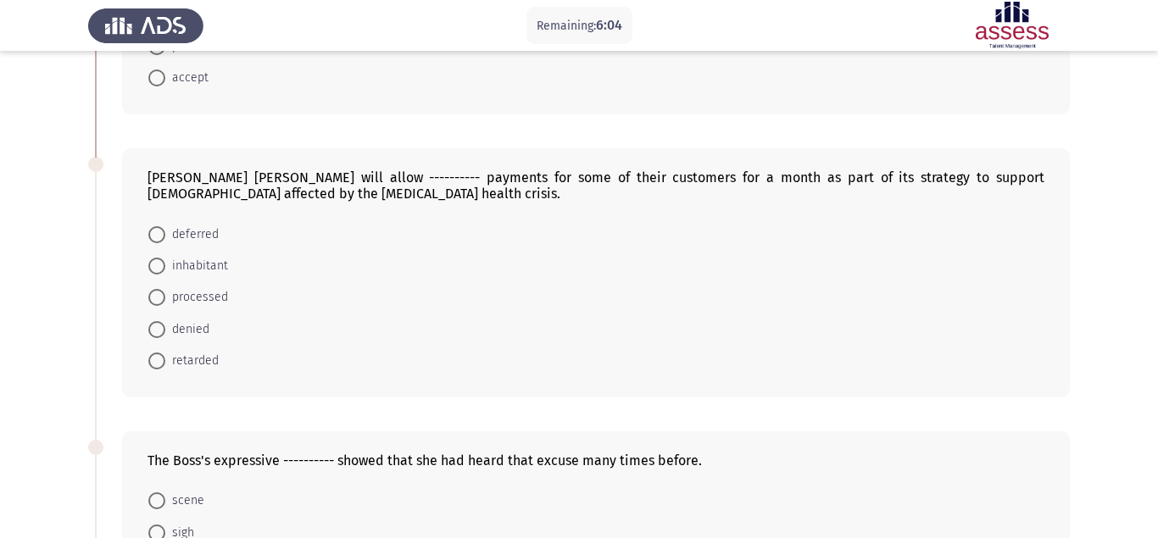
click at [158, 289] on span at bounding box center [156, 297] width 17 height 17
click at [158, 289] on input "processed" at bounding box center [156, 297] width 17 height 17
radio input "true"
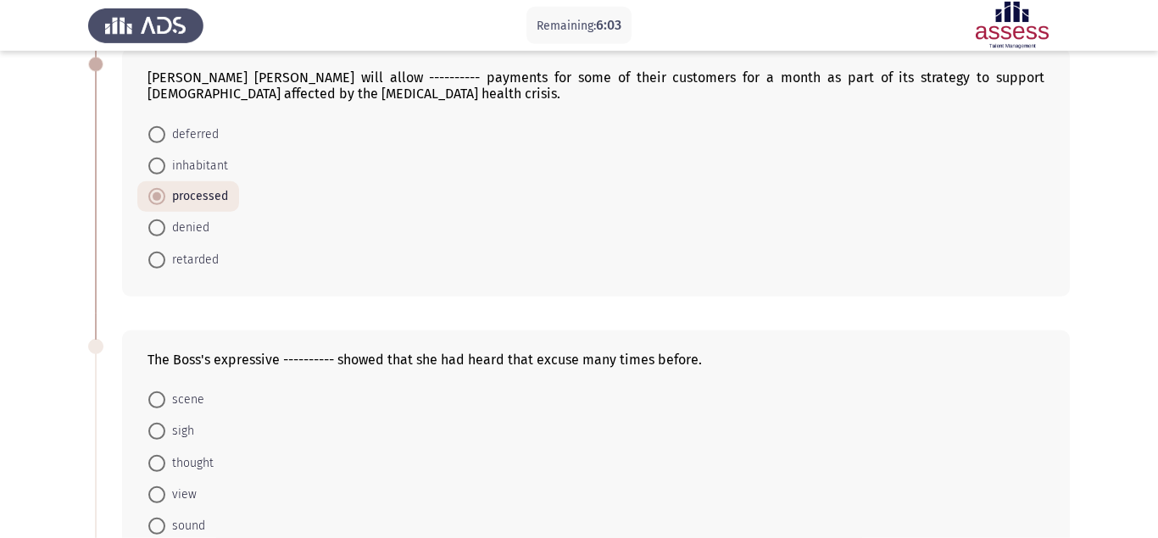
scroll to position [519, 0]
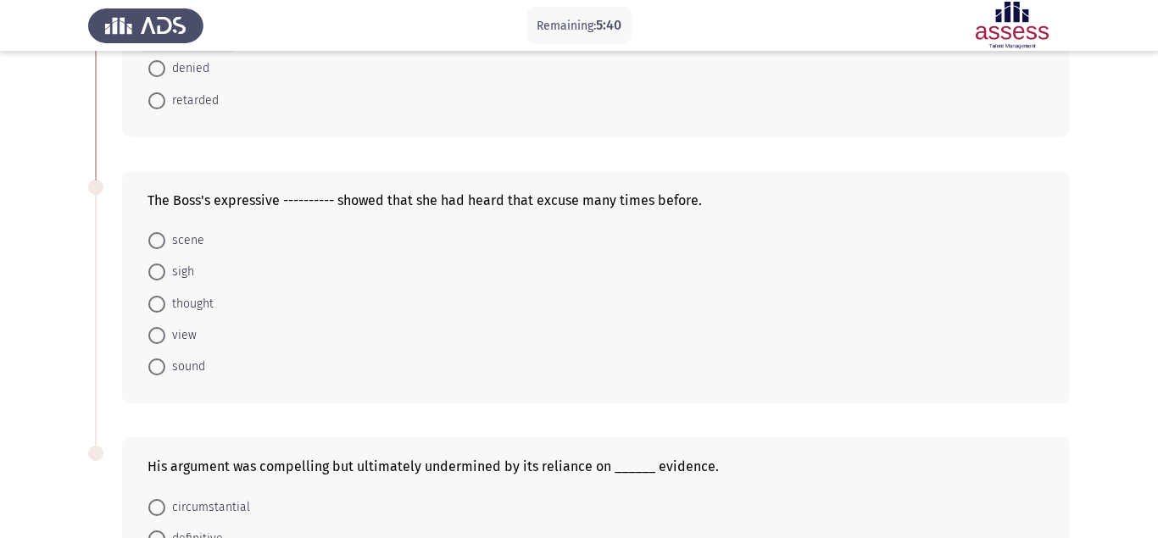
drag, startPoint x: 533, startPoint y: 170, endPoint x: 661, endPoint y: 170, distance: 128.0
click at [661, 192] on div "The Boss's expressive ---------- showed that she had heard that excuse many tim…" at bounding box center [596, 200] width 897 height 16
click at [155, 264] on span at bounding box center [156, 272] width 17 height 17
click at [155, 264] on input "sigh" at bounding box center [156, 272] width 17 height 17
radio input "true"
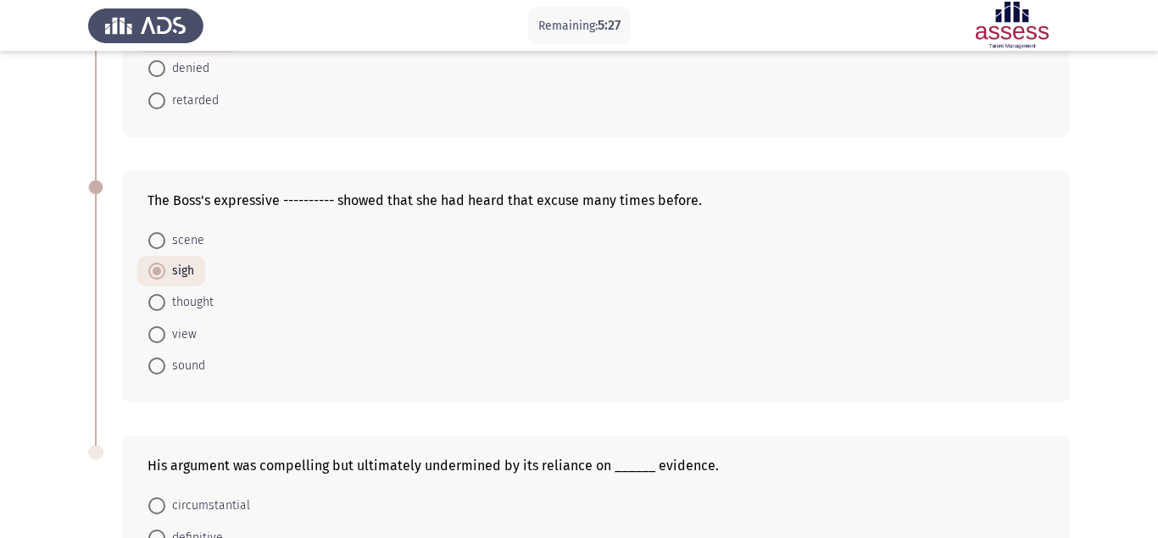
scroll to position [672, 0]
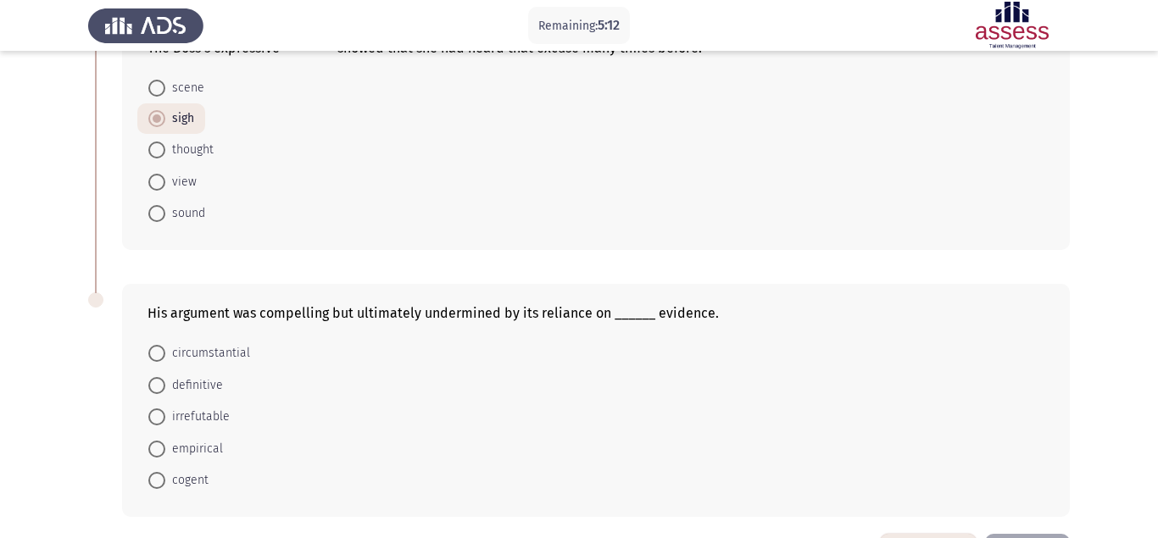
drag, startPoint x: 613, startPoint y: 265, endPoint x: 415, endPoint y: 237, distance: 199.5
click at [409, 284] on div "His argument was compelling but ultimately undermined by its reliance on ______…" at bounding box center [596, 400] width 948 height 233
click at [677, 337] on form "circumstantial definitive irrefutable empirical cogent" at bounding box center [596, 416] width 897 height 159
click at [153, 345] on span at bounding box center [156, 353] width 17 height 17
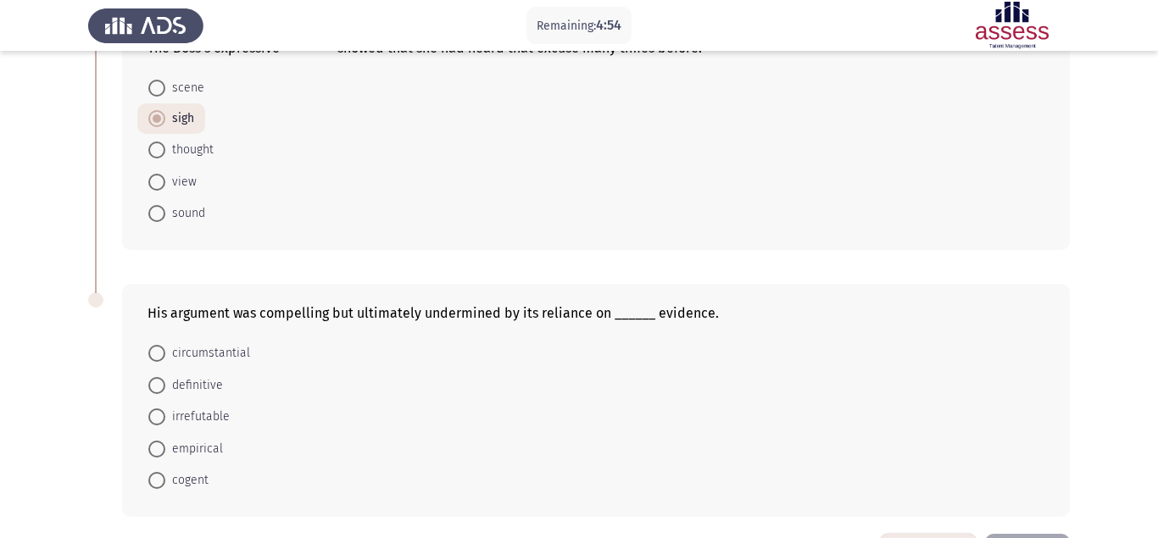
click at [153, 345] on input "circumstantial" at bounding box center [156, 353] width 17 height 17
radio input "true"
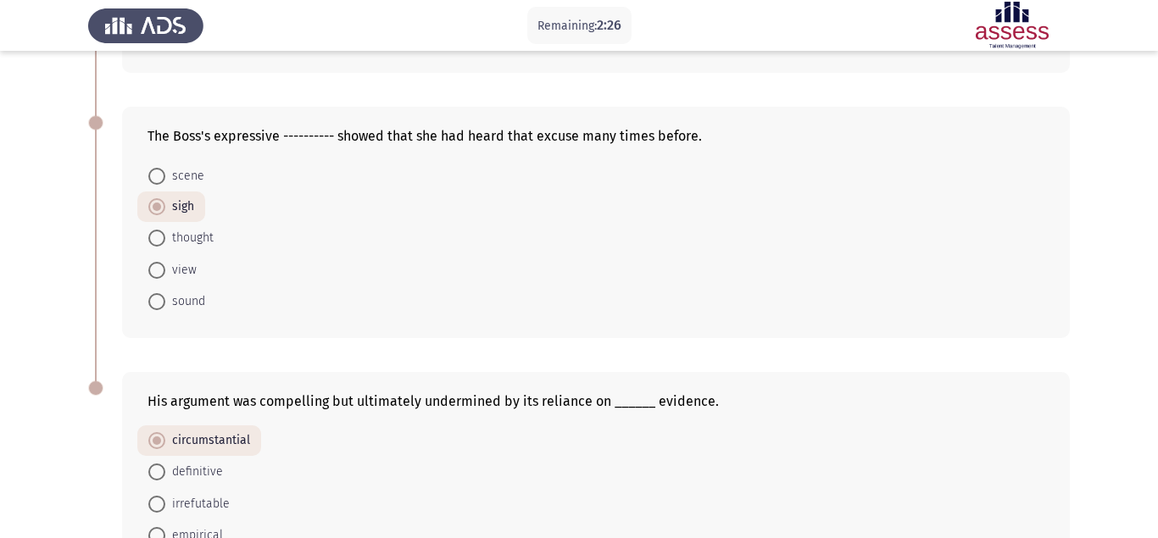
scroll to position [670, 0]
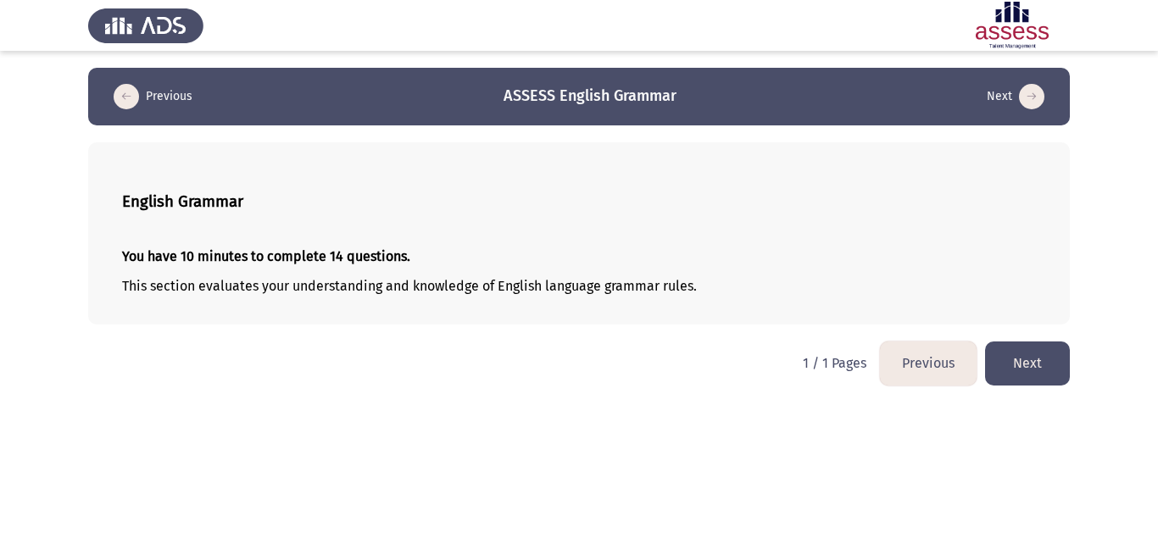
drag, startPoint x: 242, startPoint y: 286, endPoint x: 700, endPoint y: 296, distance: 458.0
click at [700, 296] on div "You have 10 minutes to complete 14 questions. This section evaluates your under…" at bounding box center [579, 271] width 914 height 73
click at [1040, 357] on button "Next" at bounding box center [1027, 363] width 85 height 43
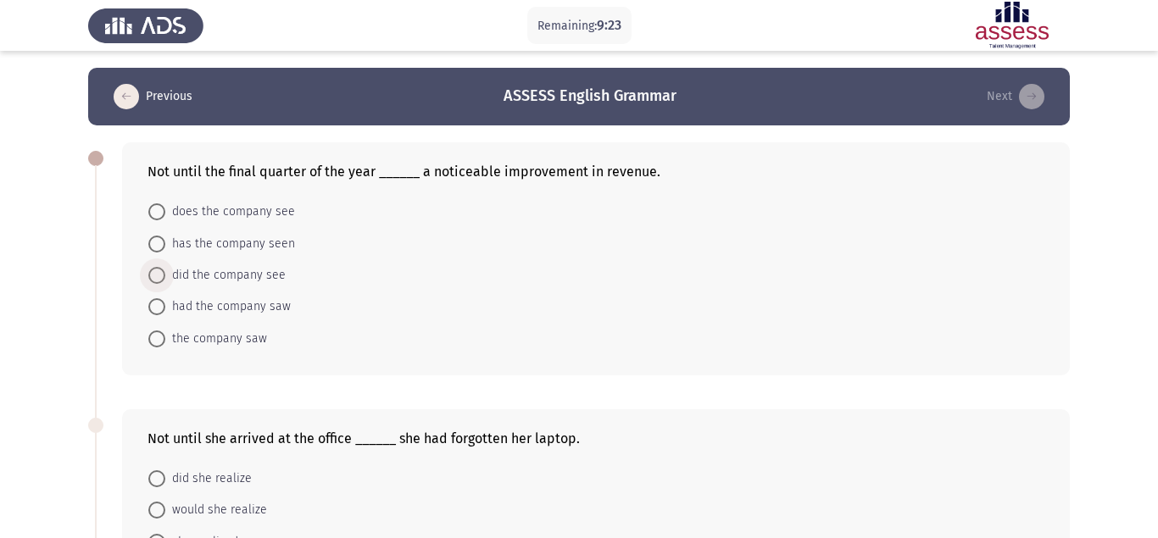
click at [158, 267] on span at bounding box center [156, 275] width 17 height 17
click at [158, 267] on input "did the company see" at bounding box center [156, 275] width 17 height 17
radio input "true"
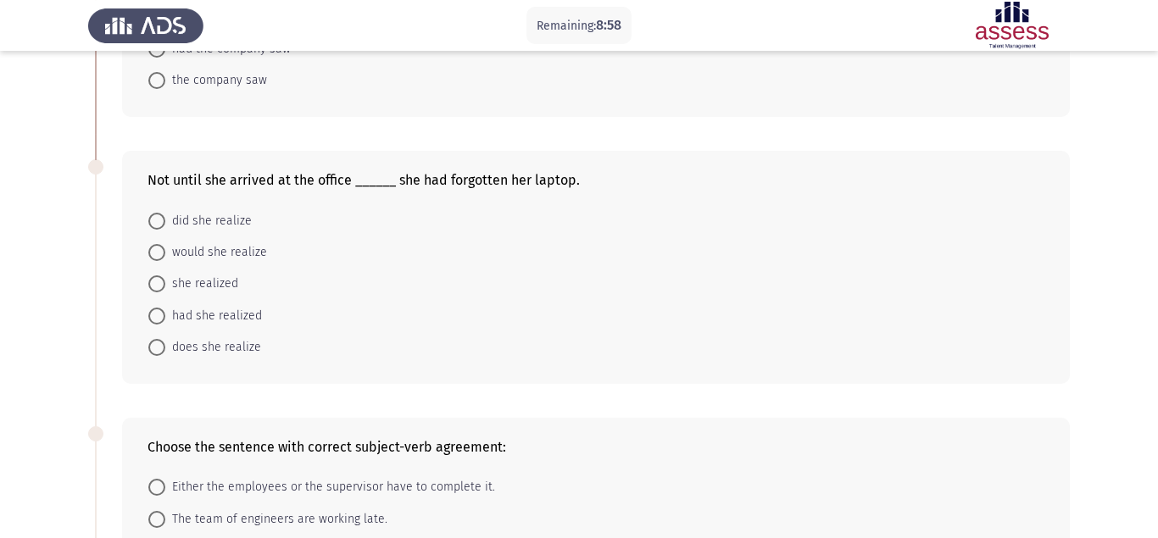
scroll to position [259, 0]
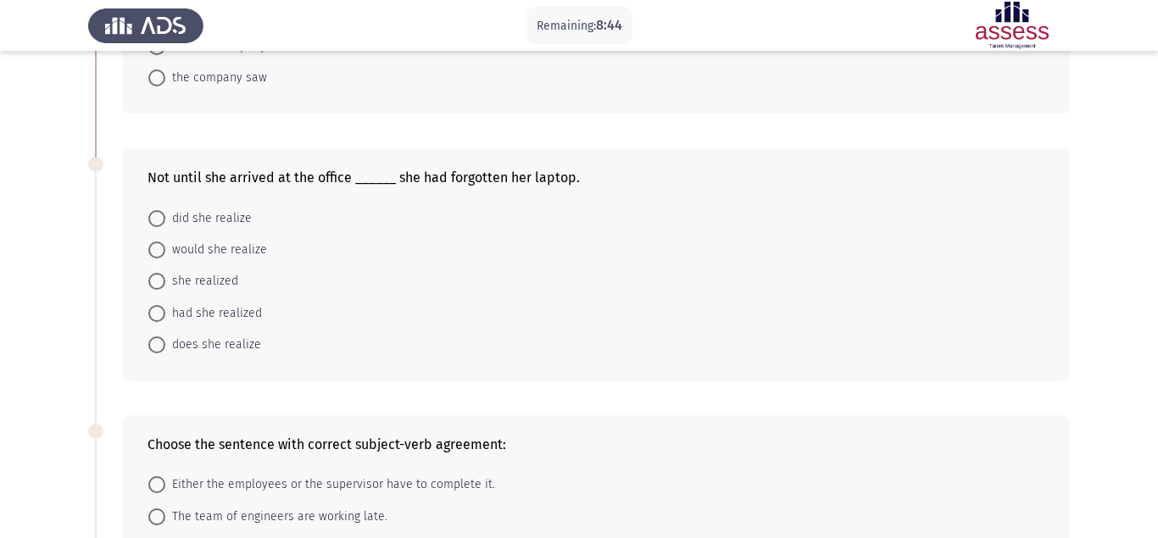
click at [159, 210] on span at bounding box center [156, 218] width 17 height 17
click at [159, 210] on input "did she realize" at bounding box center [156, 218] width 17 height 17
radio input "true"
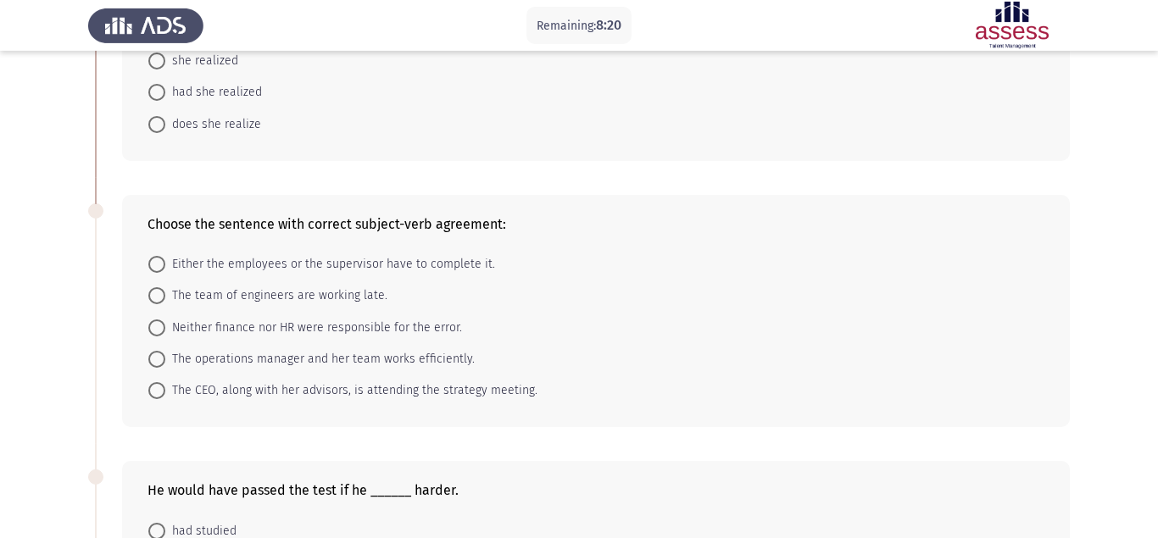
scroll to position [519, 0]
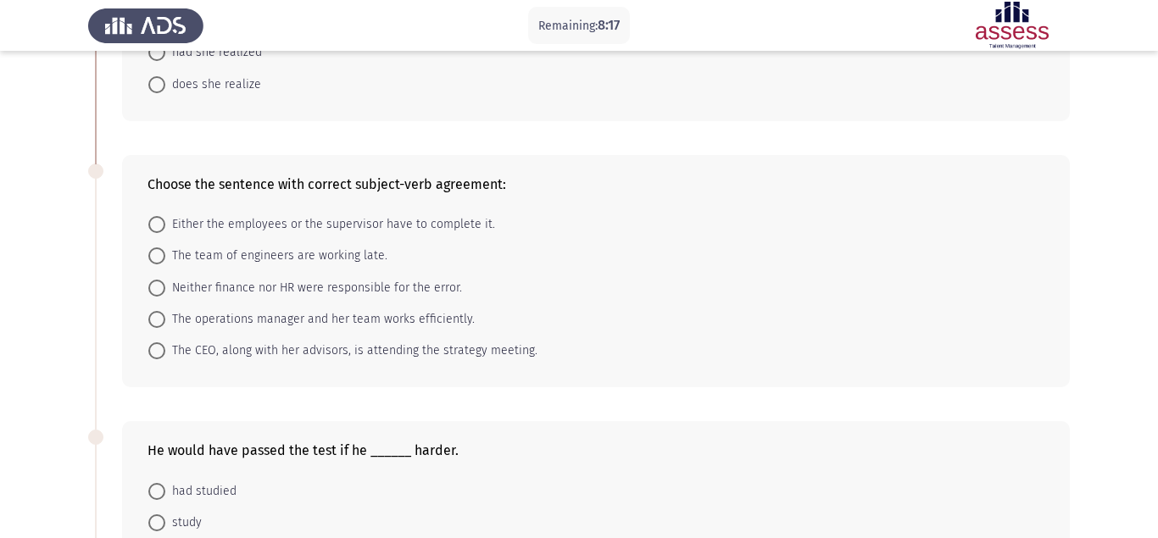
click at [156, 343] on span at bounding box center [156, 351] width 17 height 17
click at [156, 343] on input "The CEO, along with her advisors, is attending the strategy meeting." at bounding box center [156, 351] width 17 height 17
radio input "true"
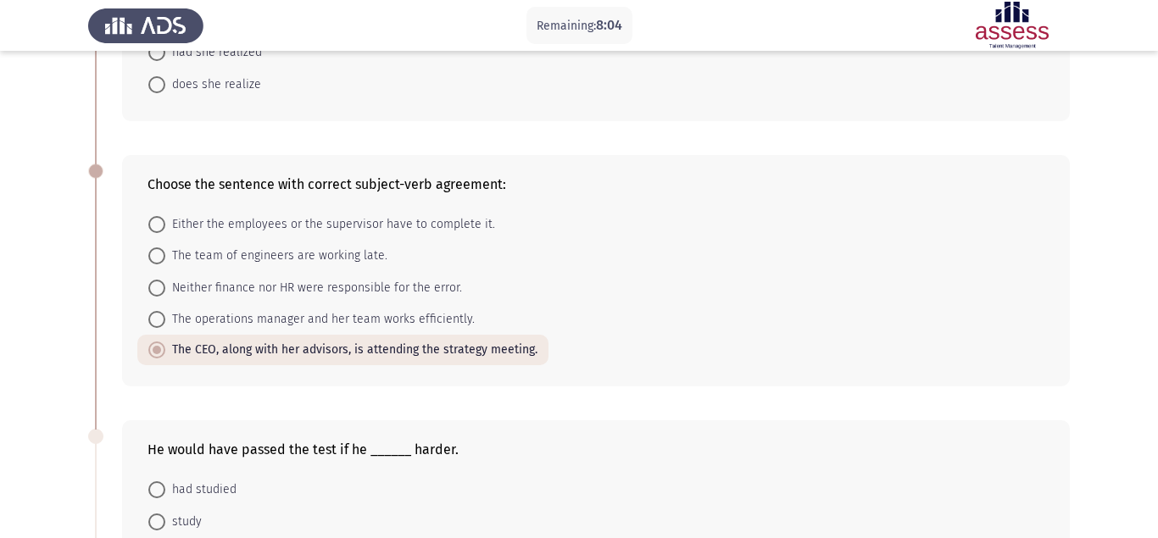
click at [159, 311] on span at bounding box center [156, 319] width 17 height 17
click at [159, 311] on input "The operations manager and her team works efficiently." at bounding box center [156, 319] width 17 height 17
radio input "true"
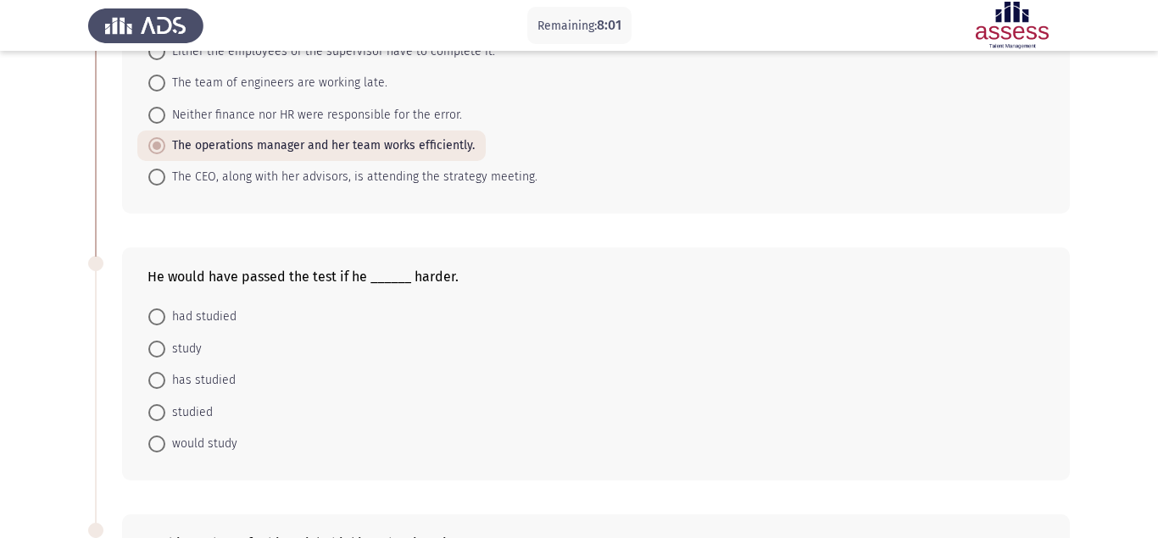
scroll to position [778, 0]
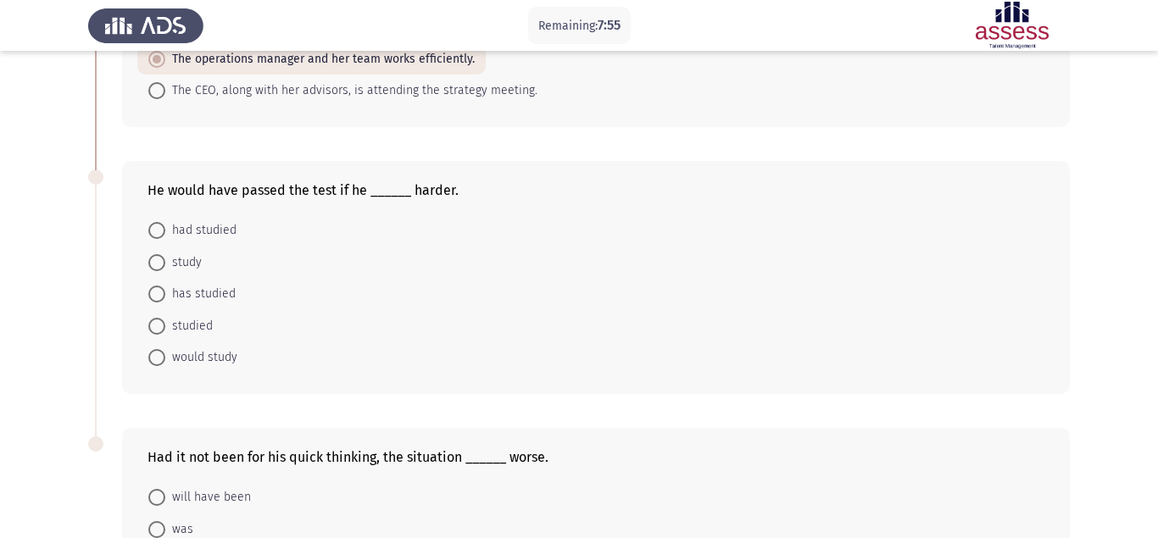
click at [158, 222] on span at bounding box center [156, 230] width 17 height 17
click at [158, 222] on input "had studied" at bounding box center [156, 230] width 17 height 17
radio input "true"
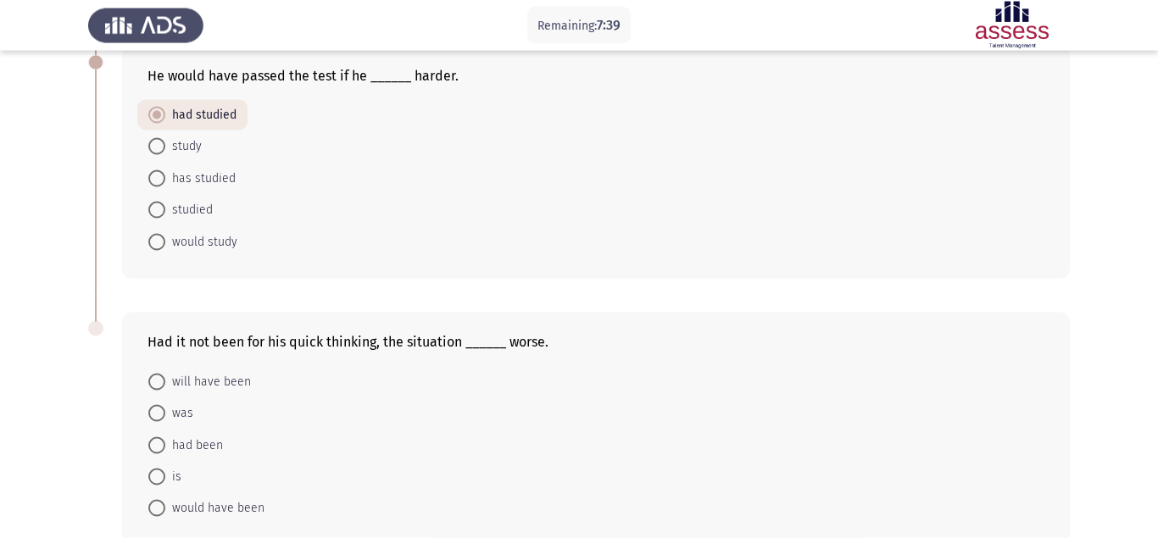
scroll to position [905, 0]
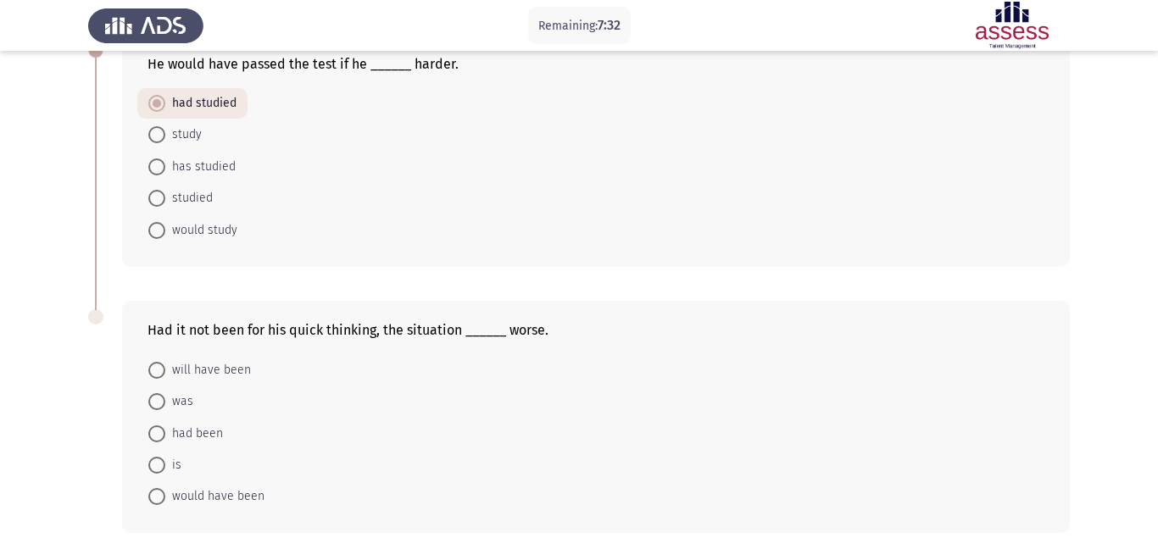
click at [160, 426] on span at bounding box center [156, 434] width 17 height 17
click at [160, 426] on input "had been" at bounding box center [156, 434] width 17 height 17
radio input "true"
click at [159, 488] on span at bounding box center [156, 496] width 17 height 17
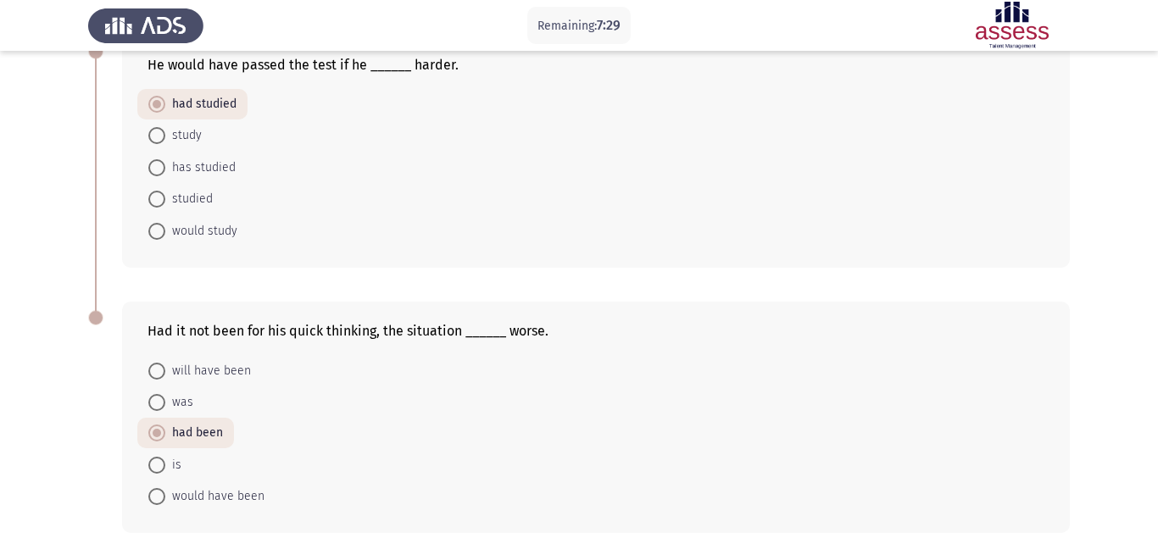
click at [159, 488] on input "would have been" at bounding box center [156, 496] width 17 height 17
radio input "true"
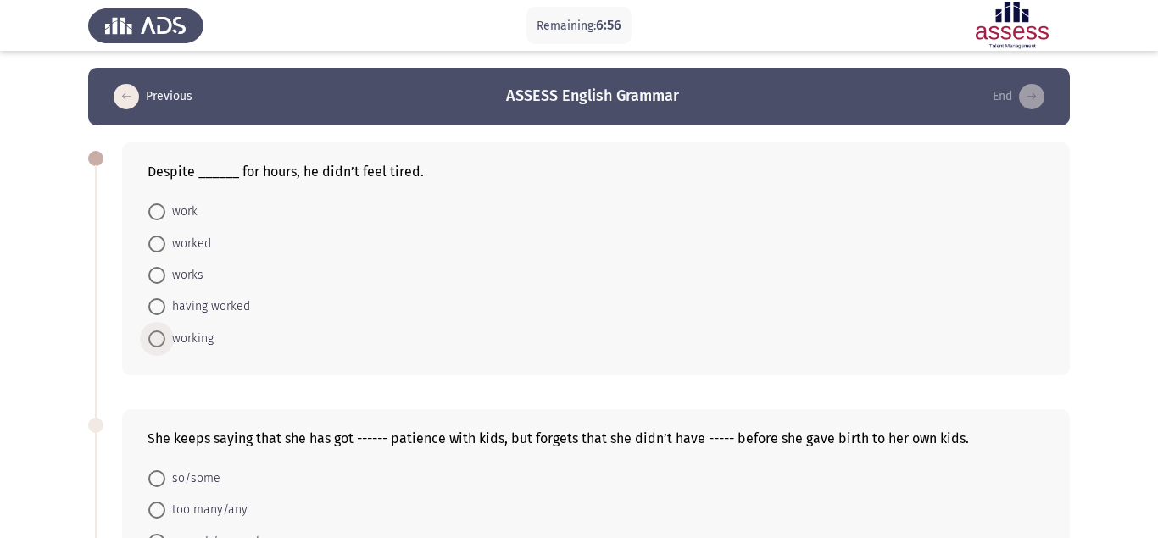
click at [159, 331] on span at bounding box center [156, 339] width 17 height 17
click at [159, 331] on input "working" at bounding box center [156, 339] width 17 height 17
radio input "true"
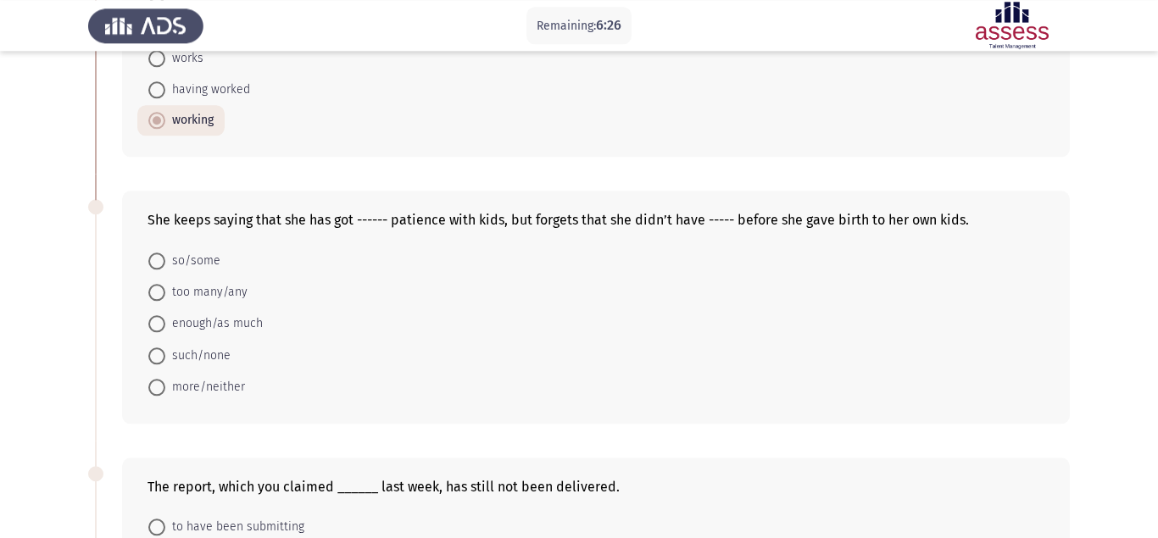
scroll to position [259, 0]
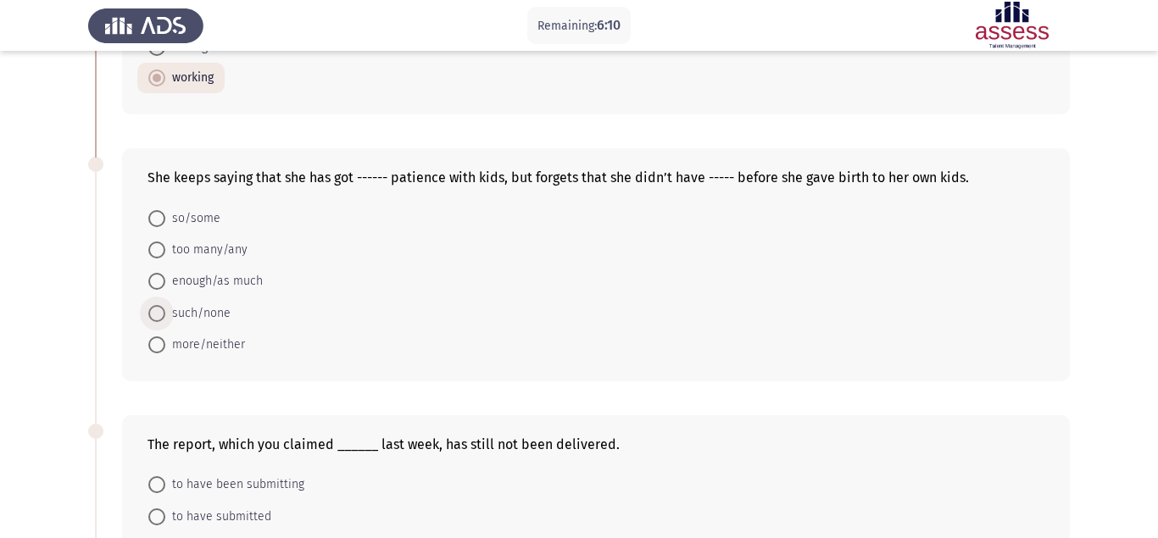
click at [153, 305] on span at bounding box center [156, 313] width 17 height 17
click at [153, 305] on input "such/none" at bounding box center [156, 313] width 17 height 17
radio input "true"
click at [157, 210] on span at bounding box center [156, 218] width 17 height 17
click at [157, 210] on input "so/some" at bounding box center [156, 218] width 17 height 17
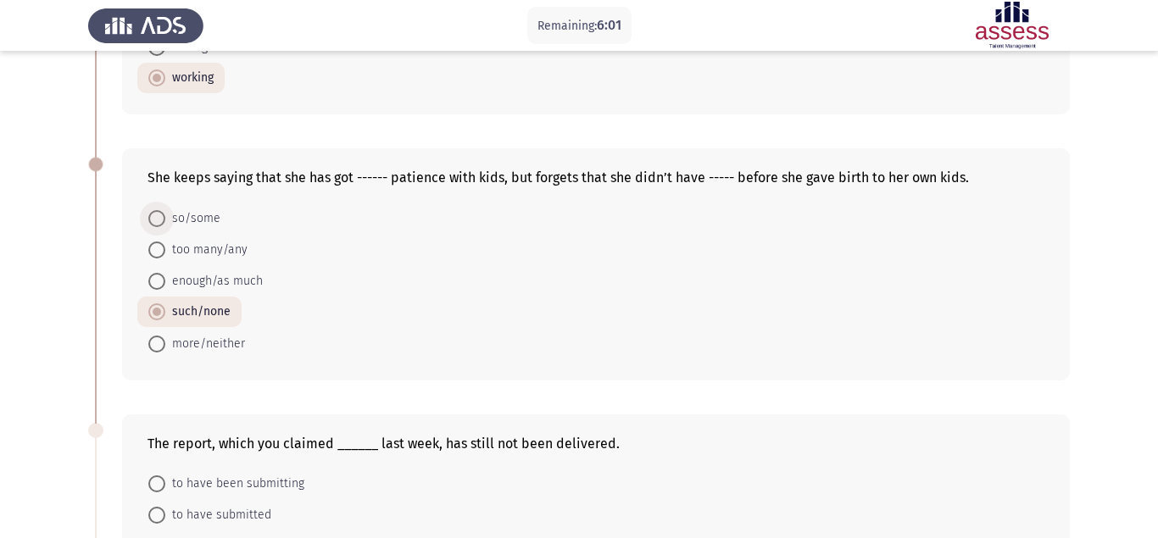
radio input "true"
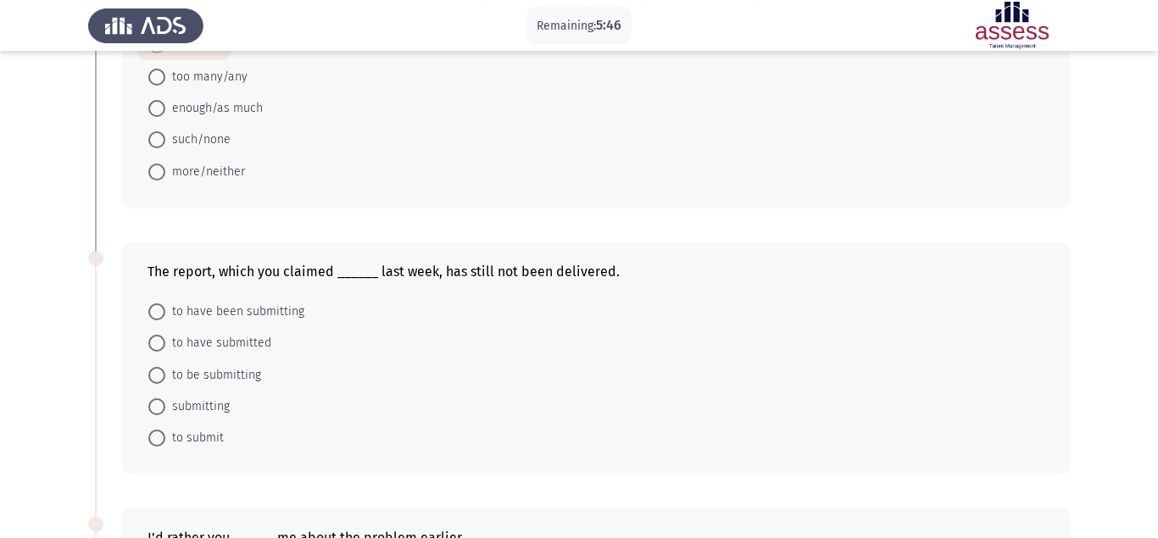
scroll to position [432, 0]
click at [155, 334] on span at bounding box center [156, 342] width 17 height 17
click at [155, 334] on input "to have submitted" at bounding box center [156, 342] width 17 height 17
radio input "true"
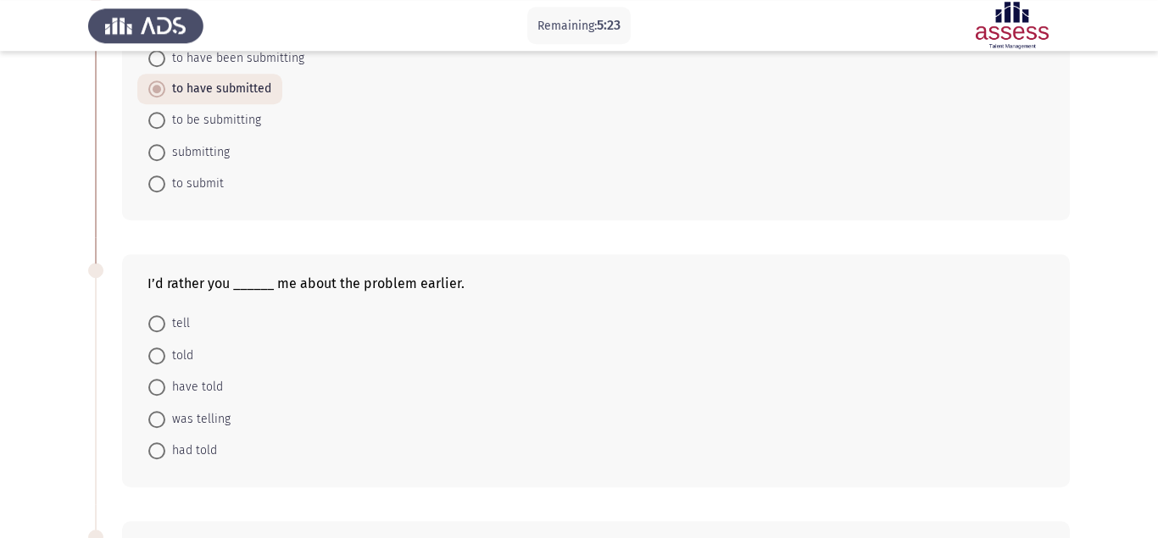
scroll to position [646, 0]
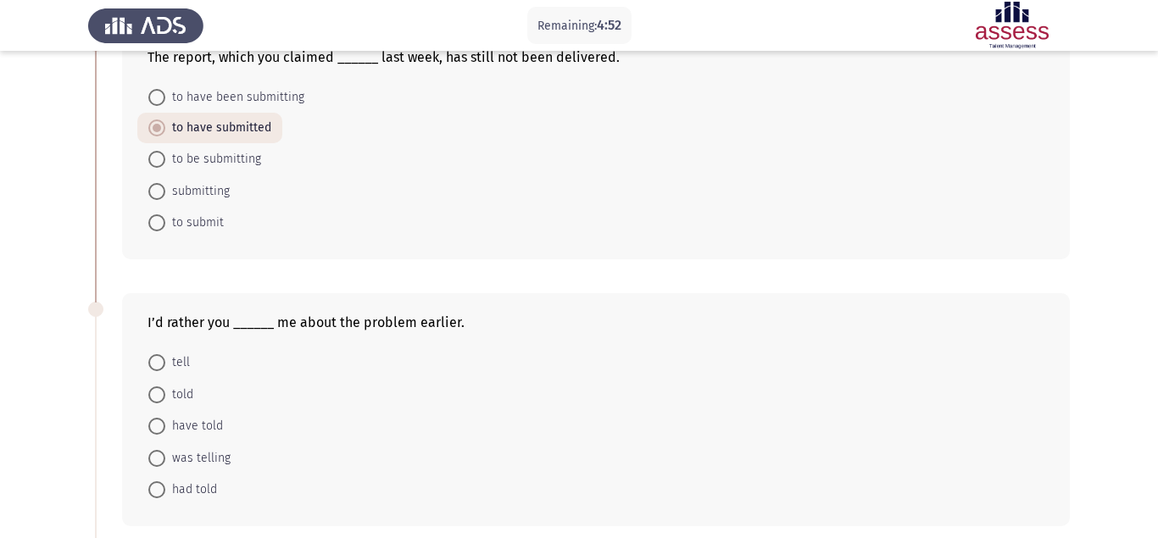
click at [149, 354] on span at bounding box center [156, 362] width 17 height 17
click at [149, 354] on input "tell" at bounding box center [156, 362] width 17 height 17
radio input "true"
click at [174, 479] on span "had told" at bounding box center [191, 489] width 52 height 20
click at [165, 481] on input "had told" at bounding box center [156, 489] width 17 height 17
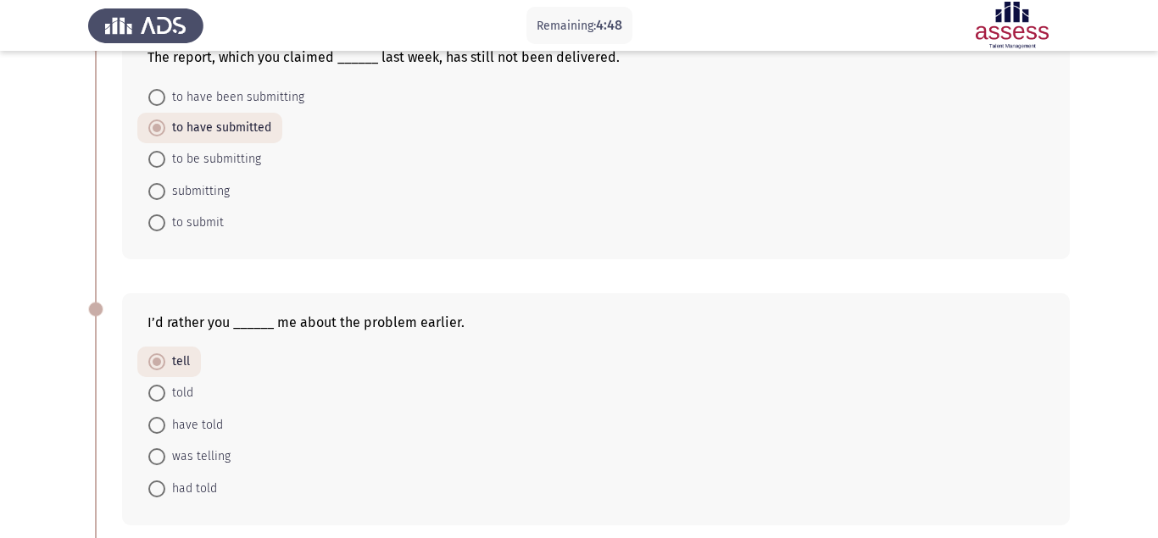
radio input "true"
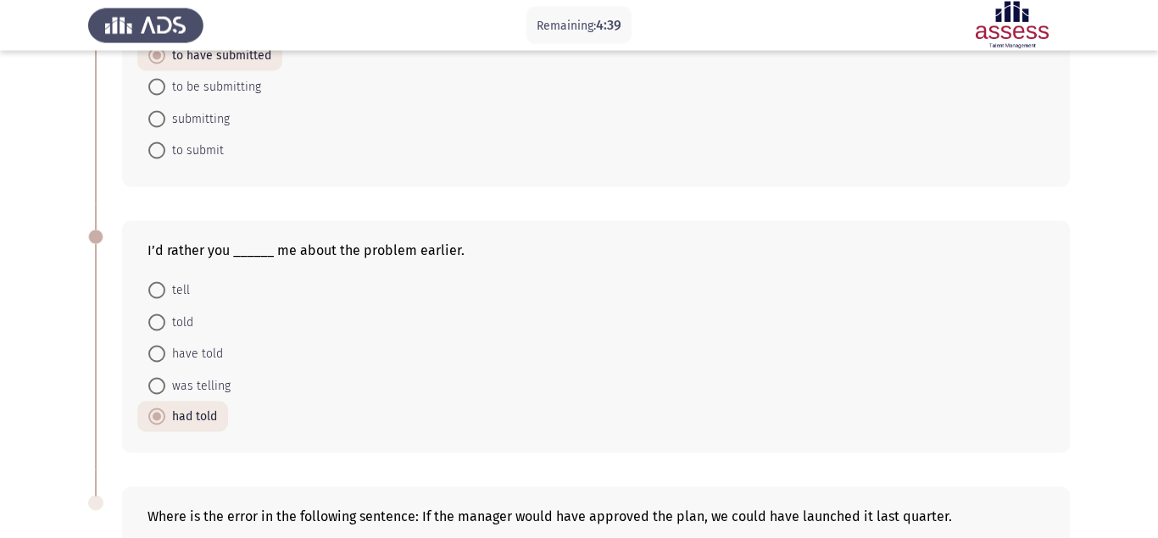
scroll to position [905, 0]
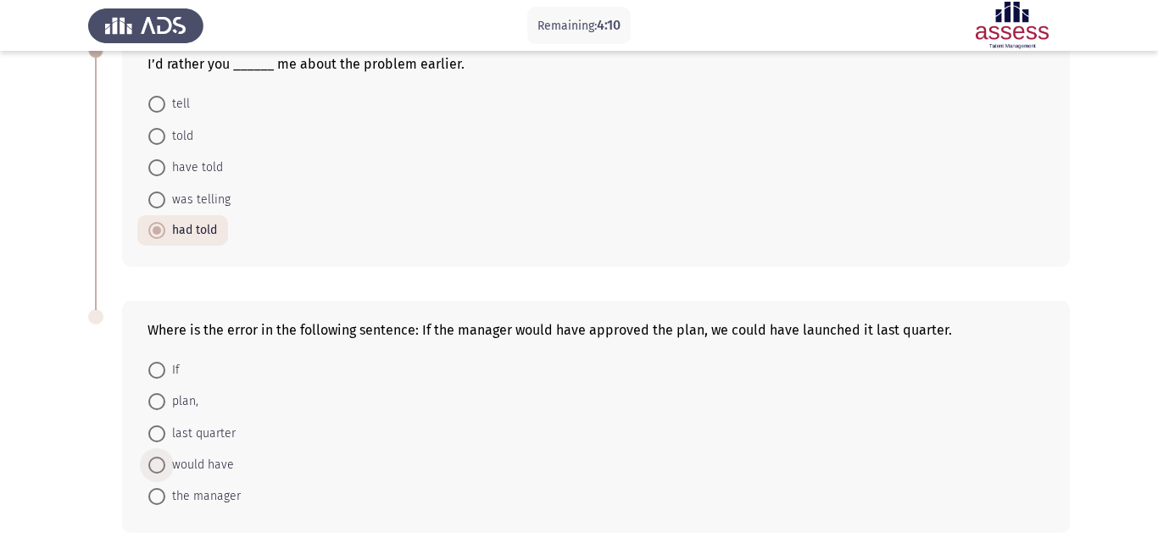
click at [168, 455] on span "would have" at bounding box center [199, 465] width 69 height 20
click at [165, 457] on input "would have" at bounding box center [156, 465] width 17 height 17
radio input "true"
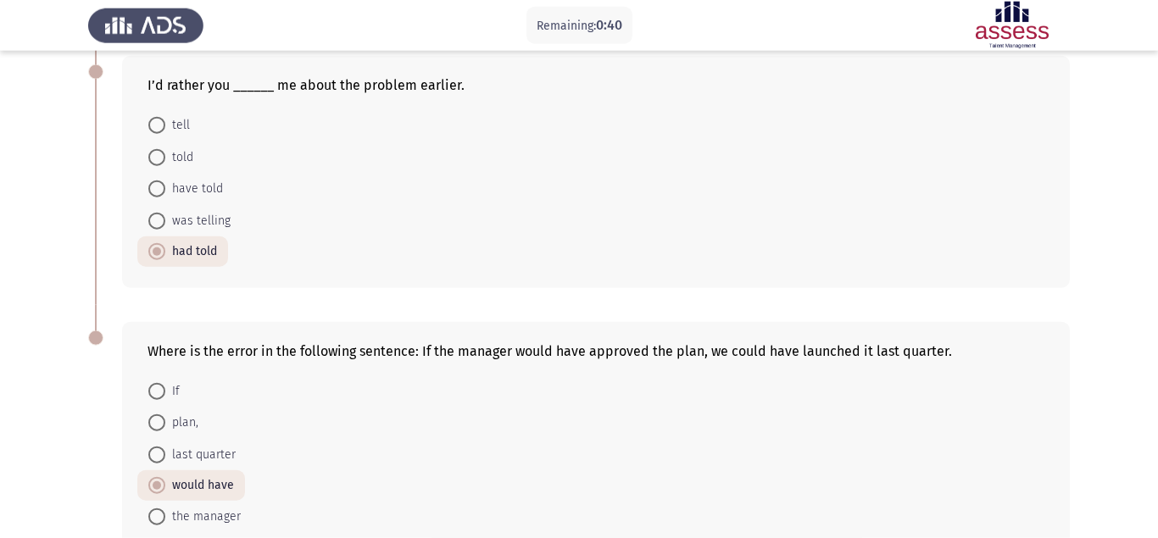
scroll to position [904, 0]
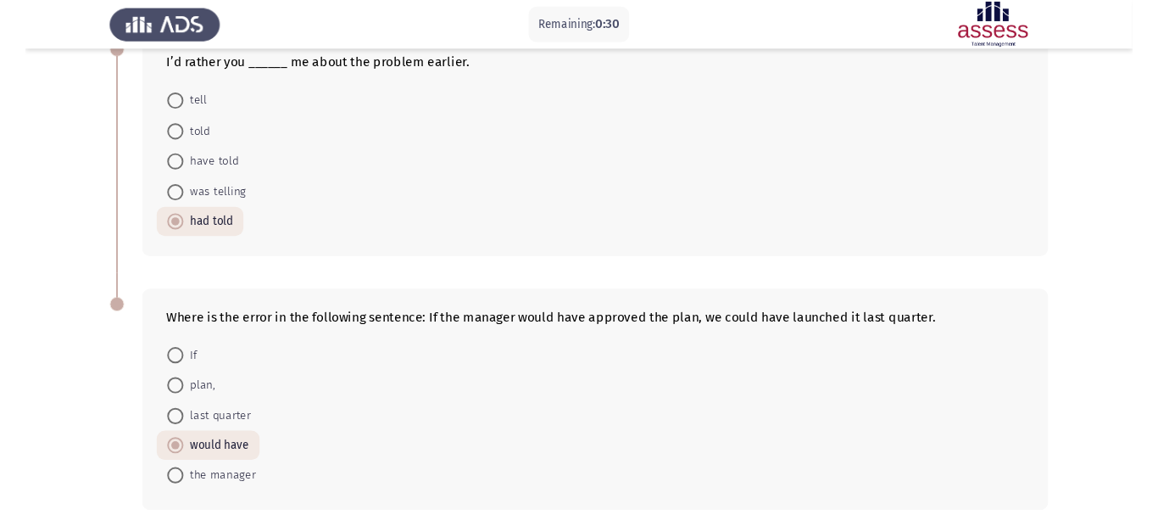
scroll to position [0, 0]
